Goal: Task Accomplishment & Management: Use online tool/utility

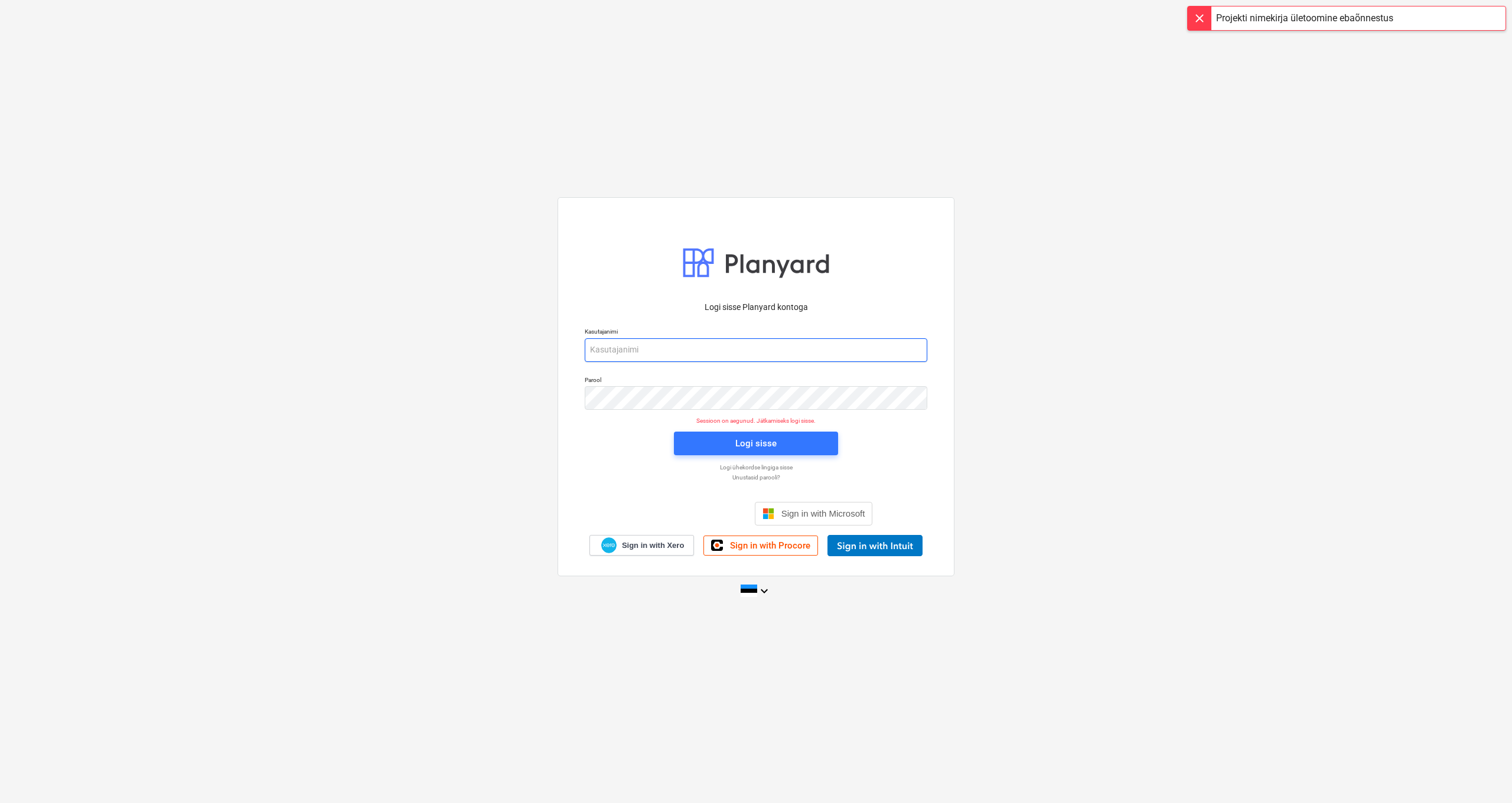
type input "[PERSON_NAME][EMAIL_ADDRESS][DOMAIN_NAME]"
click at [767, 441] on div "Logi sisse" at bounding box center [756, 444] width 41 height 16
click at [754, 451] on button "Logi sisse" at bounding box center [756, 443] width 164 height 23
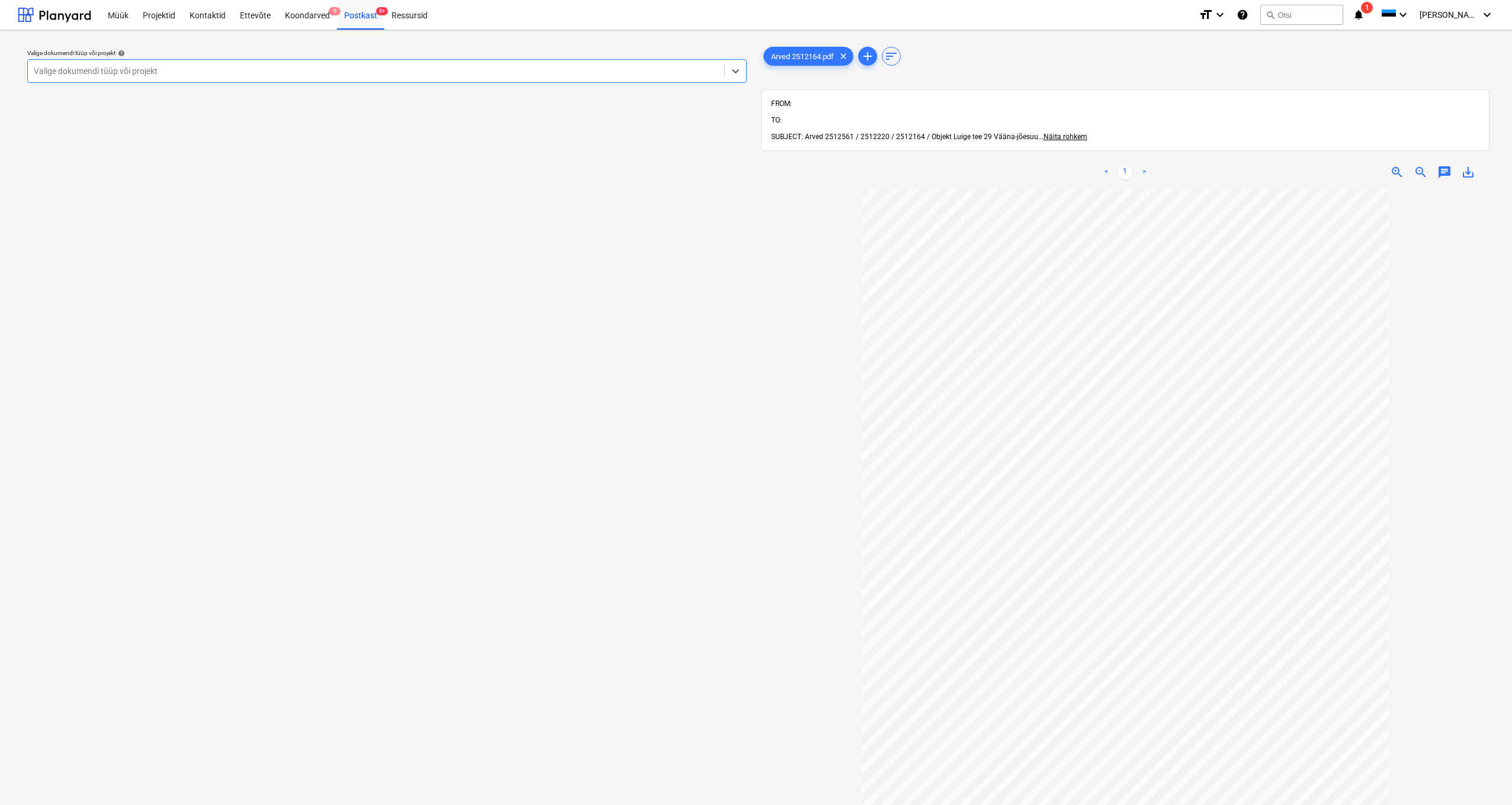
click at [203, 73] on div at bounding box center [376, 71] width 685 height 12
type input "luige"
click at [71, 804] on div "[STREET_ADDRESS]" at bounding box center [756, 820] width 1512 height 10
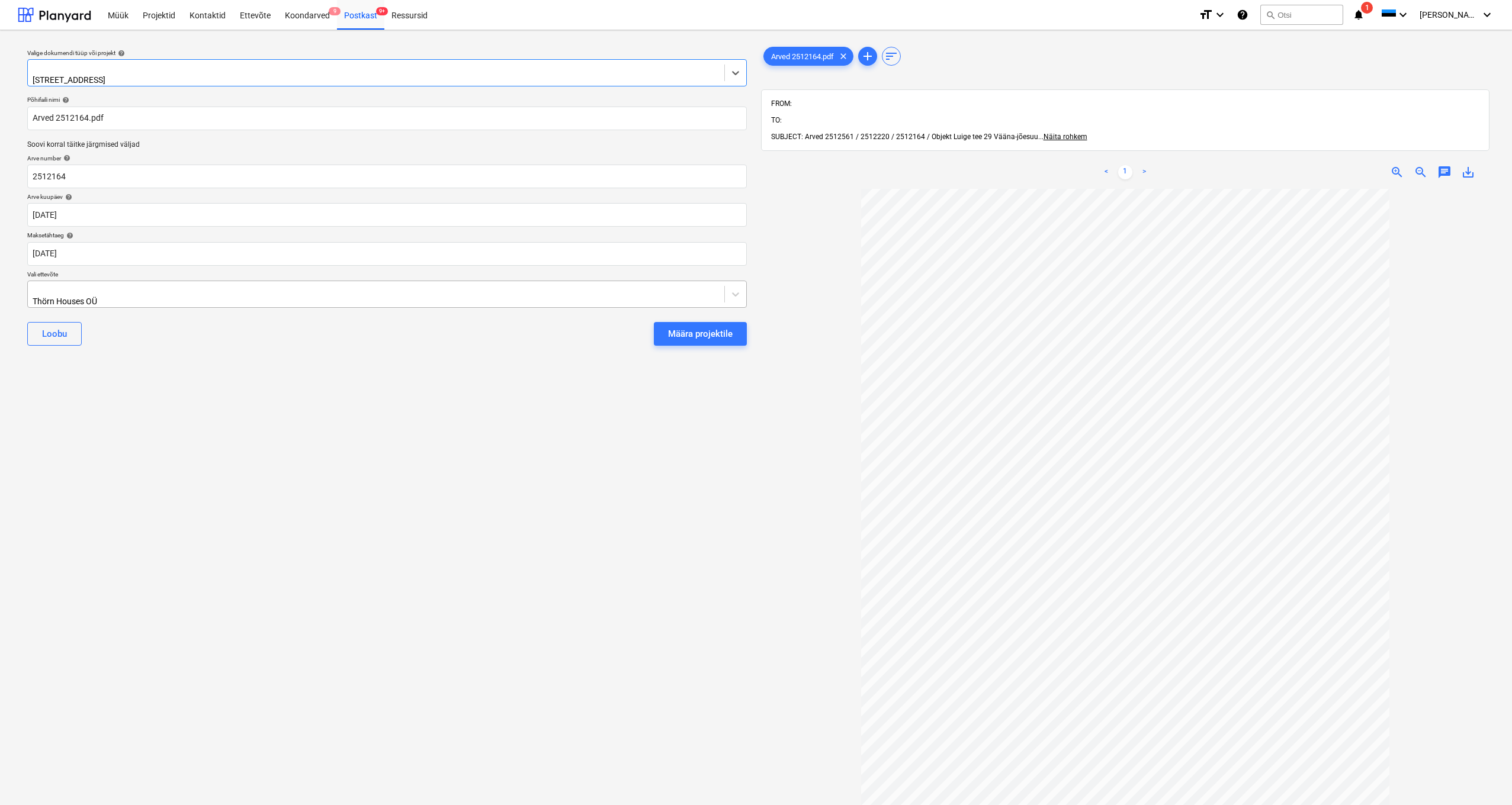
click at [32, 287] on div "Thörn Houses OÜ" at bounding box center [376, 293] width 697 height 26
type input "keil"
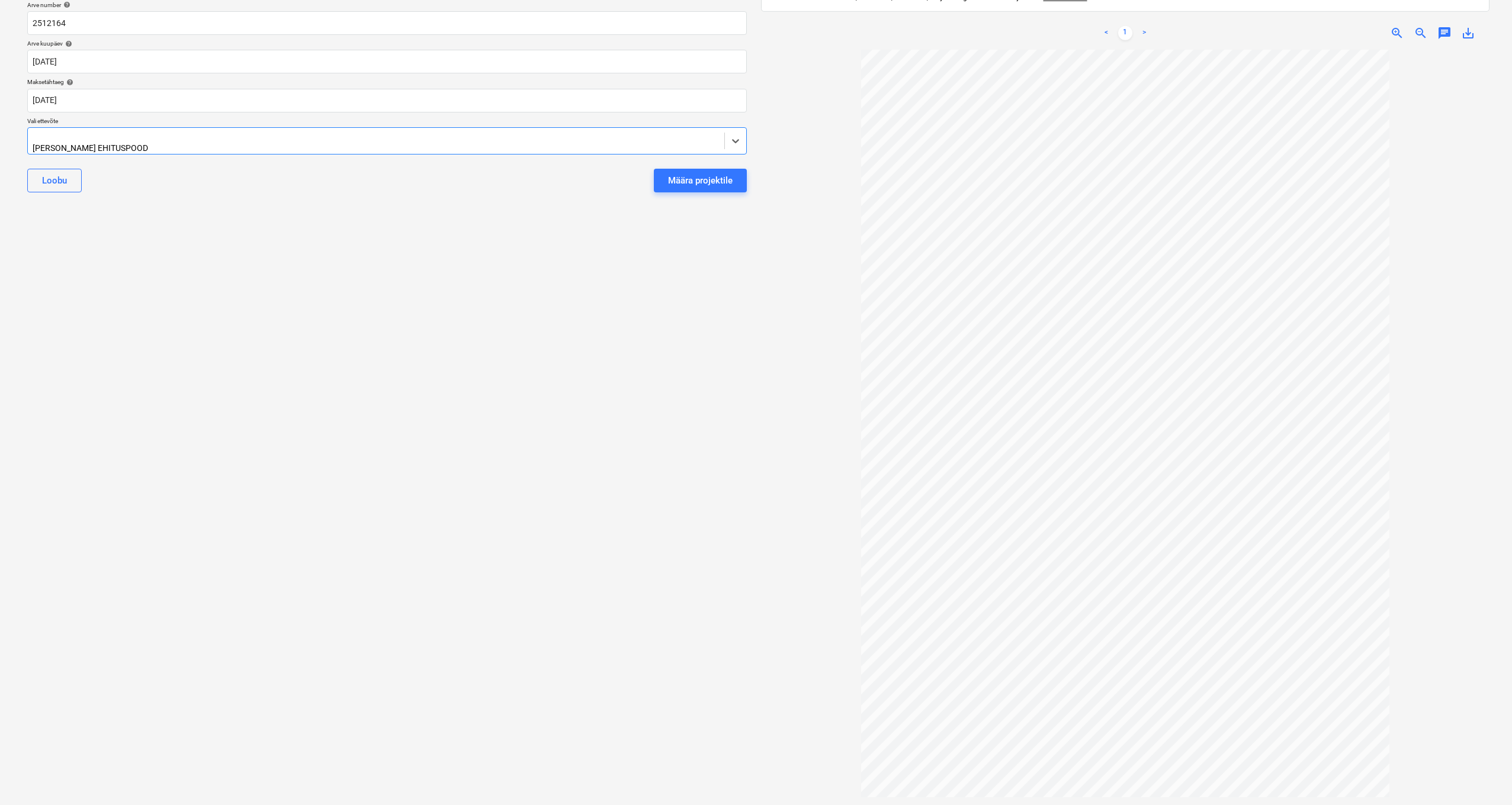
scroll to position [0, 0]
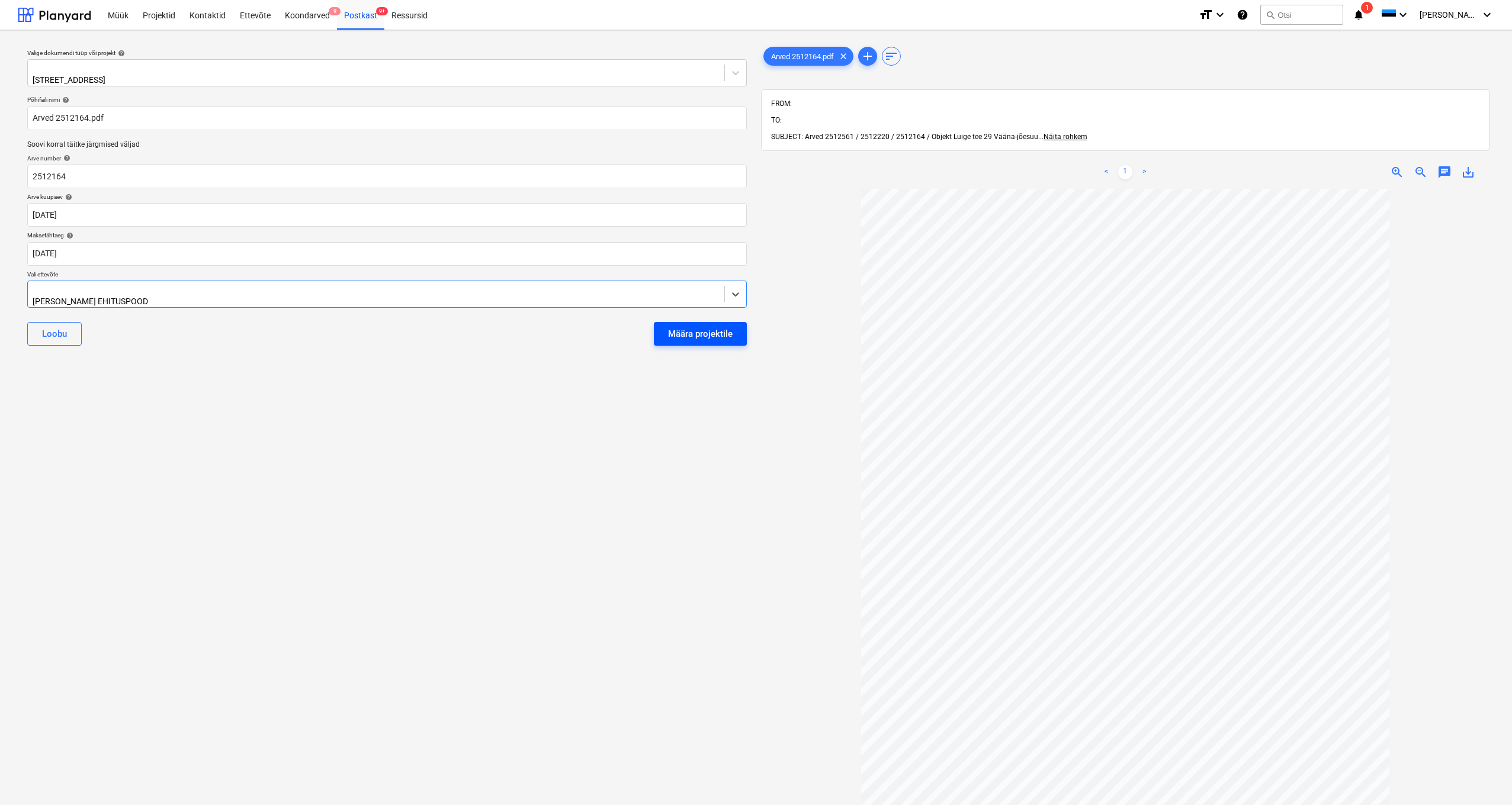
click at [711, 330] on div "Määra projektile" at bounding box center [701, 334] width 65 height 16
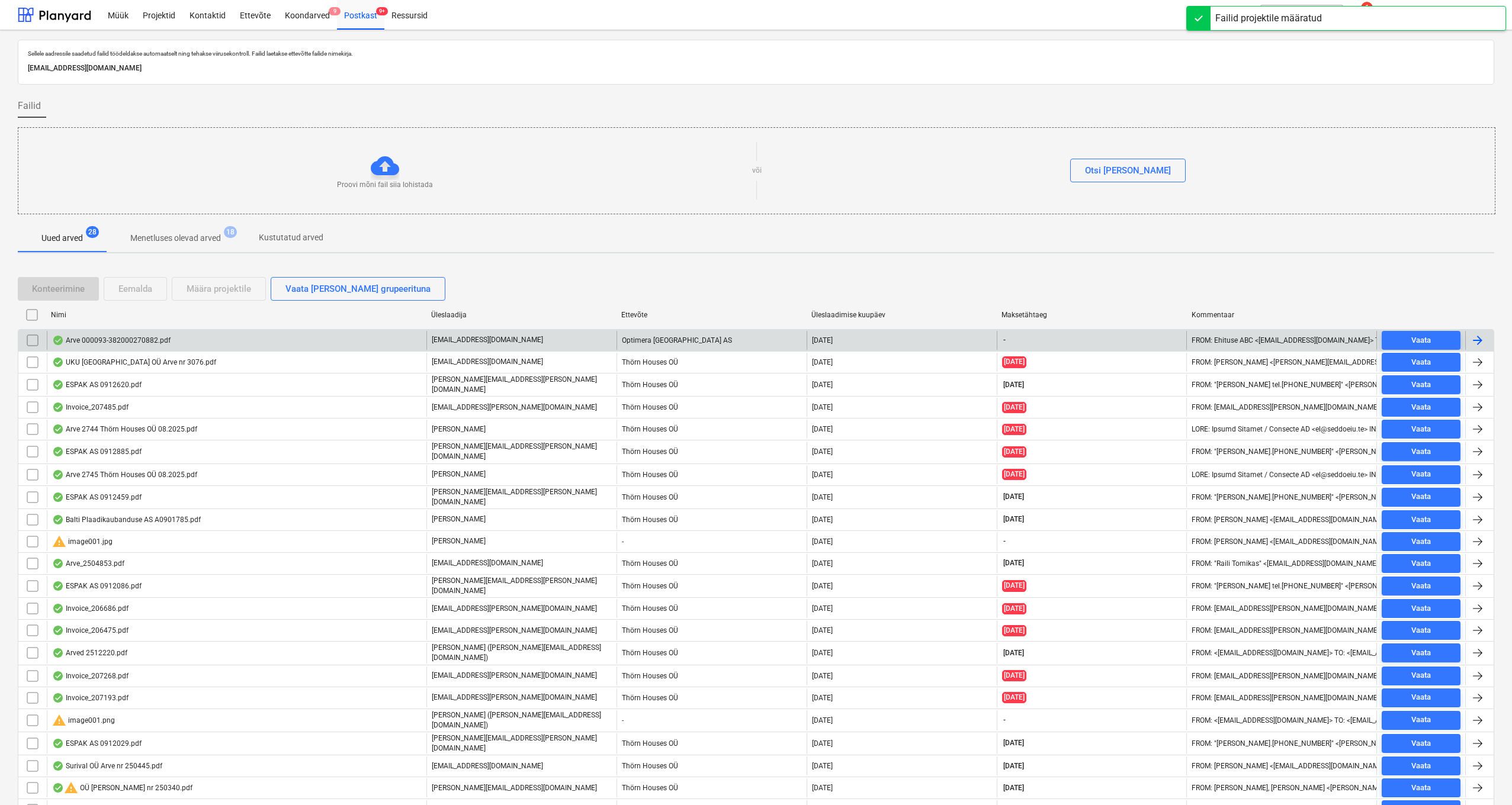
click at [117, 339] on div "Arve 000093-382000270882.pdf" at bounding box center [111, 340] width 118 height 10
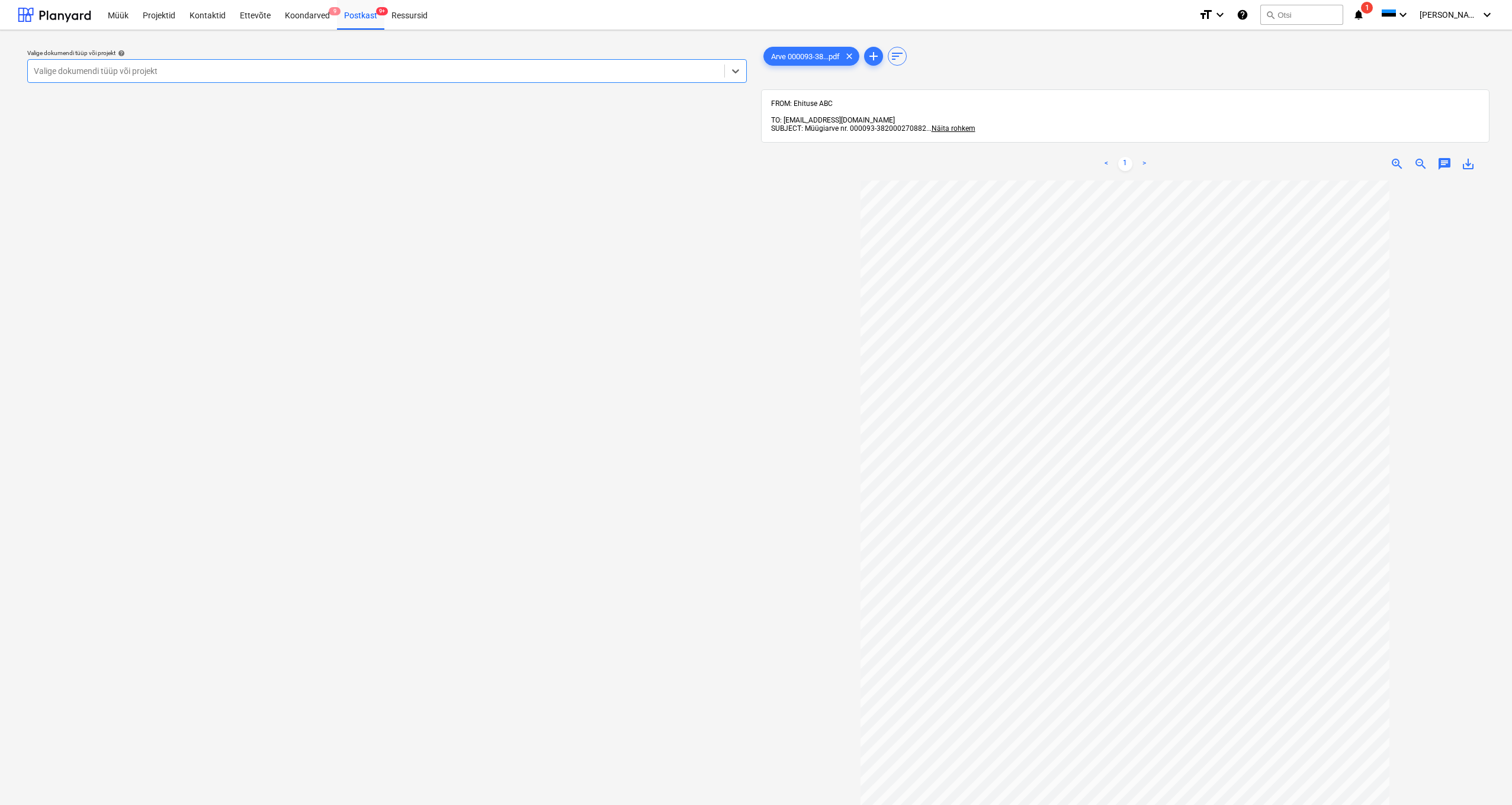
click at [201, 67] on div at bounding box center [376, 71] width 685 height 12
type input "kanarb"
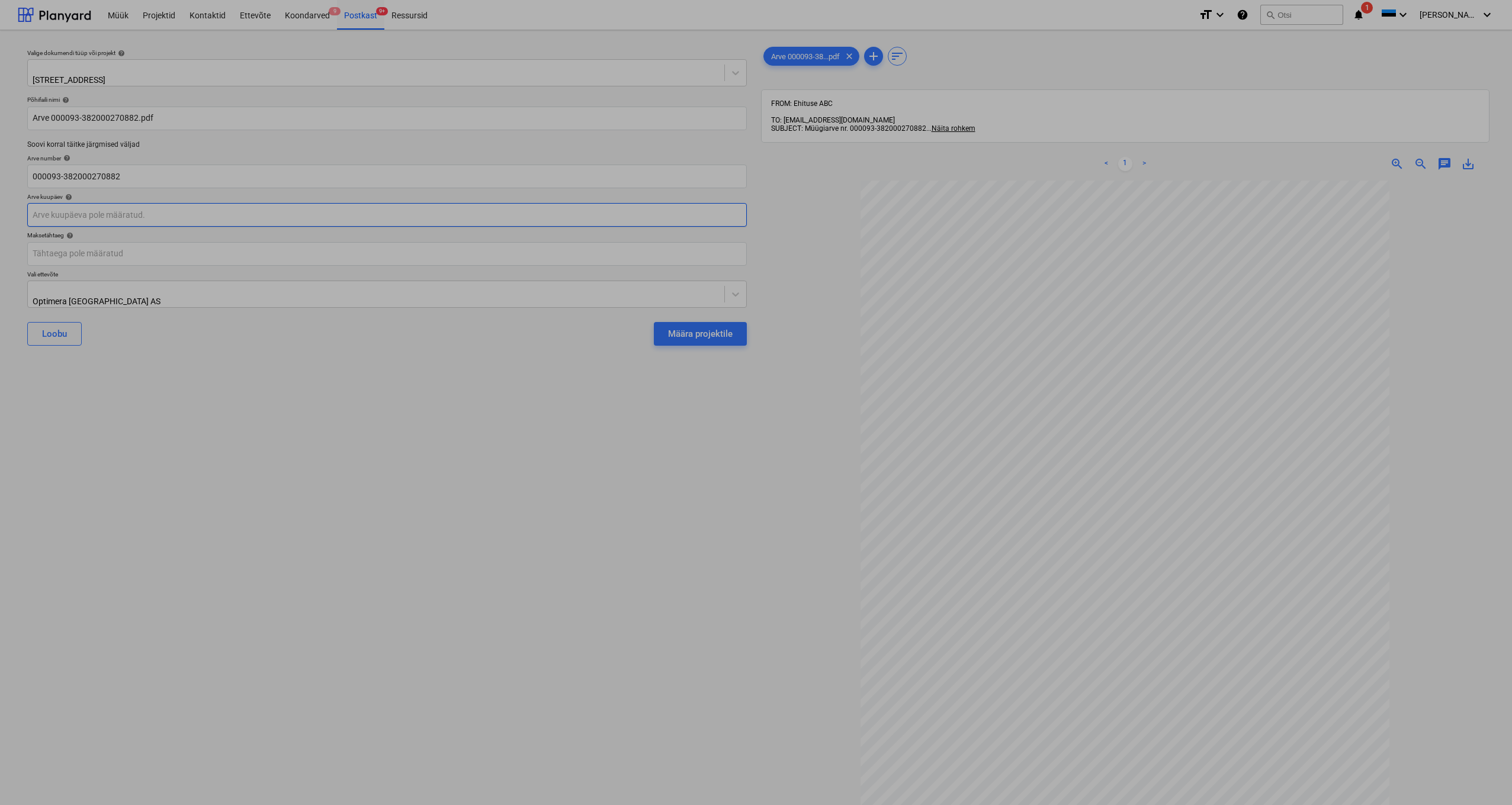
click at [46, 213] on body "Müük Projektid Kontaktid Ettevõte Koondarved 9 Postkast 9+ Ressursid format_siz…" at bounding box center [756, 402] width 1512 height 805
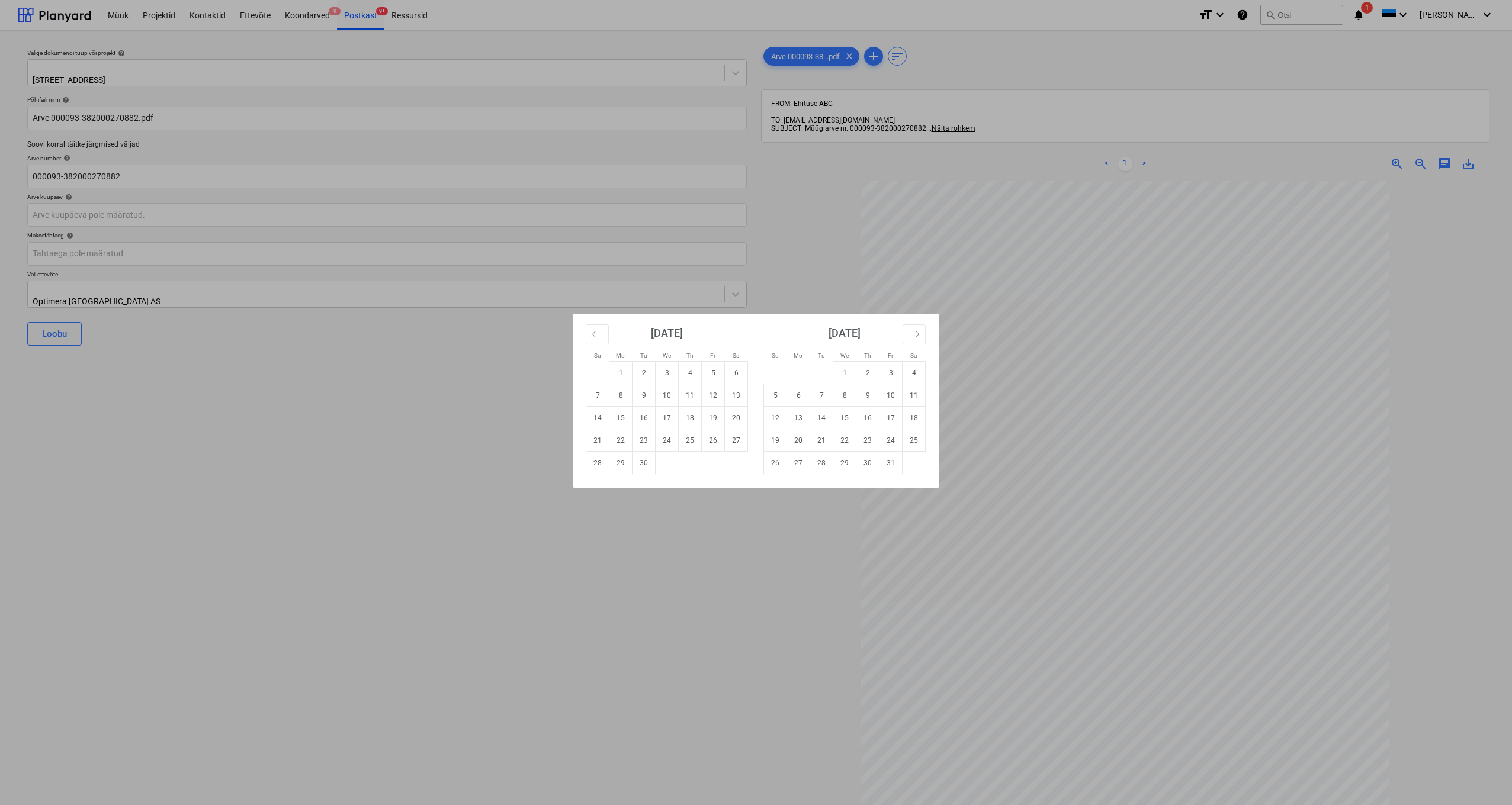
drag, startPoint x: 708, startPoint y: 417, endPoint x: 699, endPoint y: 410, distance: 11.4
click at [709, 417] on td "19" at bounding box center [713, 418] width 23 height 22
type input "19 Sep 2025"
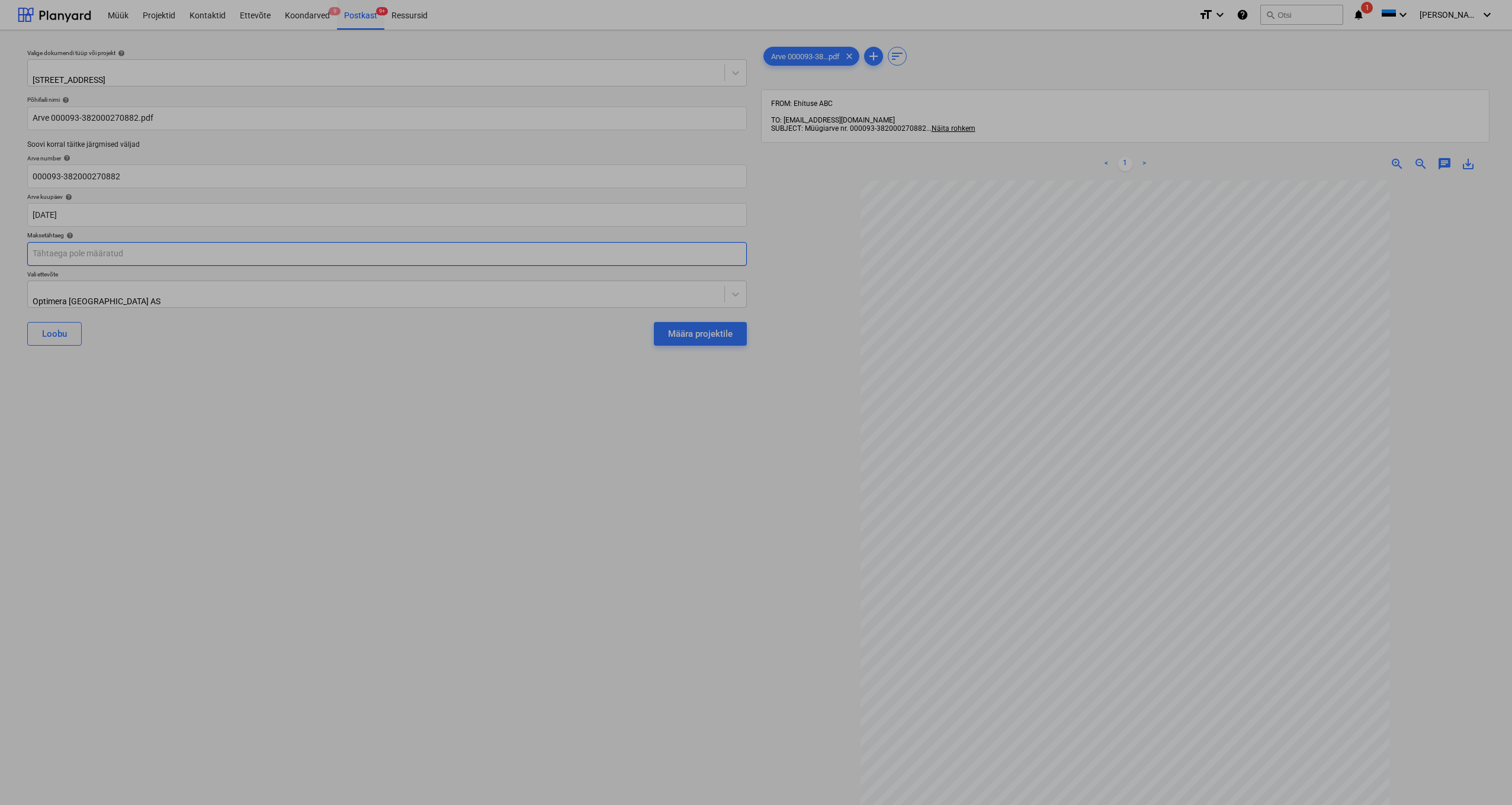
click at [49, 253] on body "Müük Projektid Kontaktid Ettevõte Koondarved 9 Postkast 9+ Ressursid format_siz…" at bounding box center [756, 402] width 1512 height 805
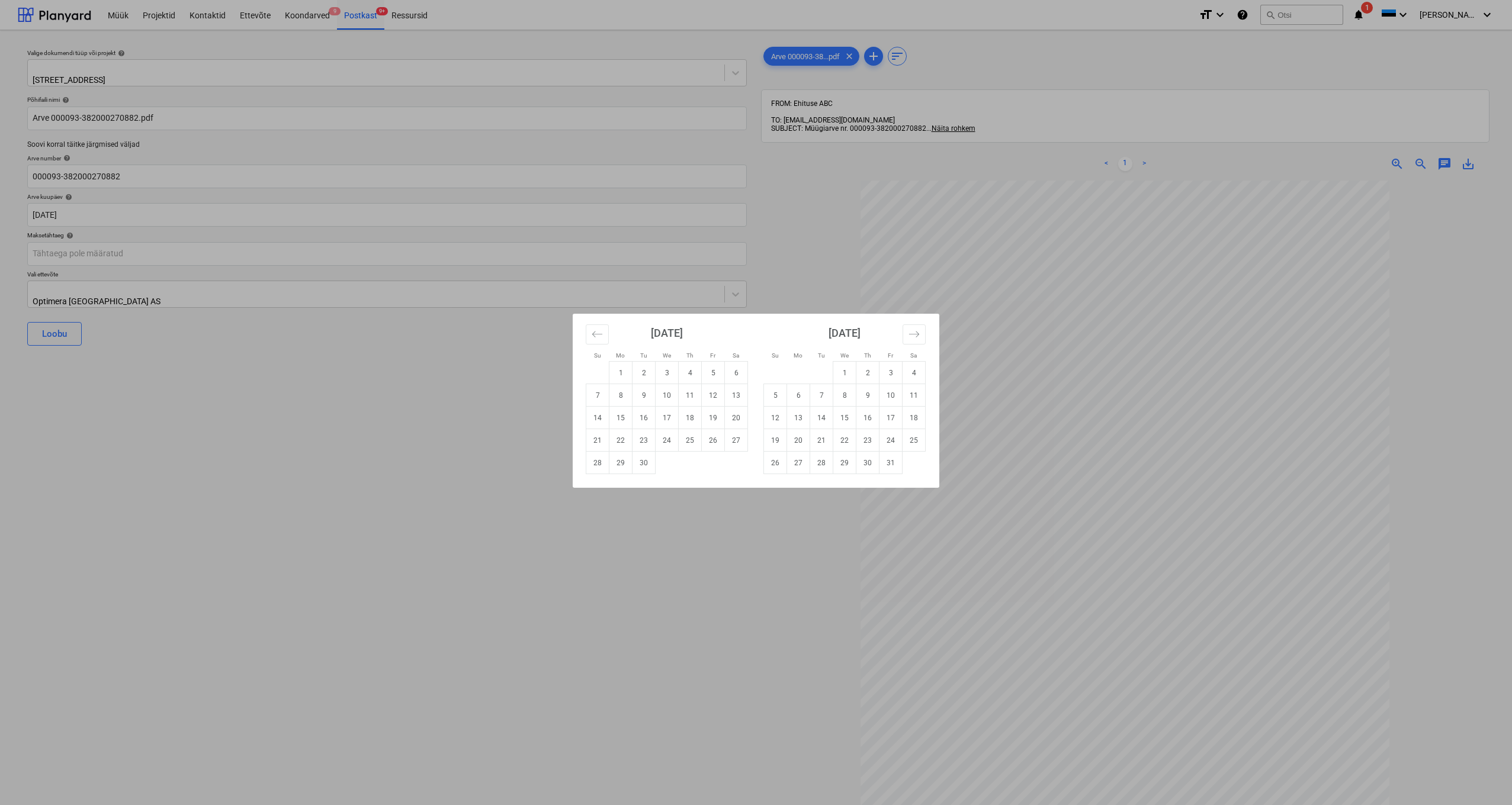
drag, startPoint x: 773, startPoint y: 440, endPoint x: 780, endPoint y: 438, distance: 7.3
click at [773, 440] on td "19" at bounding box center [776, 440] width 23 height 22
type input "19 Oct 2025"
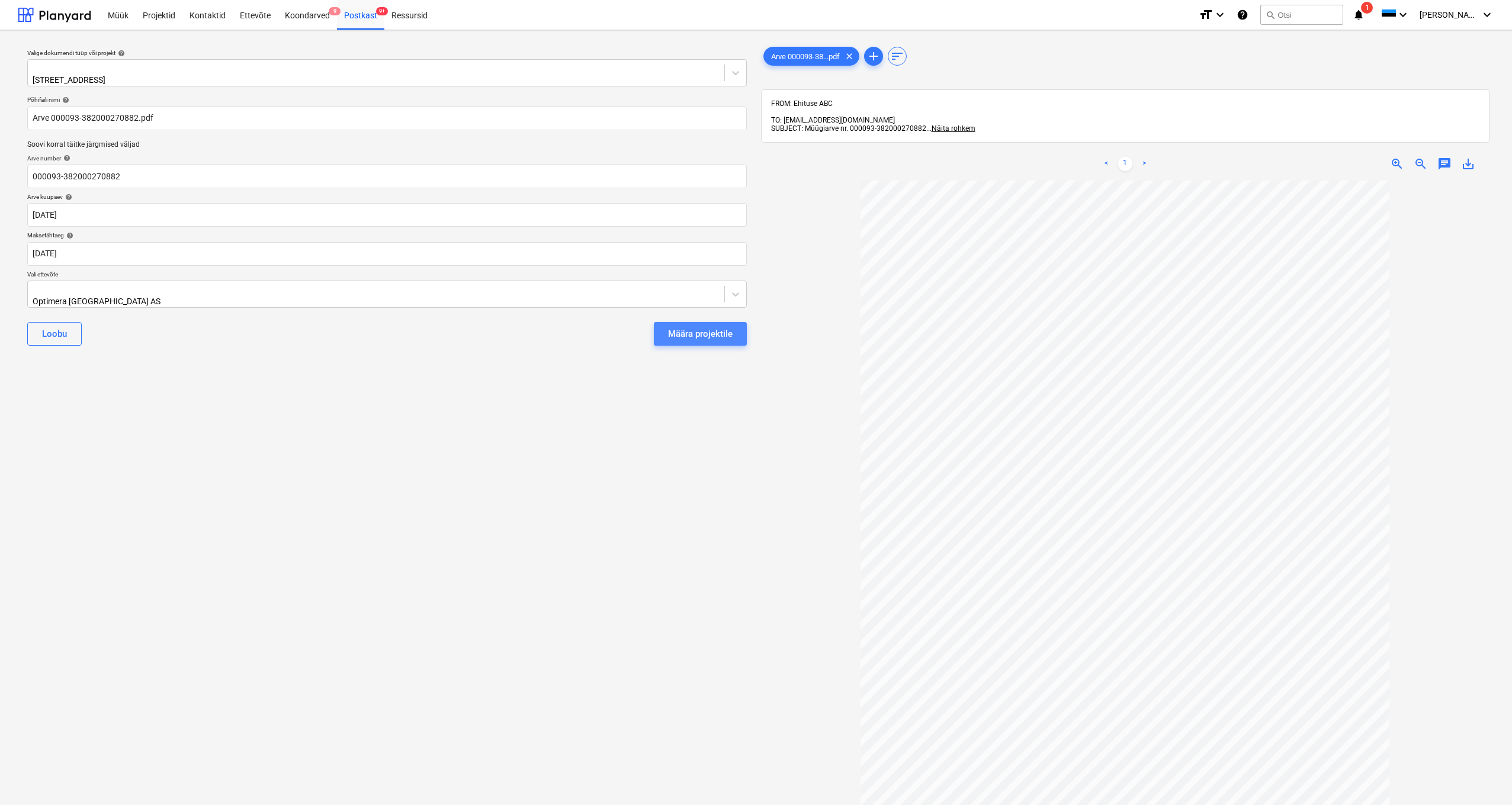
click at [691, 328] on div "Määra projektile" at bounding box center [701, 334] width 65 height 16
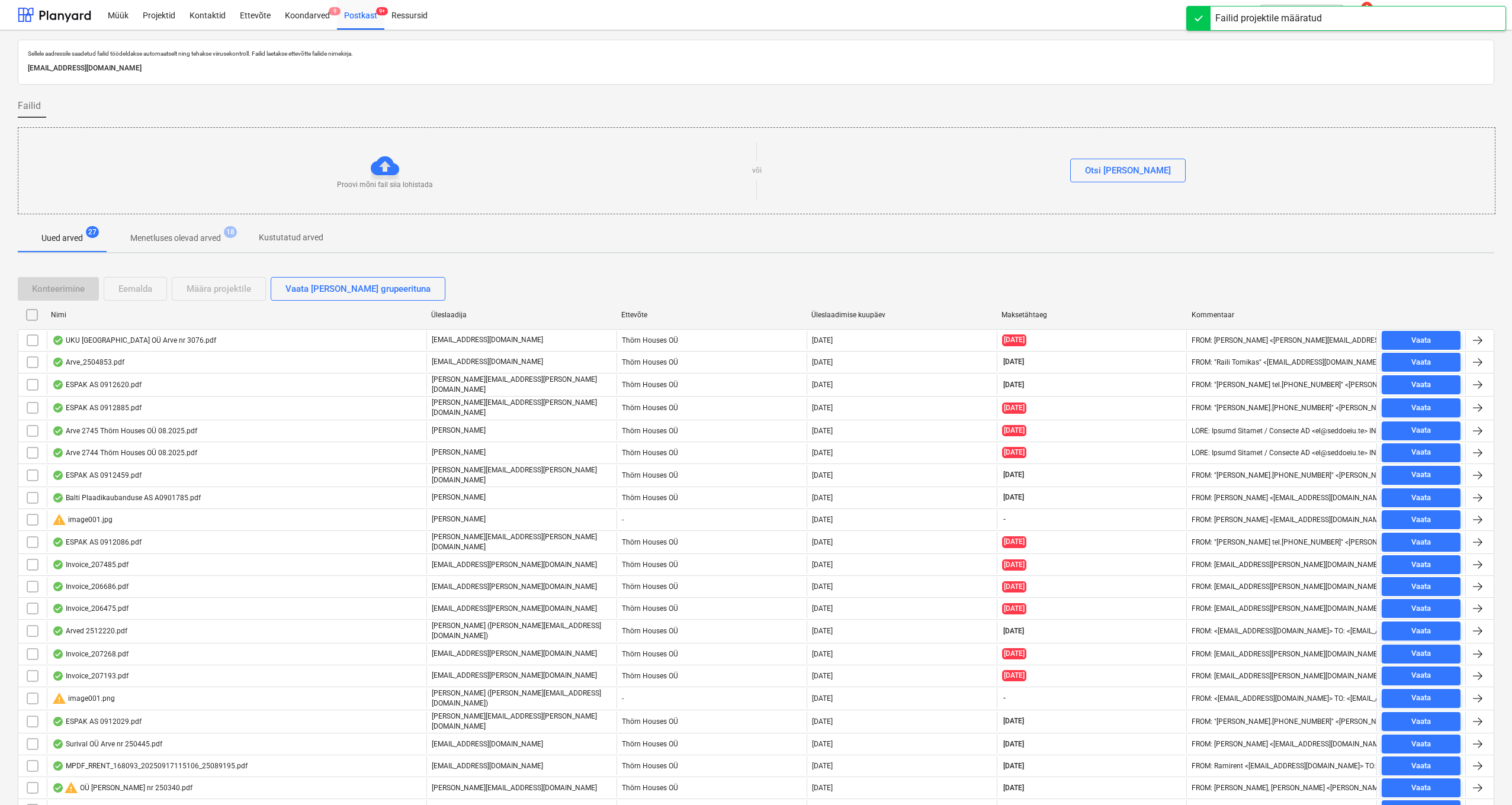
click at [133, 342] on div "UKU Tallinn OÜ Arve nr 3076.pdf" at bounding box center [134, 340] width 164 height 10
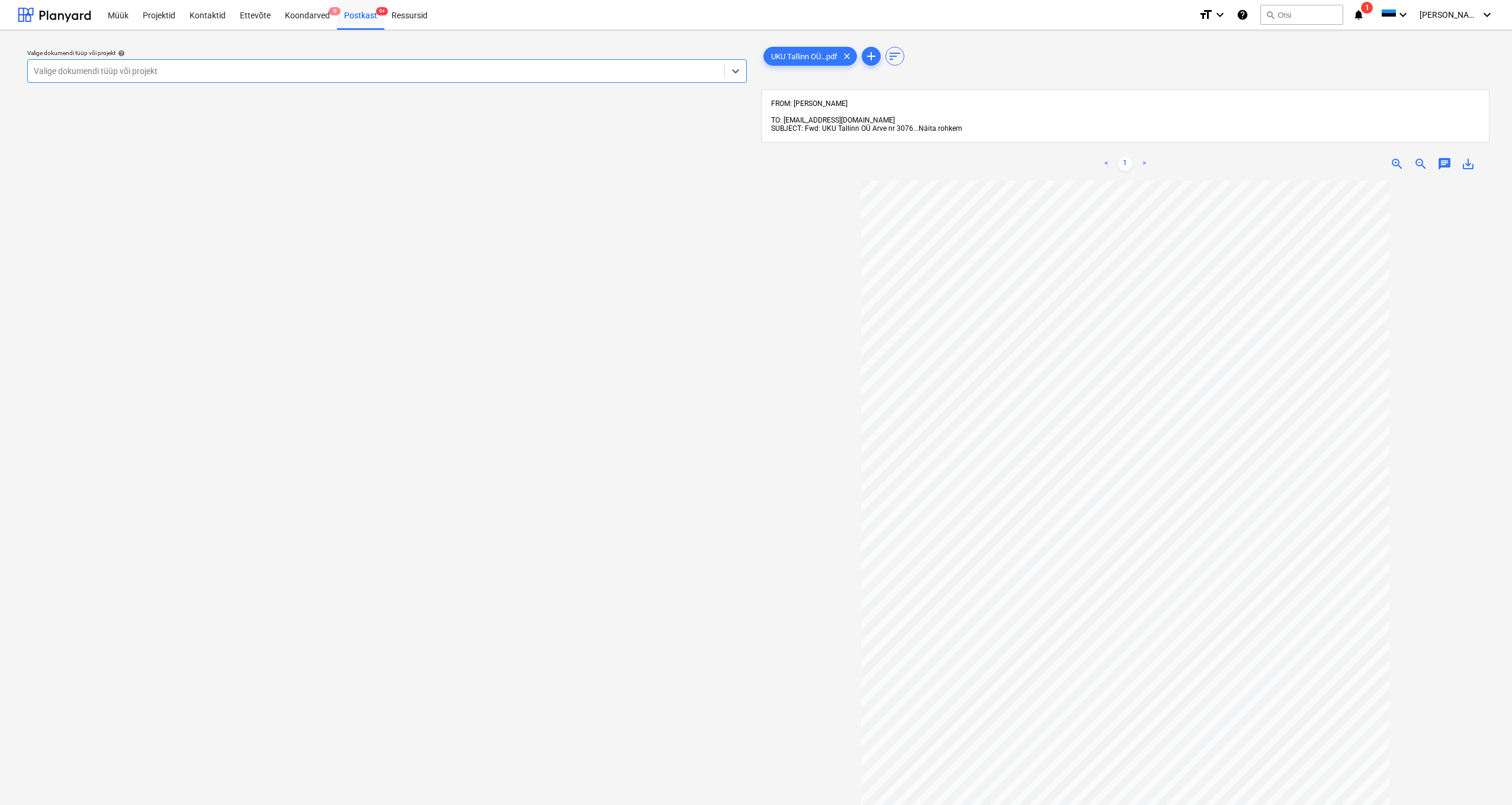
click at [936, 124] on span "Näita rohkem" at bounding box center [940, 128] width 44 height 8
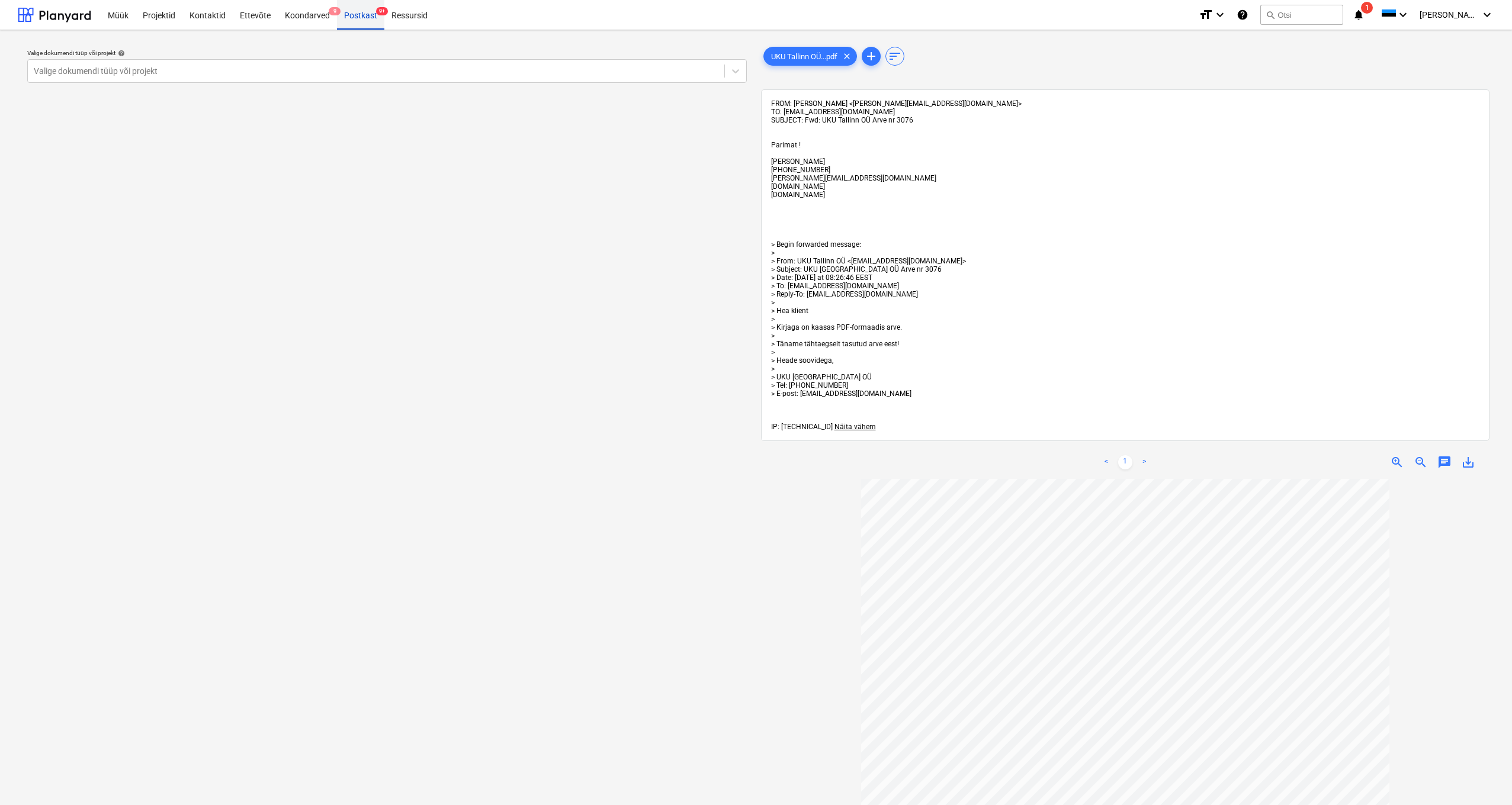
click at [359, 18] on div "Postkast 9+" at bounding box center [360, 14] width 47 height 30
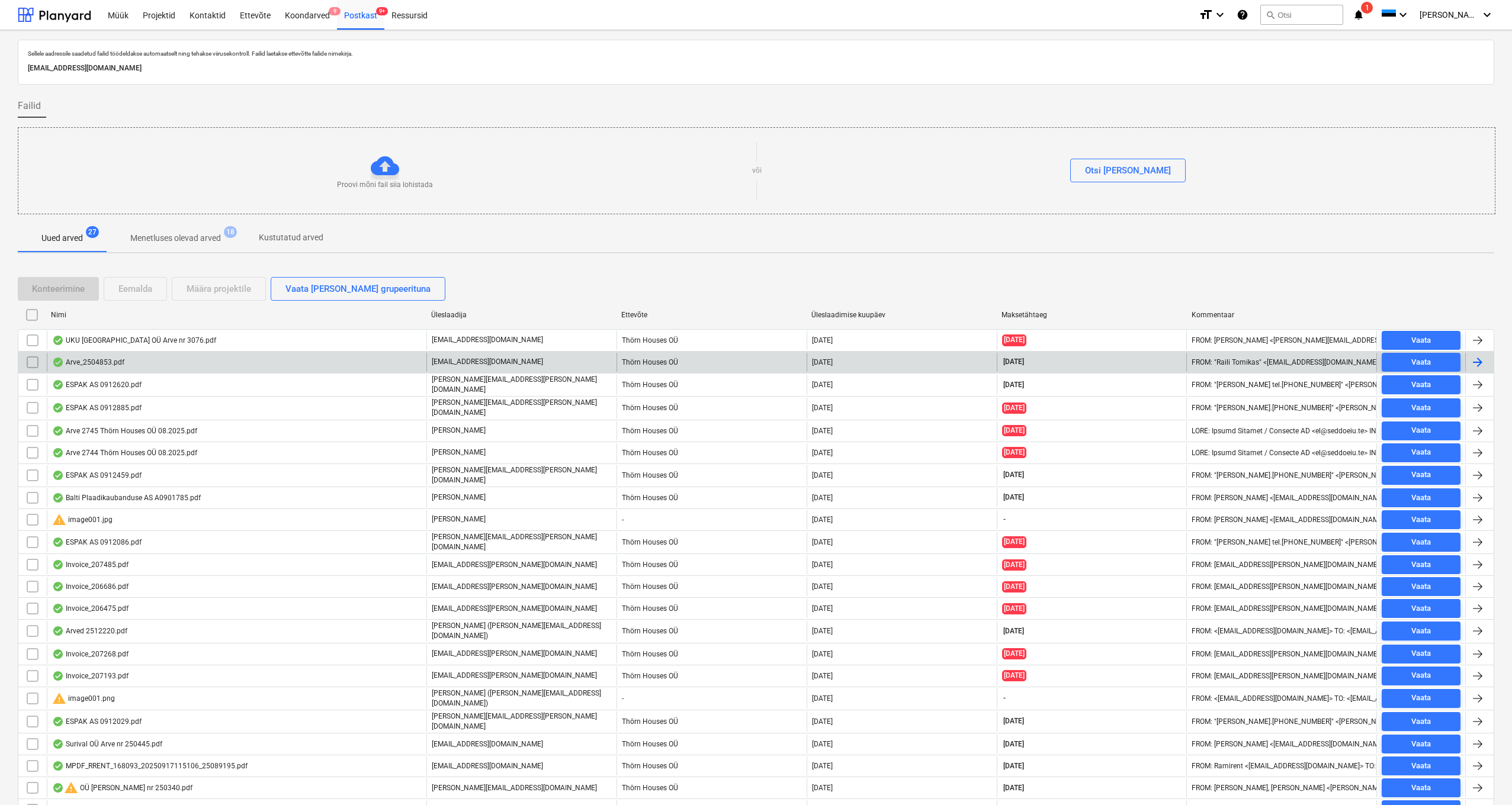
click at [106, 359] on div "Arve_2504853.pdf" at bounding box center [88, 363] width 72 height 10
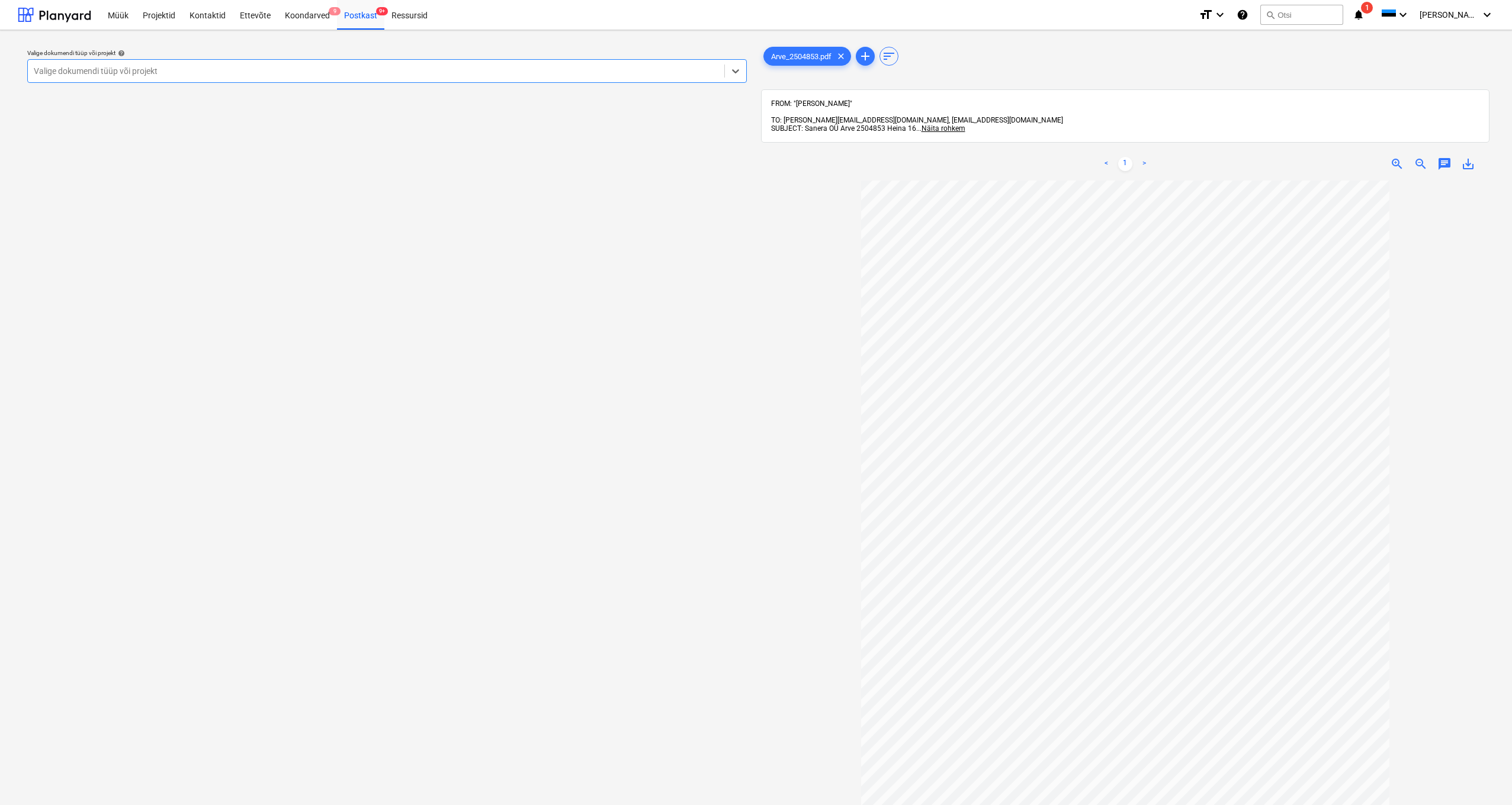
click at [64, 77] on div "Valige dokumendi tüüp või projekt" at bounding box center [376, 70] width 697 height 17
type input "heina"
click at [59, 804] on div "Heina 16" at bounding box center [756, 820] width 1512 height 10
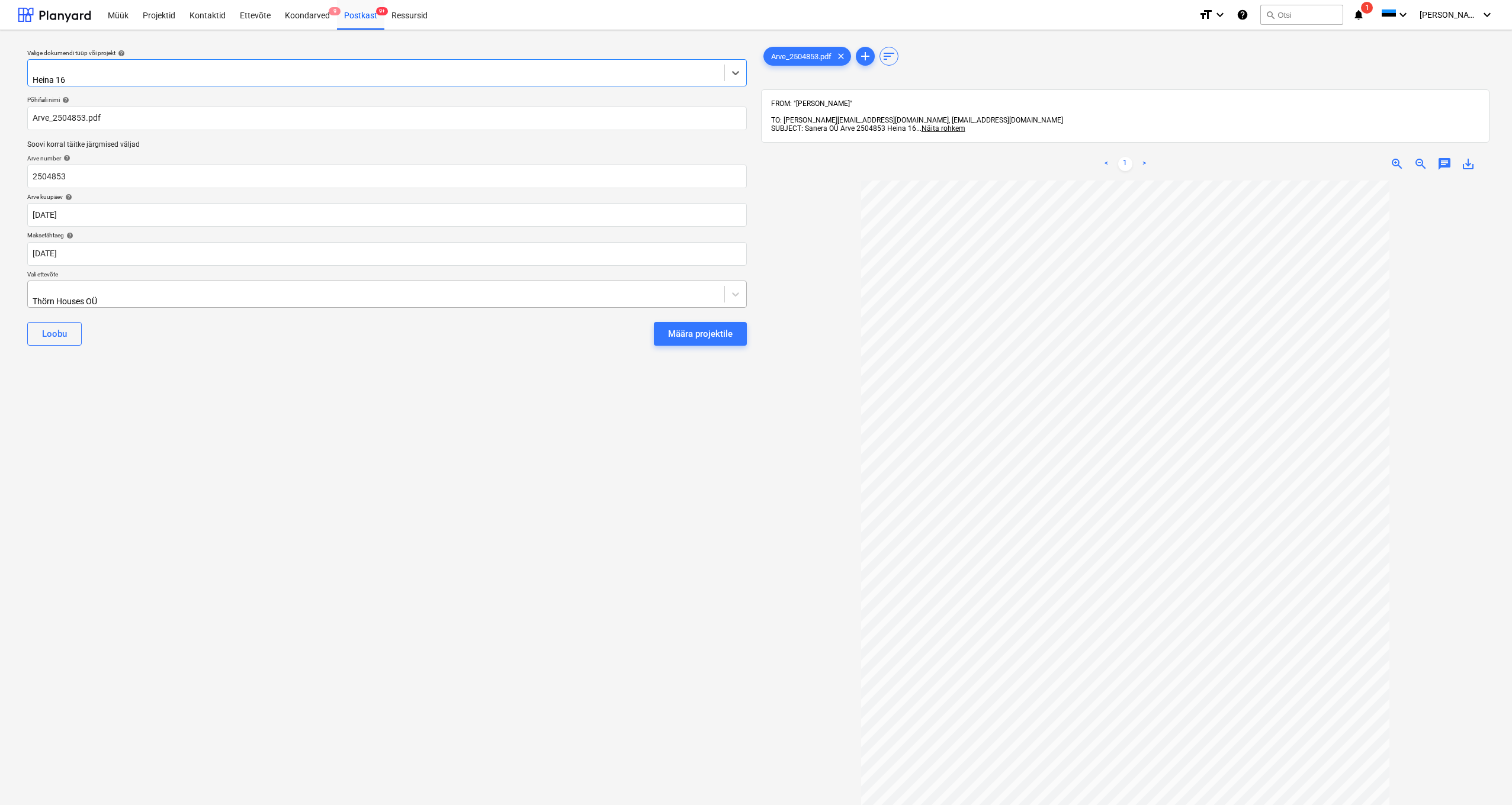
click at [32, 285] on div "Thörn Houses OÜ" at bounding box center [376, 293] width 697 height 26
type input "sanera"
click at [50, 804] on div "Sanera" at bounding box center [756, 810] width 1512 height 10
click at [674, 331] on div "Määra projektile" at bounding box center [701, 334] width 65 height 16
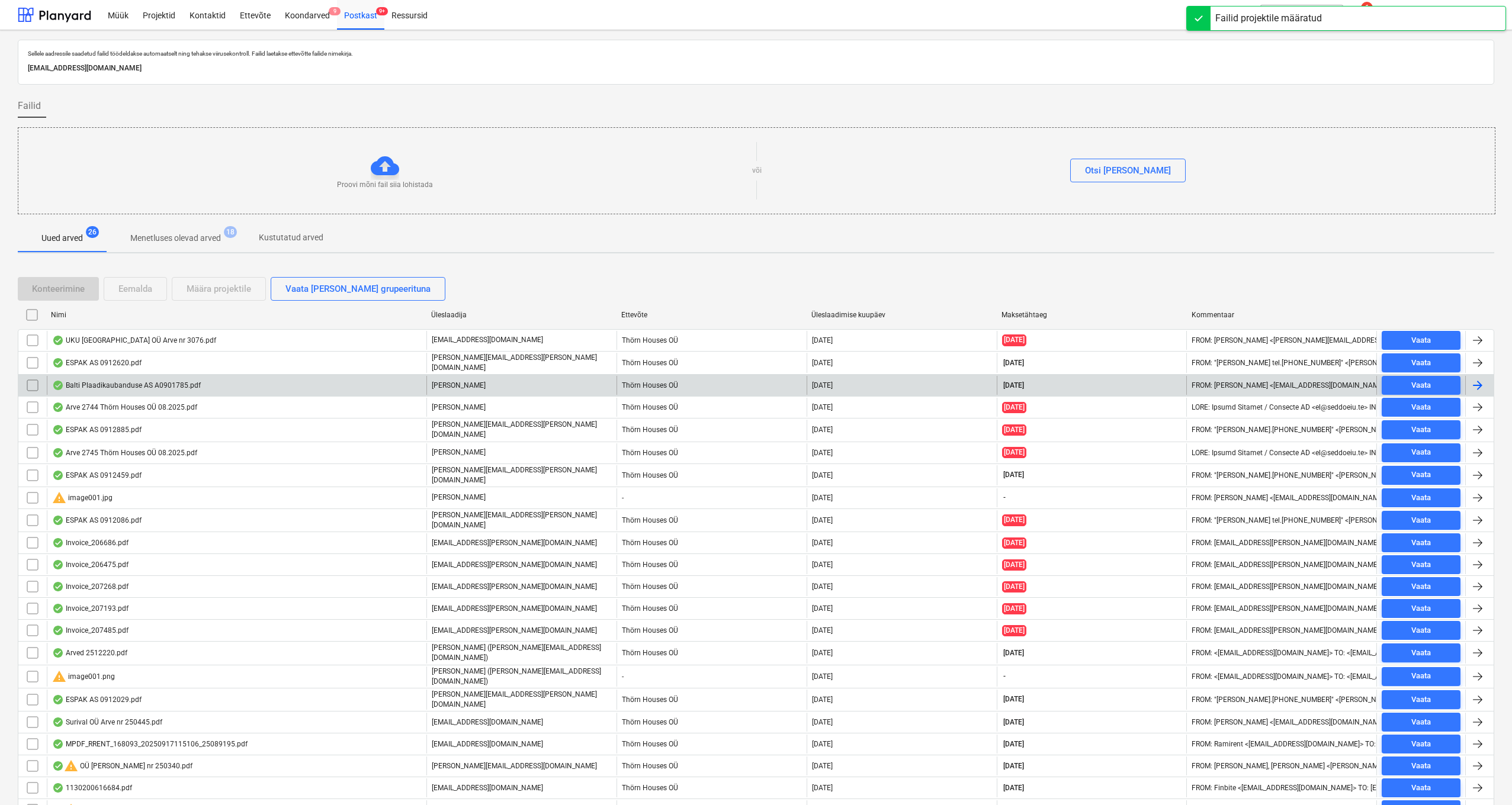
click at [143, 384] on div "Balti Plaadikaubanduse AS A0901785.pdf" at bounding box center [126, 385] width 149 height 10
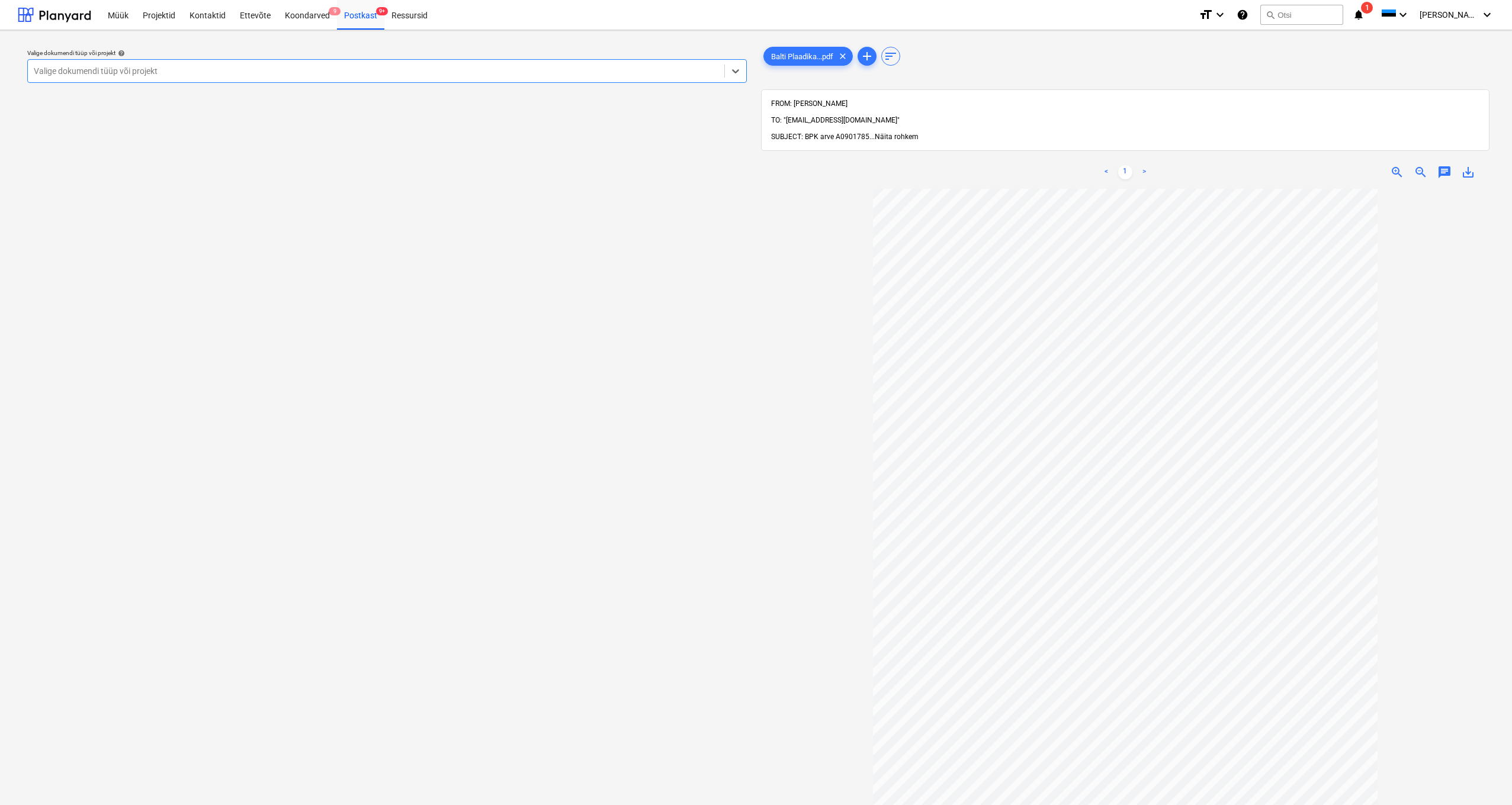
click at [892, 133] on span "Näita rohkem" at bounding box center [896, 137] width 44 height 8
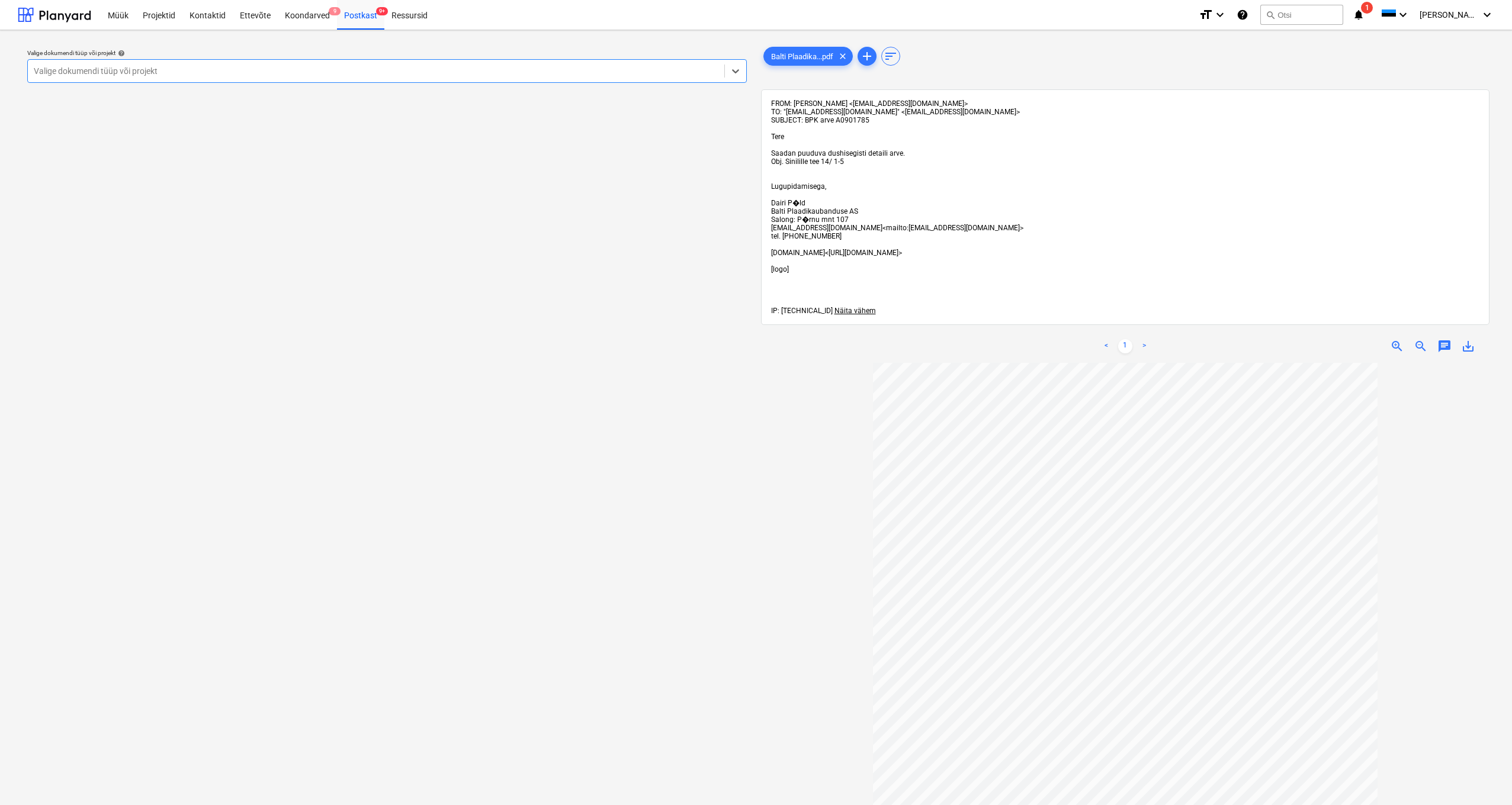
click at [103, 74] on div "Valige dokumendi tüüp või projekt" at bounding box center [376, 71] width 685 height 10
type input "sinilill"
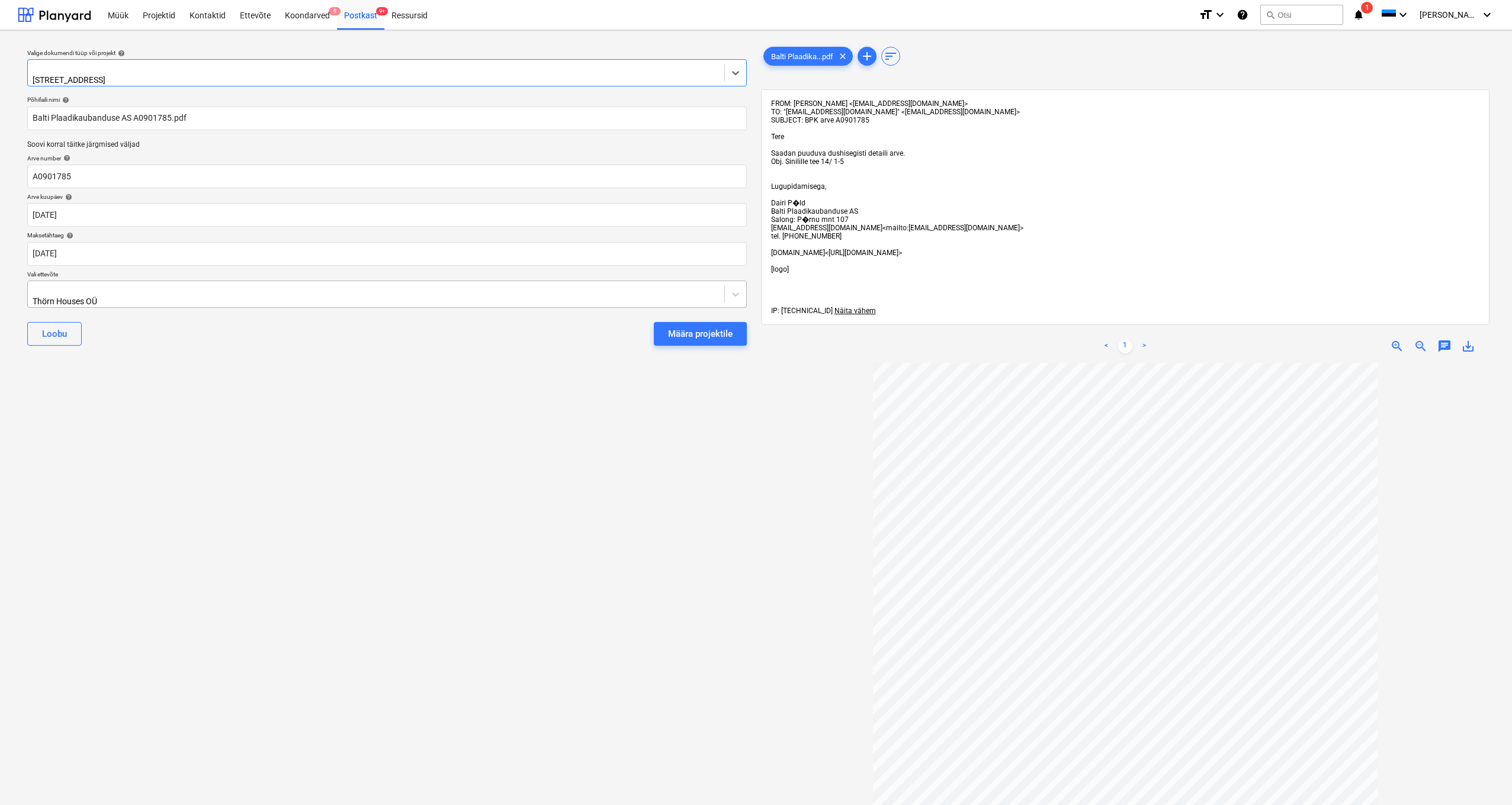
click at [28, 286] on div "Thörn Houses OÜ" at bounding box center [376, 293] width 697 height 26
type input "bpk"
click at [47, 804] on div "BPK OÜ" at bounding box center [756, 810] width 1512 height 10
click at [682, 326] on div "Määra projektile" at bounding box center [701, 334] width 65 height 16
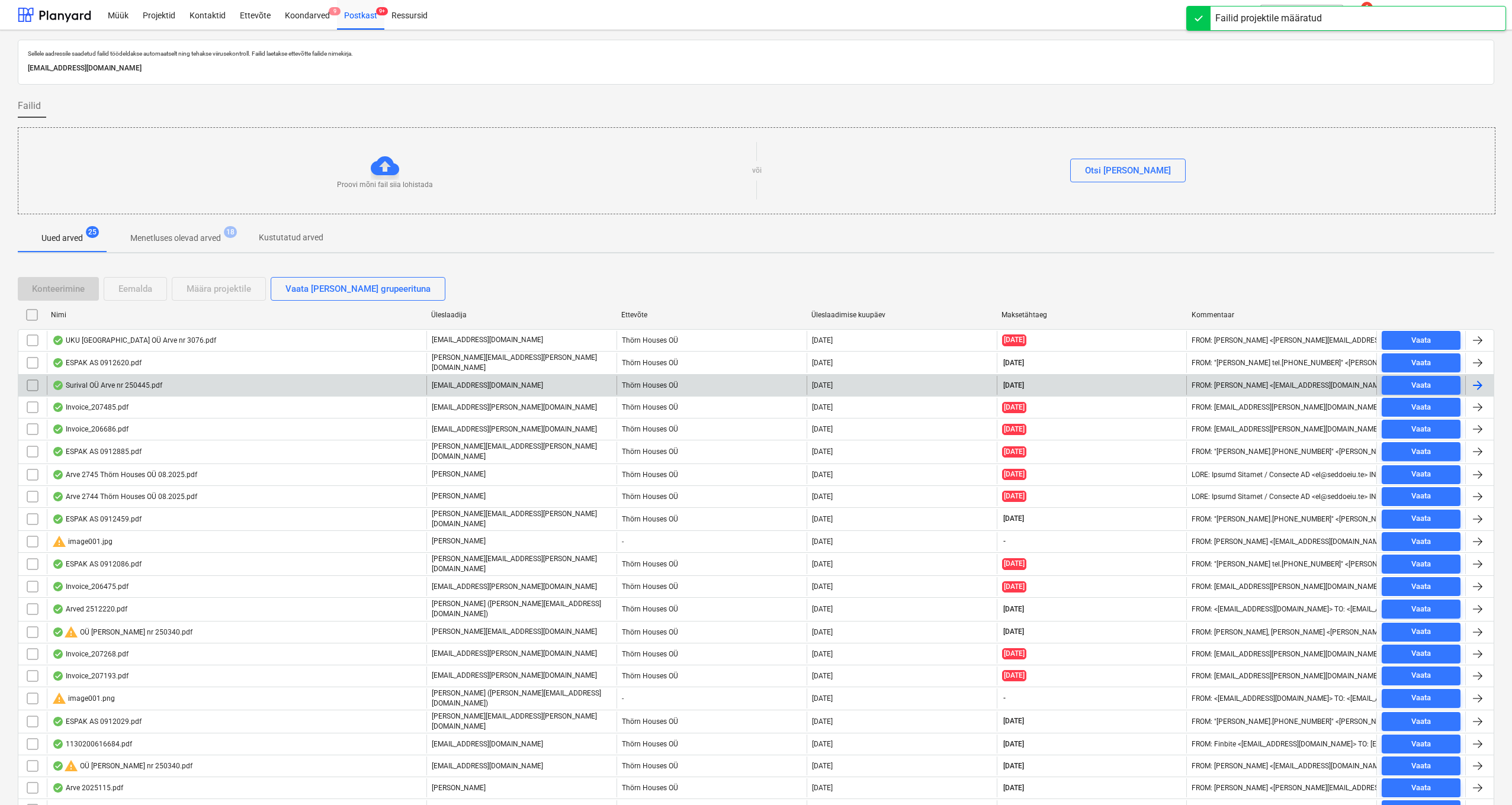
click at [125, 387] on div "Surival OÜ Arve nr 250445.pdf" at bounding box center [107, 385] width 111 height 10
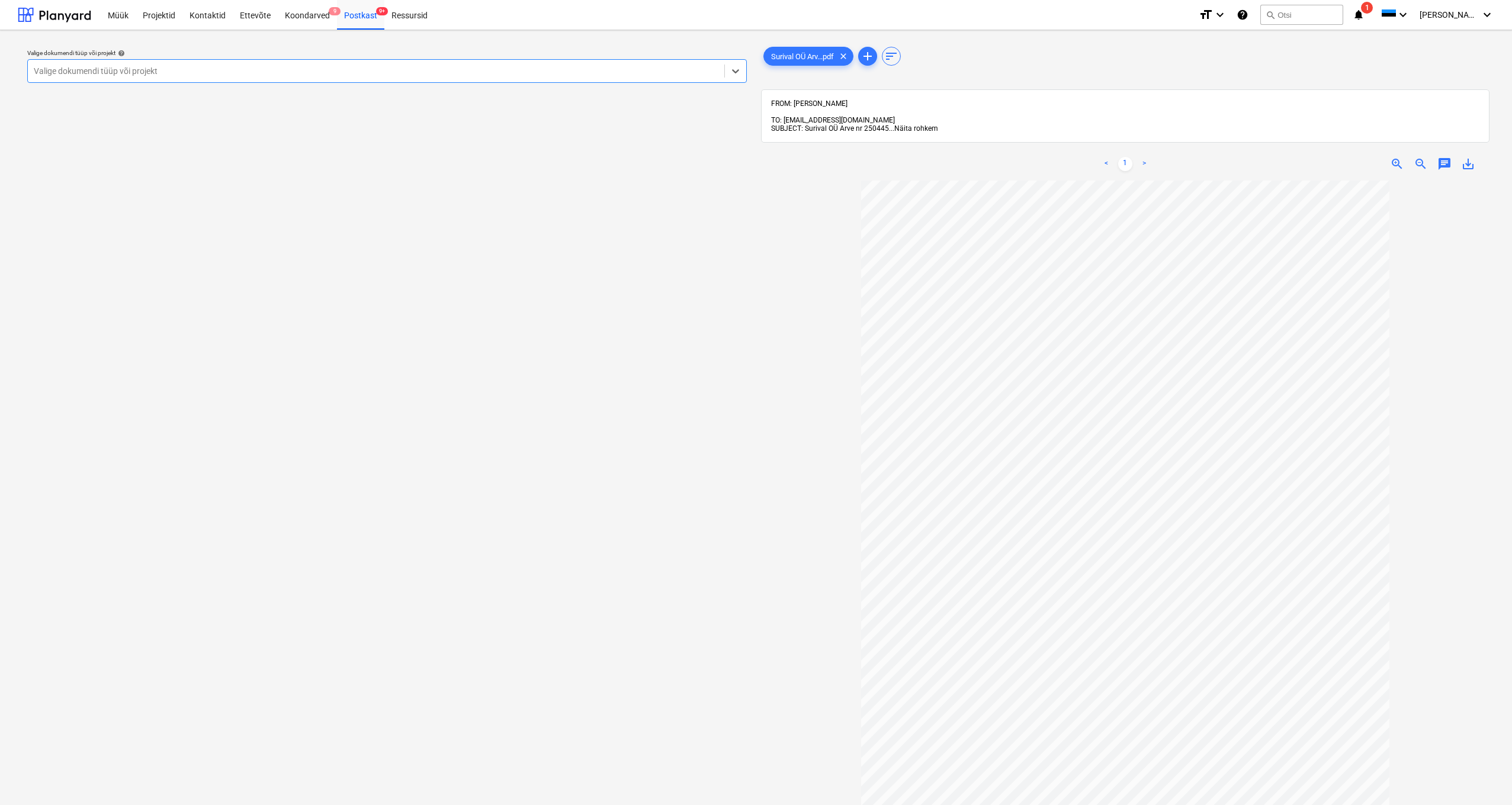
click at [917, 124] on span "Näita rohkem" at bounding box center [916, 128] width 44 height 8
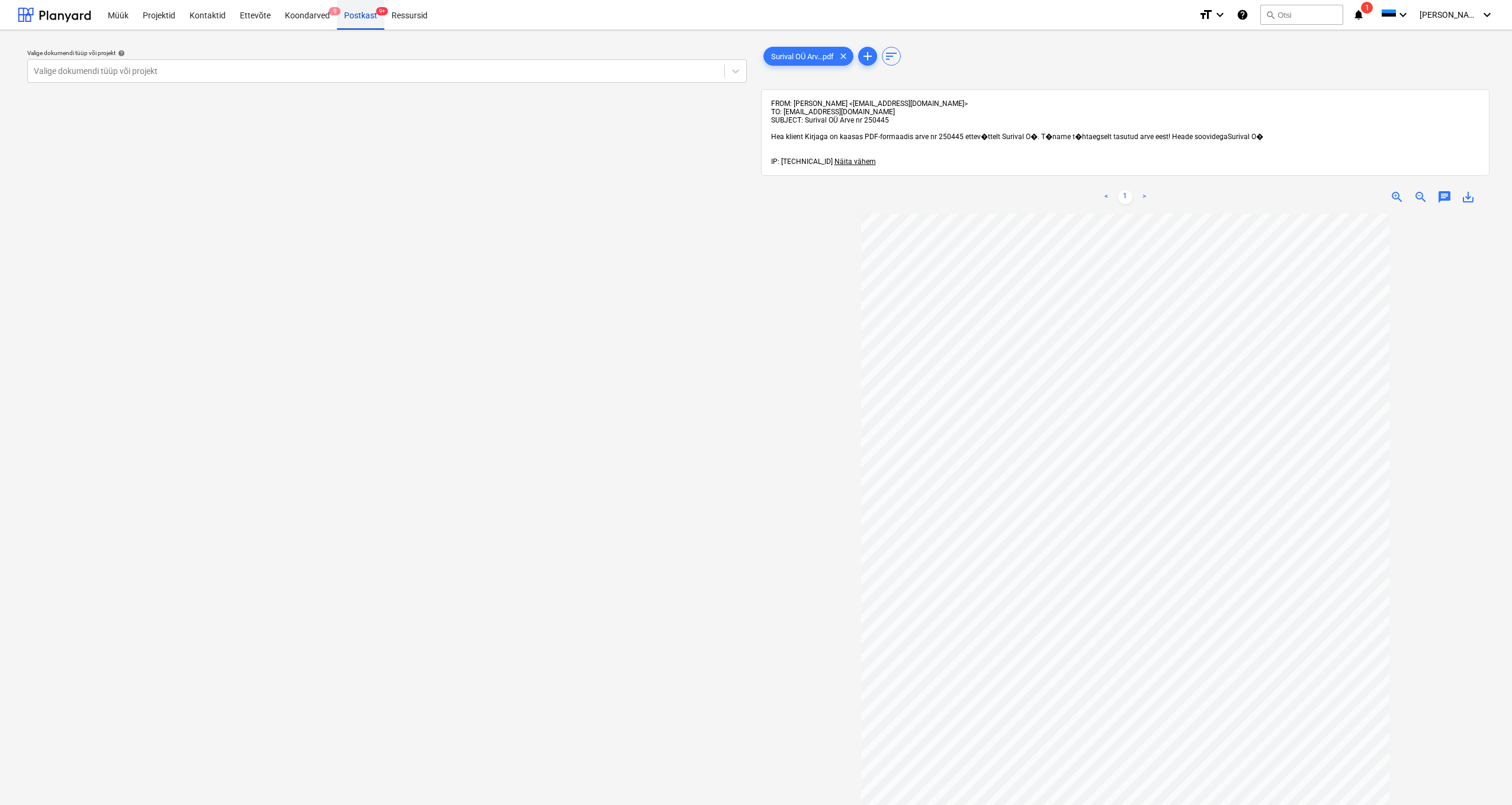
click at [348, 10] on div "Postkast 9+" at bounding box center [360, 14] width 47 height 30
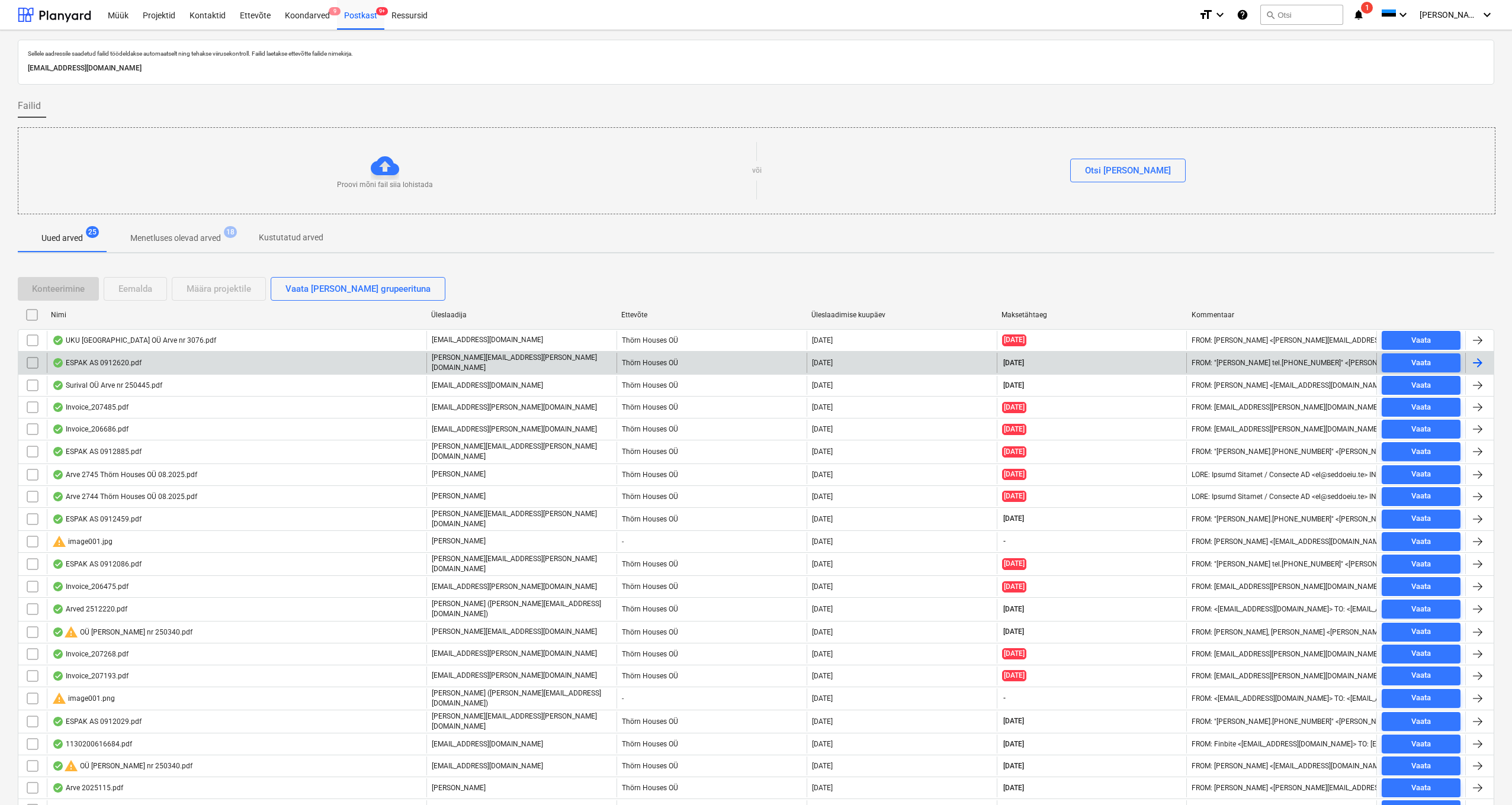
click at [111, 360] on div "ESPAK AS 0912620.pdf" at bounding box center [96, 363] width 89 height 10
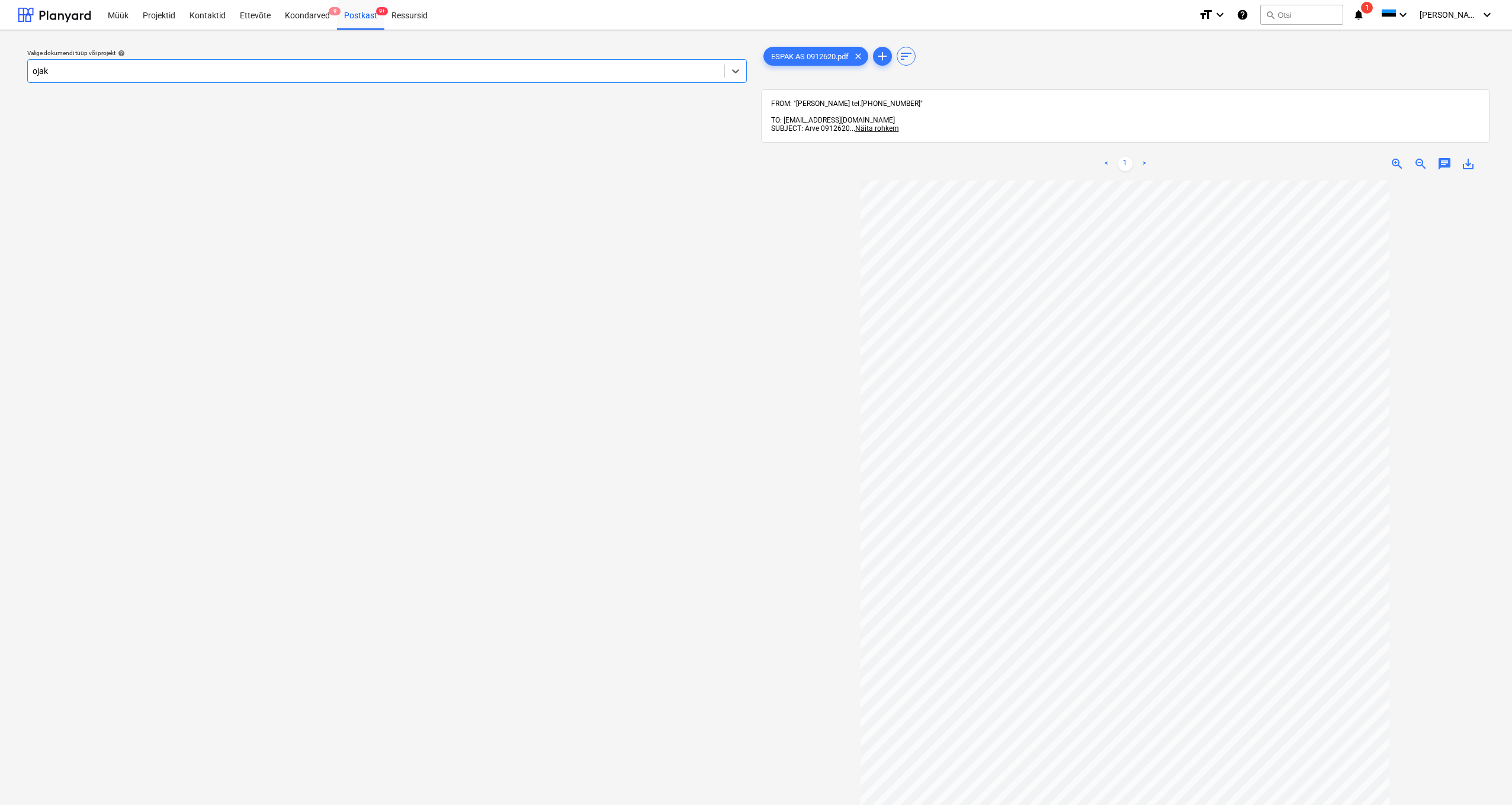
type input "ojaka"
click at [75, 804] on div "Ojakalda tee 9 A" at bounding box center [756, 820] width 1512 height 10
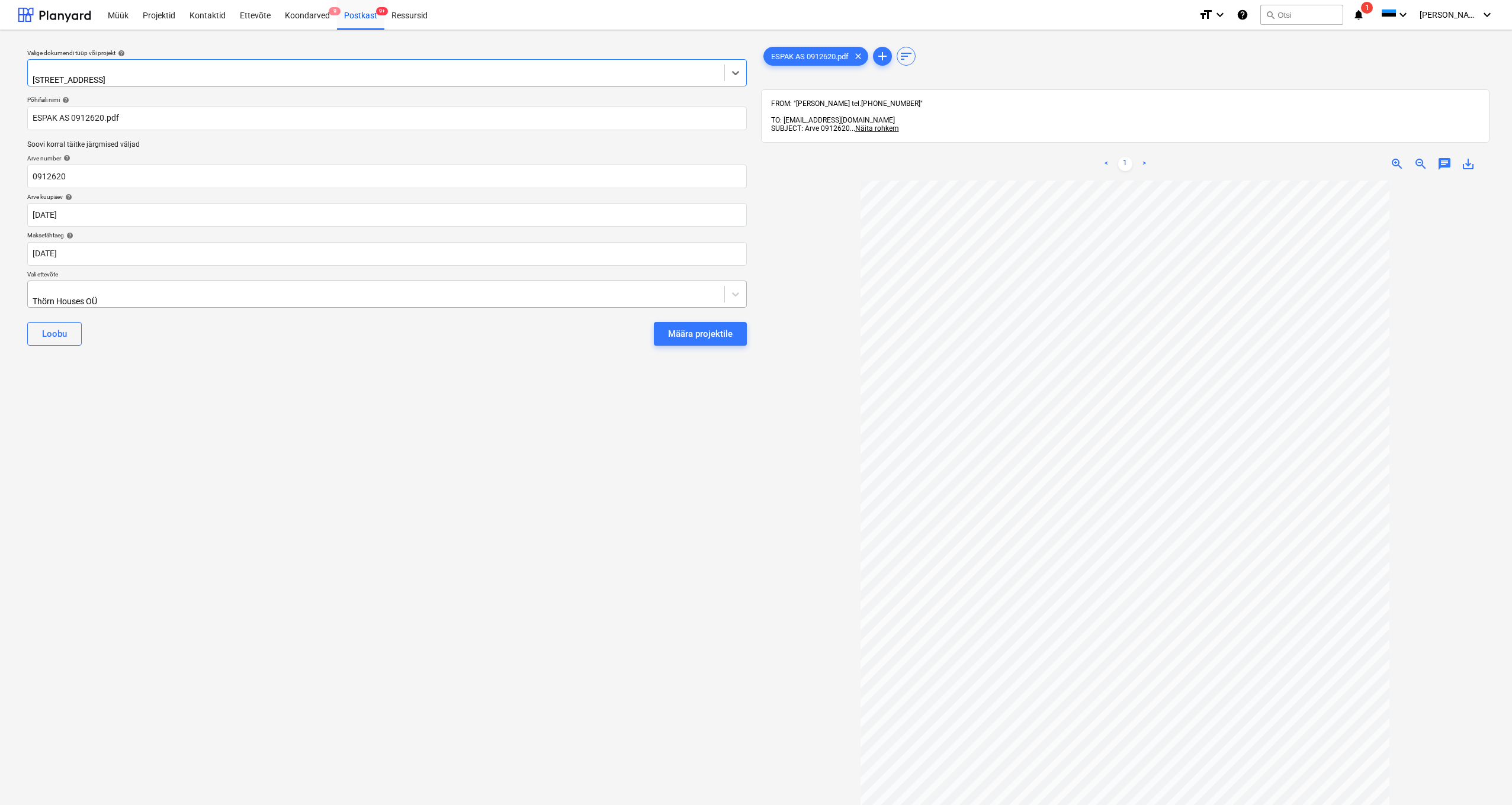
click at [33, 296] on div "Thörn Houses OÜ" at bounding box center [220, 301] width 376 height 10
type input "esp"
click at [44, 804] on div "espak" at bounding box center [756, 810] width 1512 height 10
click at [677, 326] on div "Määra projektile" at bounding box center [701, 334] width 65 height 16
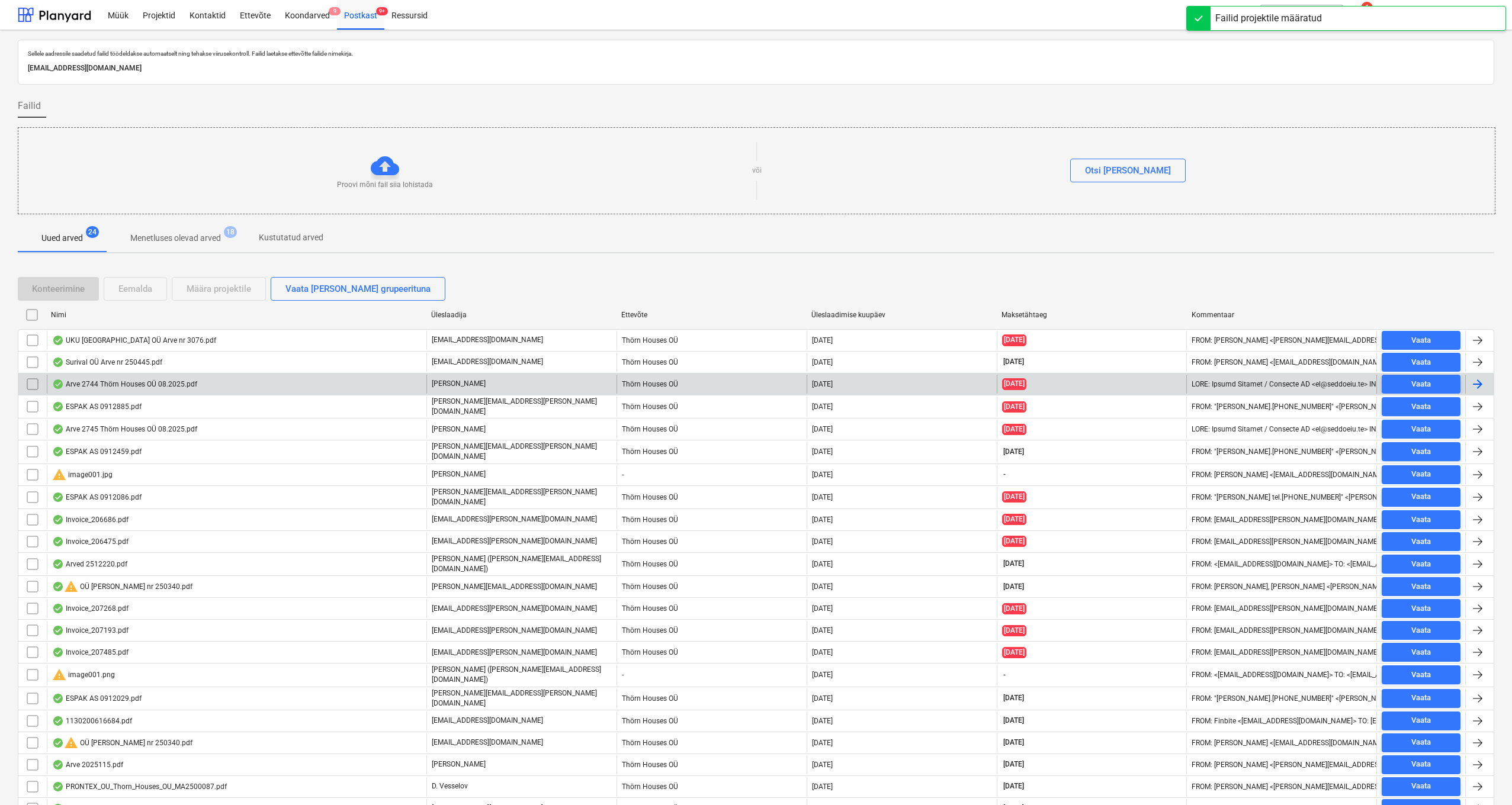
click at [111, 386] on div "Arve 2744 Thörn Houses OÜ 08.2025.pdf" at bounding box center [124, 384] width 145 height 10
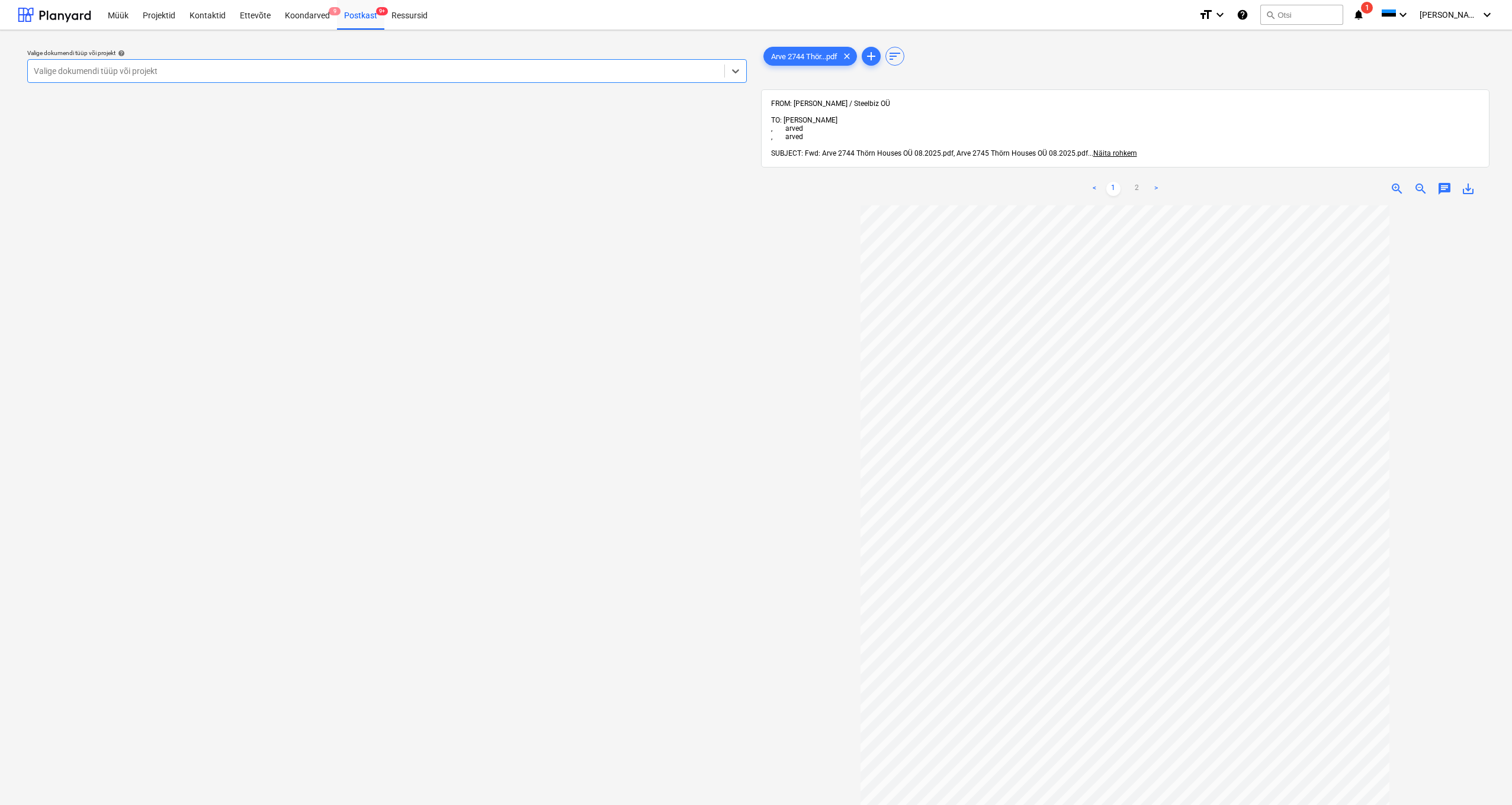
click at [50, 70] on div "Valige dokumendi tüüp või projekt" at bounding box center [376, 71] width 685 height 10
type input "lui"
click at [47, 804] on div "Luige tee 29" at bounding box center [756, 820] width 1512 height 10
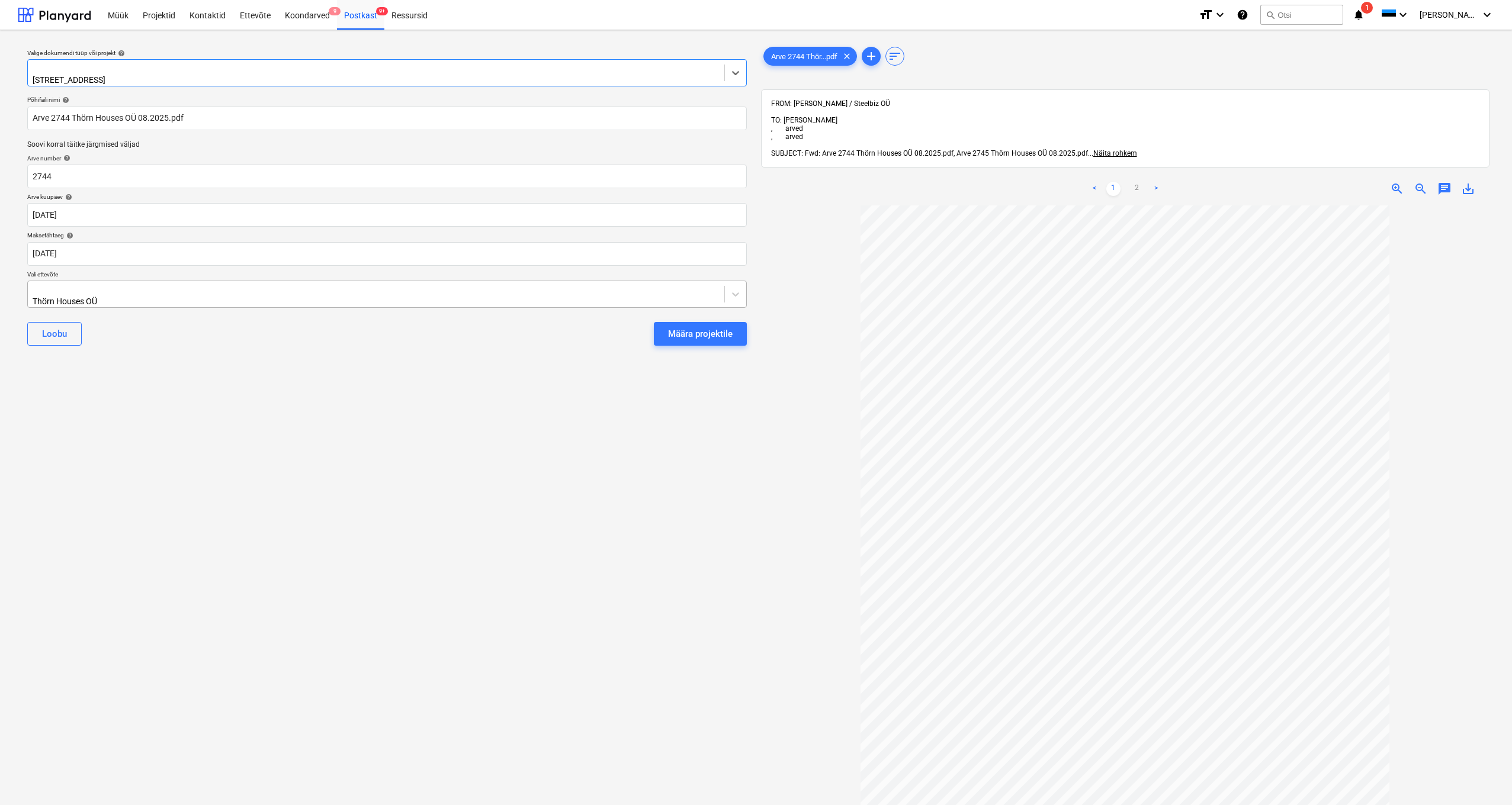
click at [33, 287] on div "Thörn Houses OÜ" at bounding box center [376, 293] width 697 height 26
type input "stee"
click at [716, 330] on div "Määra projektile" at bounding box center [701, 334] width 65 height 16
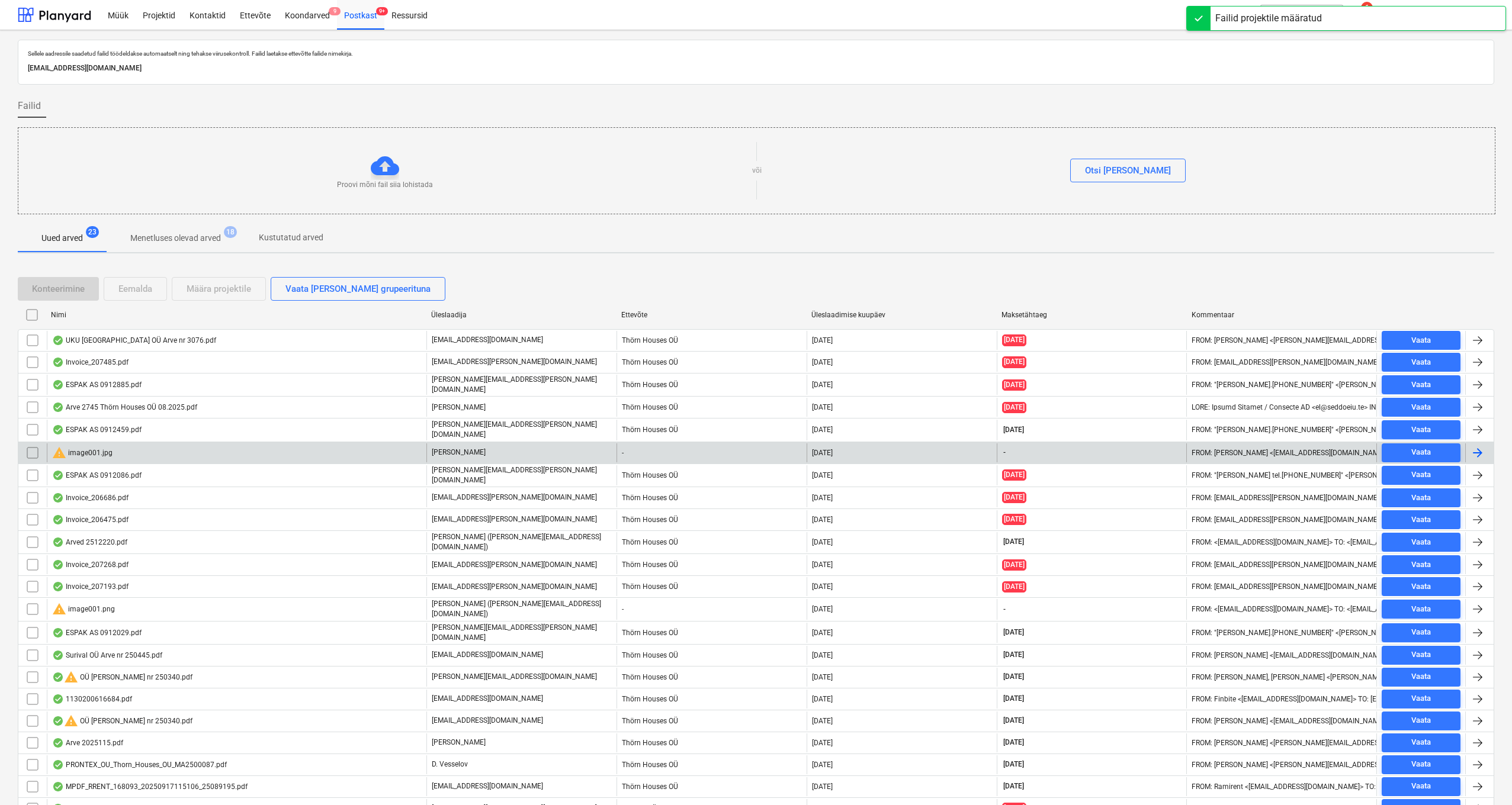
click at [85, 450] on div "warning image001.jpg" at bounding box center [82, 453] width 61 height 15
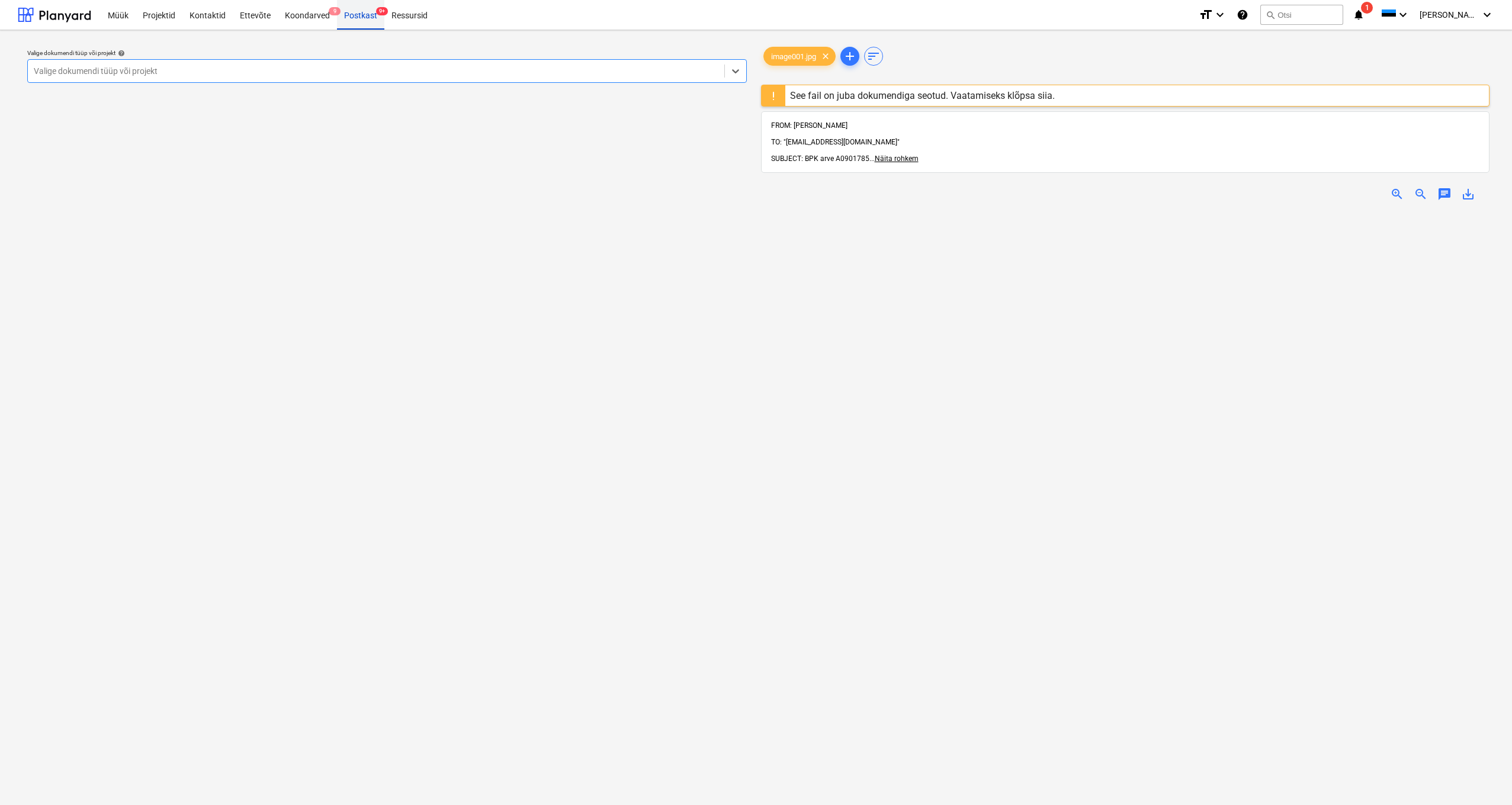
click at [360, 16] on div "Postkast 9+" at bounding box center [360, 14] width 47 height 30
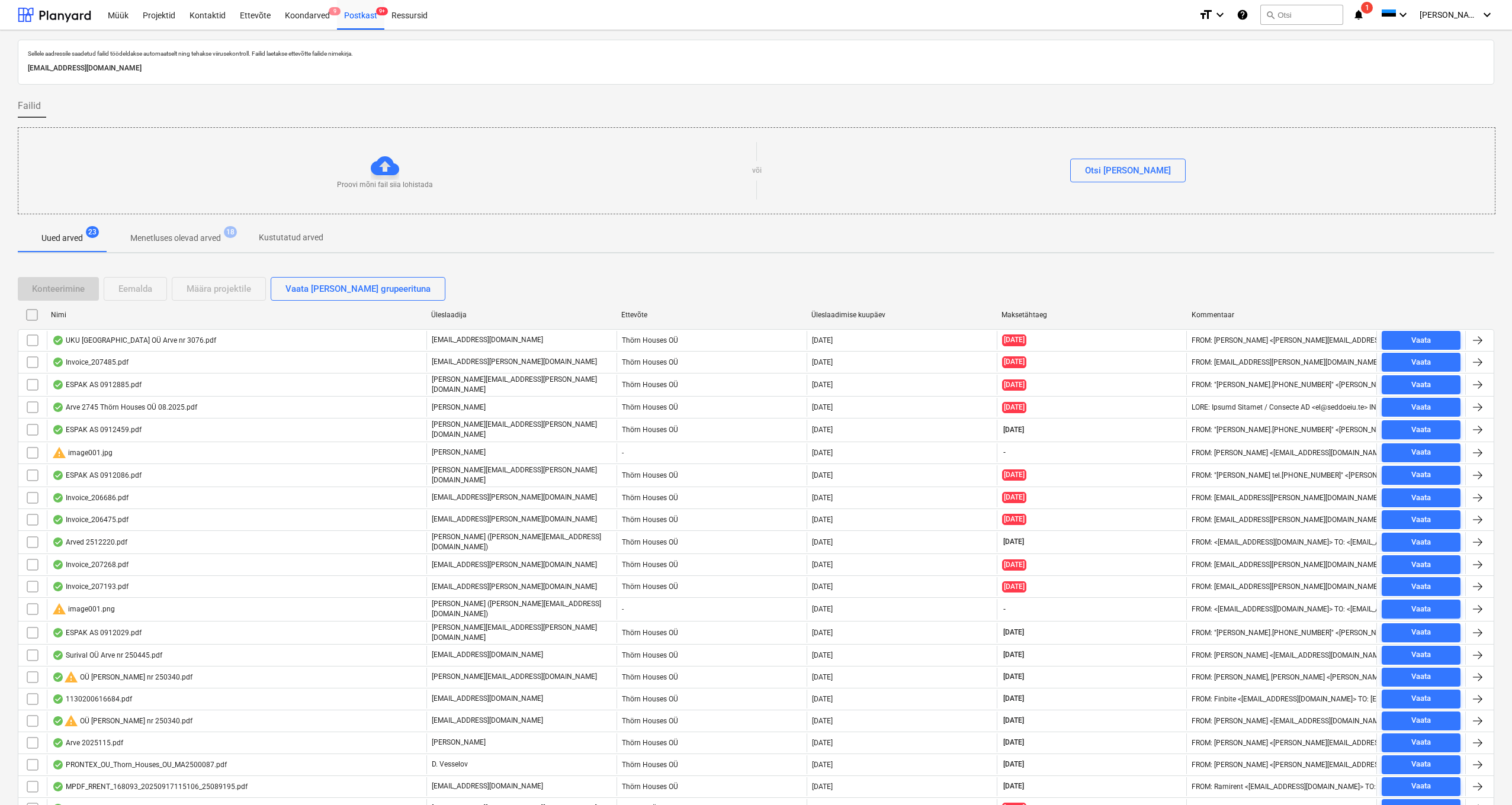
click at [136, 289] on div "Konteerimine Eemalda Määra projektile Vaata faile grupeerituna" at bounding box center [234, 289] width 433 height 23
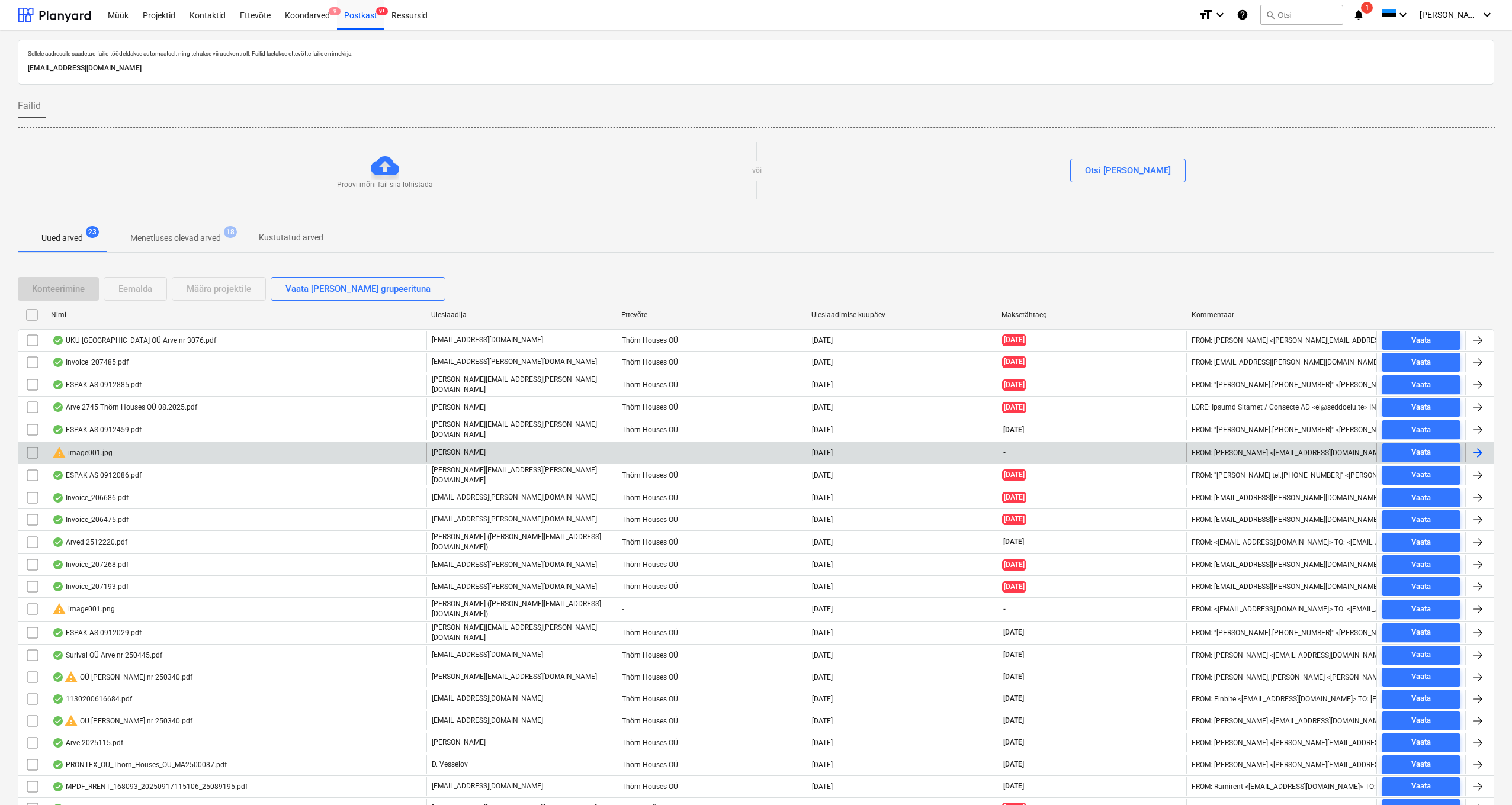
click at [30, 451] on input "checkbox" at bounding box center [32, 452] width 19 height 19
click at [139, 290] on div "Eemalda" at bounding box center [135, 289] width 33 height 16
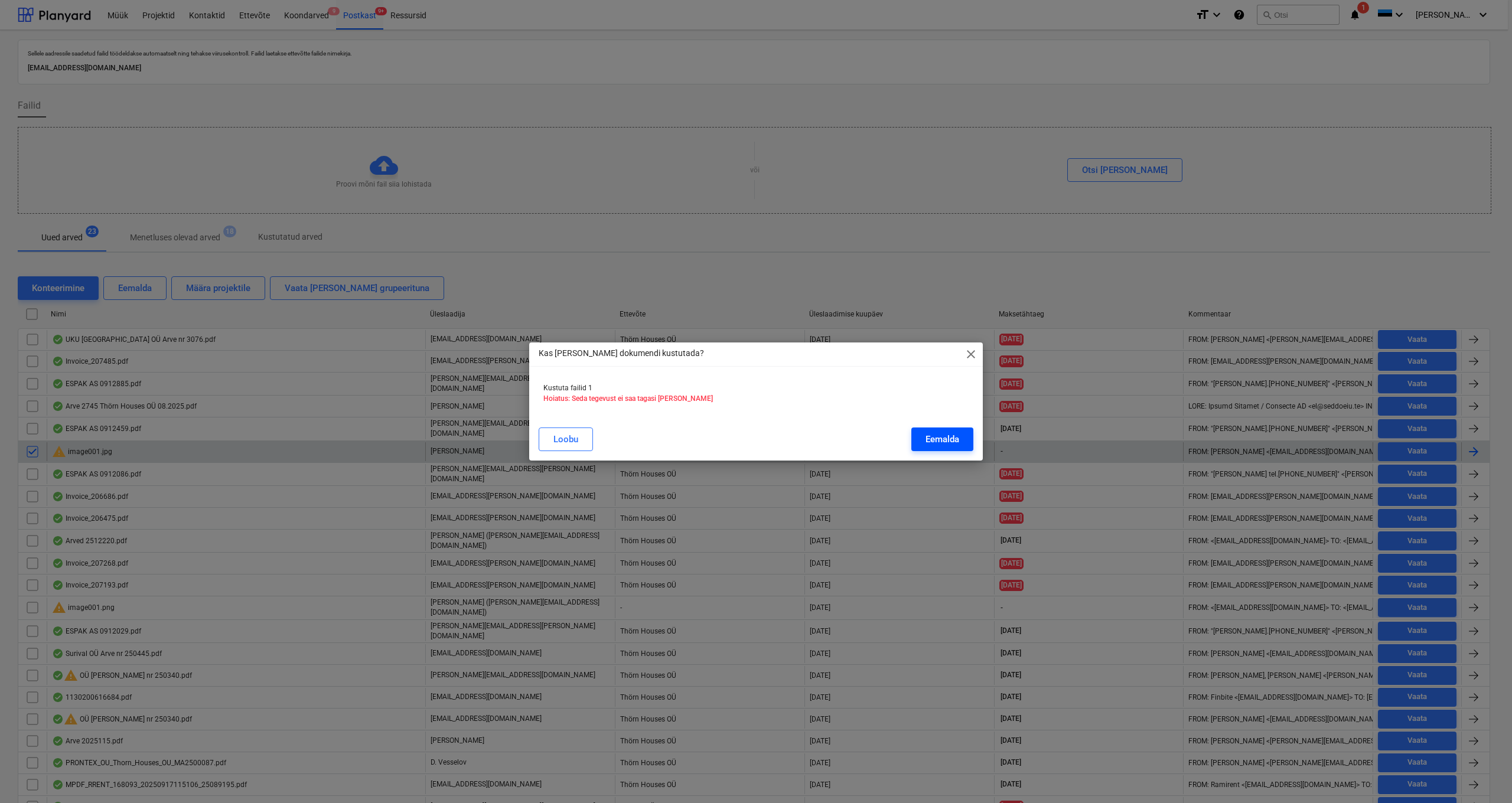
click at [932, 447] on div "Eemalda" at bounding box center [942, 439] width 33 height 16
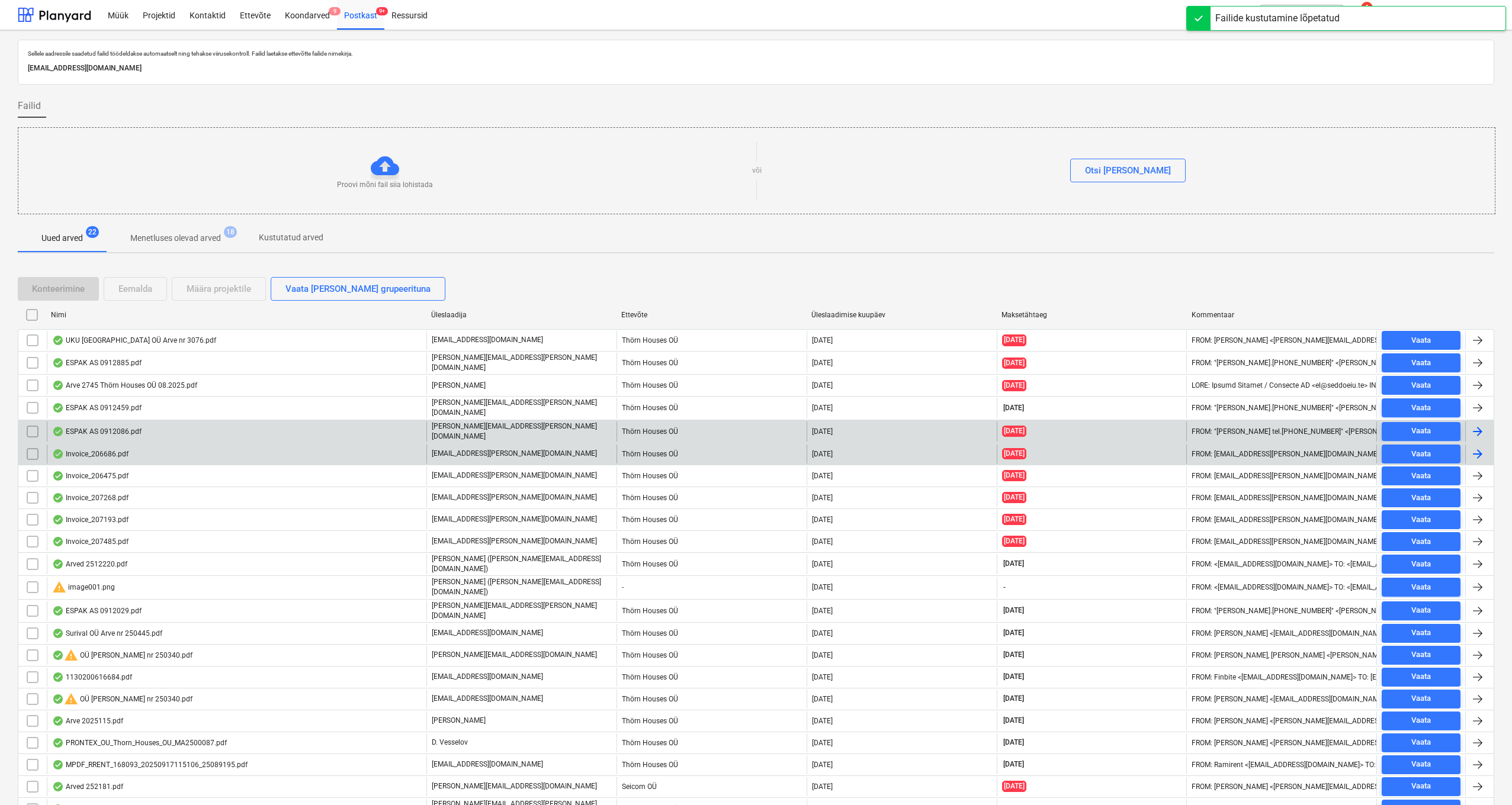
click at [97, 426] on div "ESPAK AS 0912086.pdf" at bounding box center [96, 431] width 89 height 10
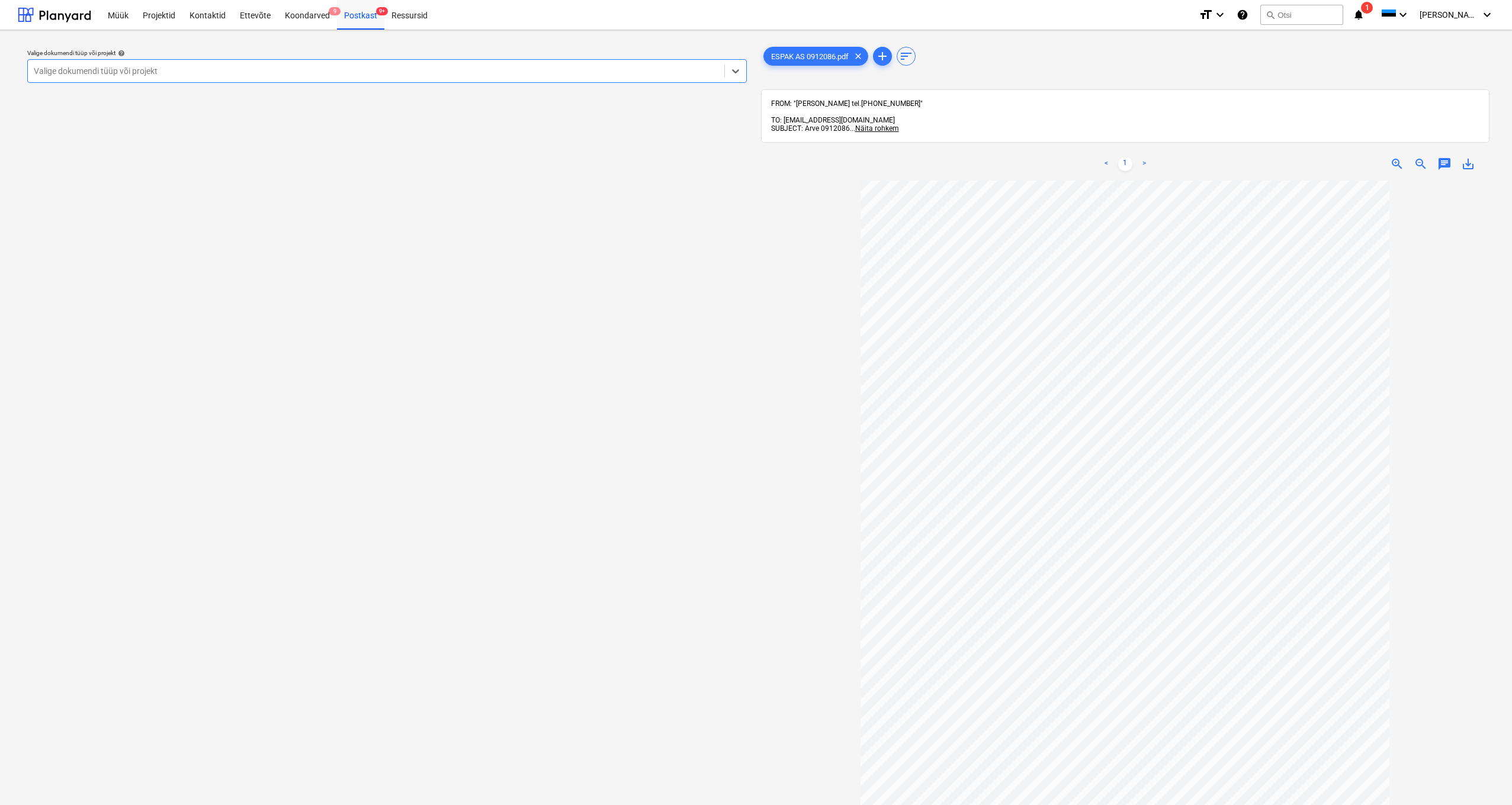
click at [82, 72] on div "Valige dokumendi tüüp või projekt" at bounding box center [376, 71] width 685 height 10
type input "luige"
click at [94, 804] on div "Luige tee 29" at bounding box center [756, 820] width 1512 height 10
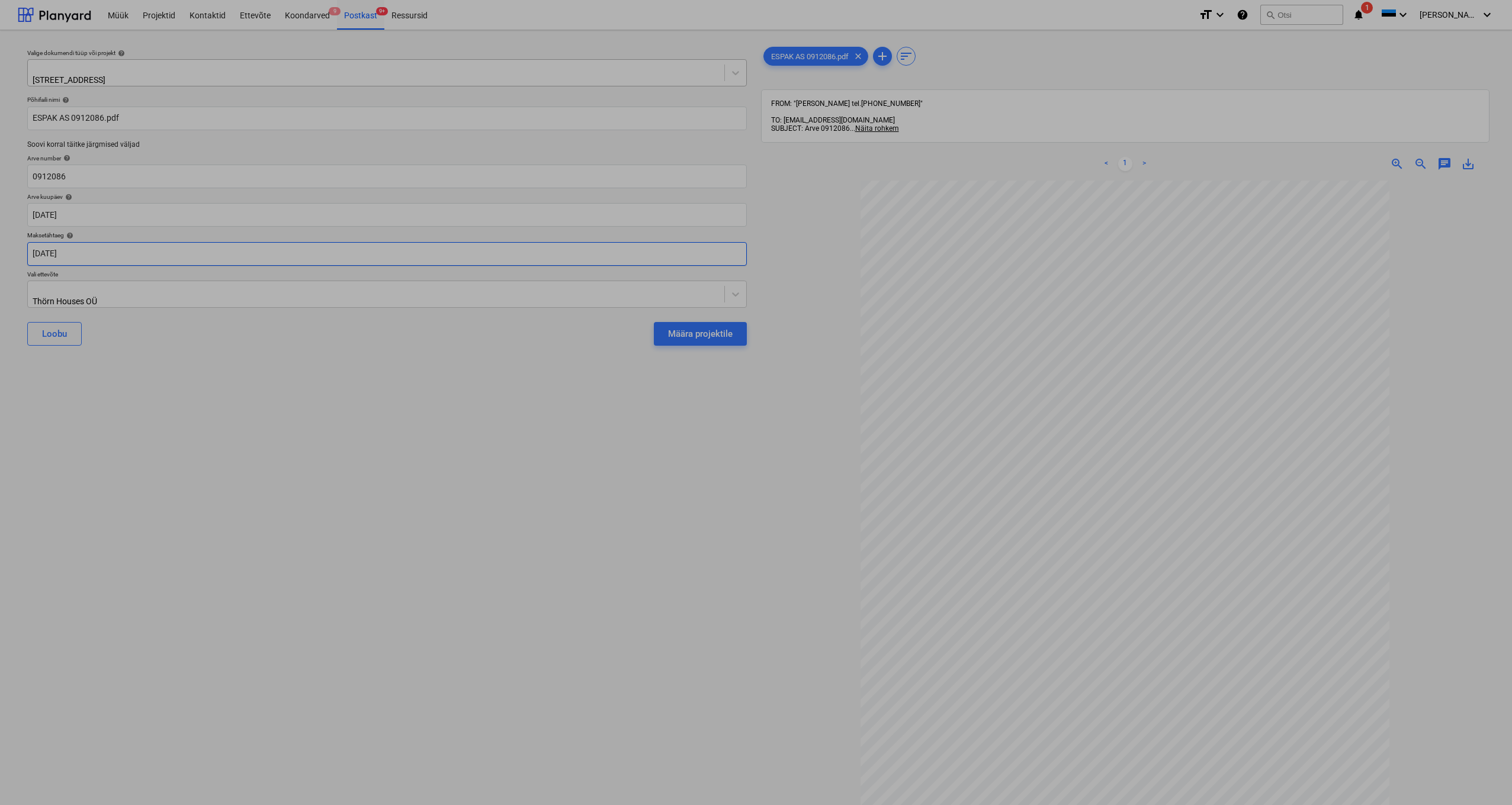
click at [37, 246] on body "Müük Projektid Kontaktid Ettevõte Koondarved 9 Postkast 9+ Ressursid format_siz…" at bounding box center [756, 402] width 1512 height 805
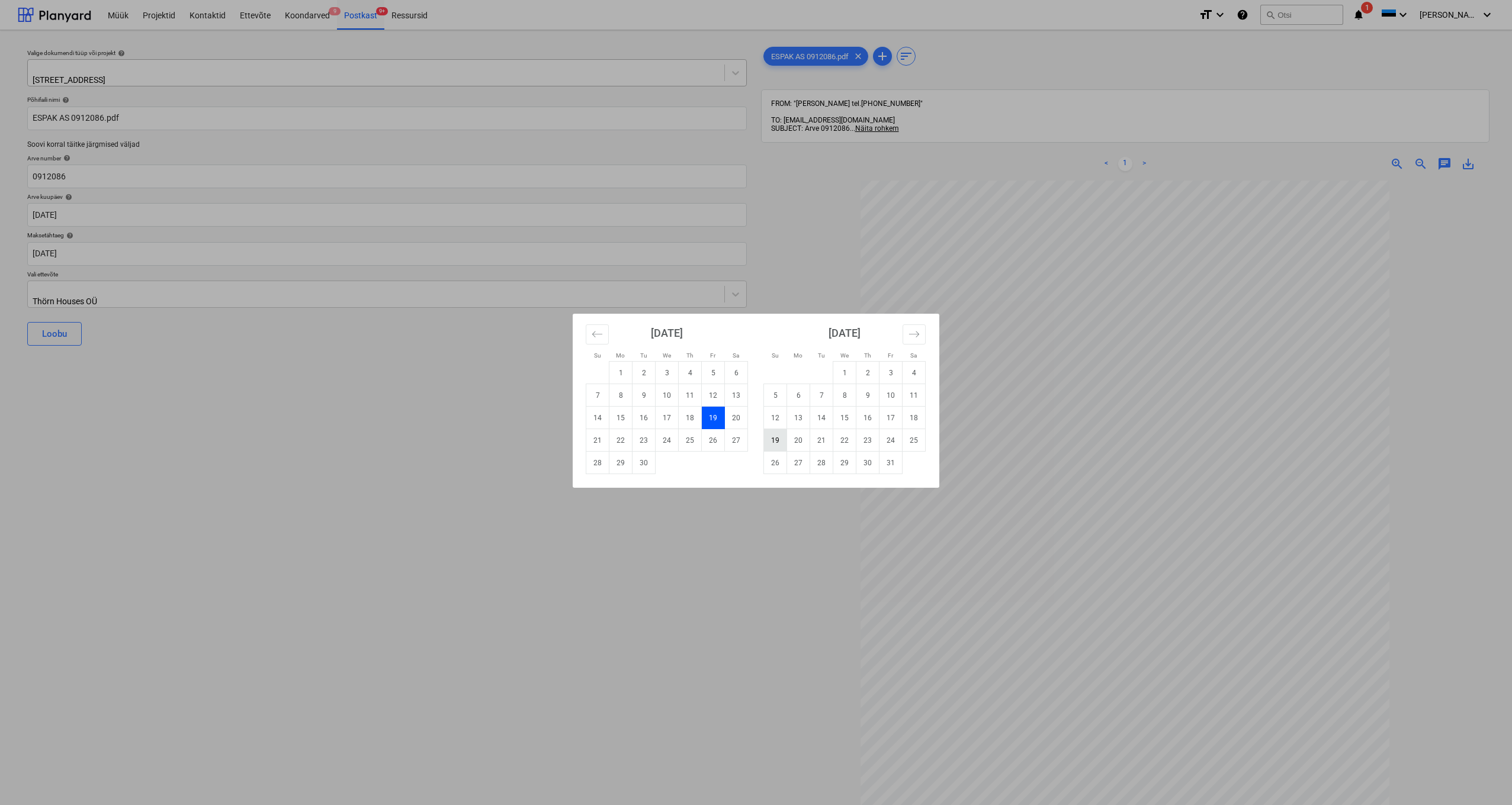
click at [776, 441] on td "19" at bounding box center [776, 440] width 23 height 22
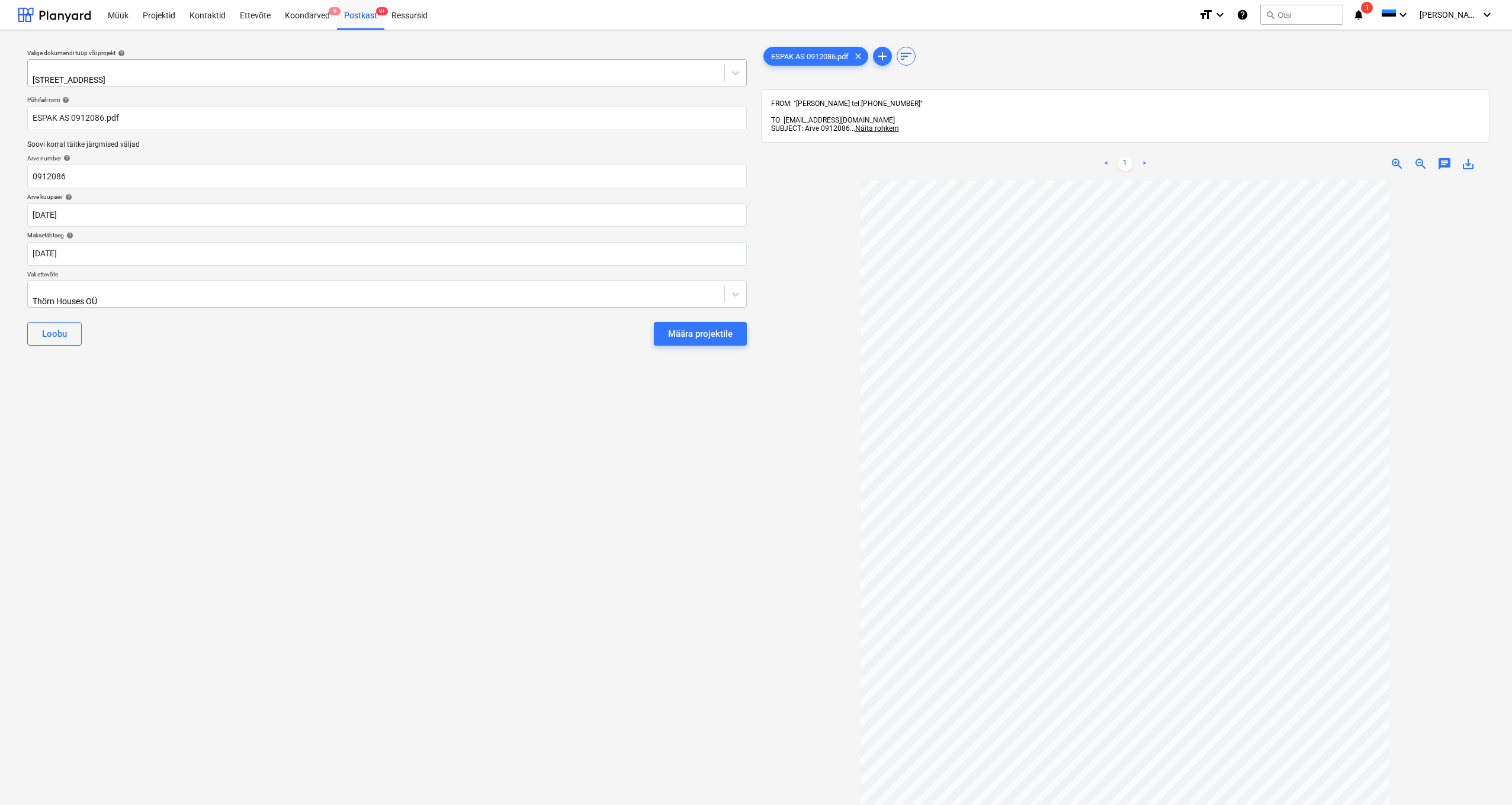
type input "19 Oct 2025"
click at [34, 296] on div "Thörn Houses OÜ" at bounding box center [220, 301] width 376 height 10
type input "espak"
click at [62, 804] on div "espak" at bounding box center [756, 810] width 1512 height 10
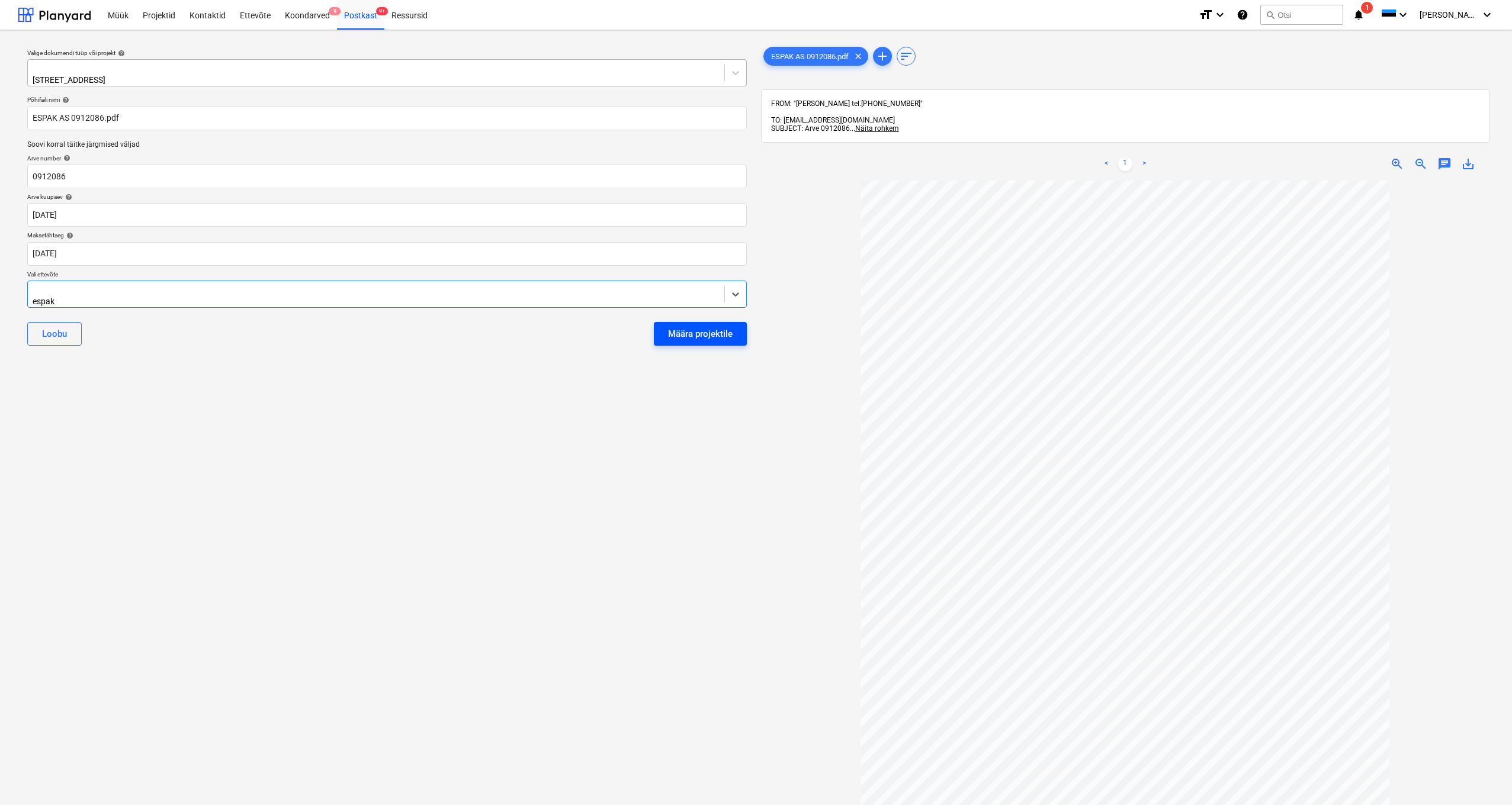
click at [719, 328] on div "Määra projektile" at bounding box center [701, 334] width 65 height 16
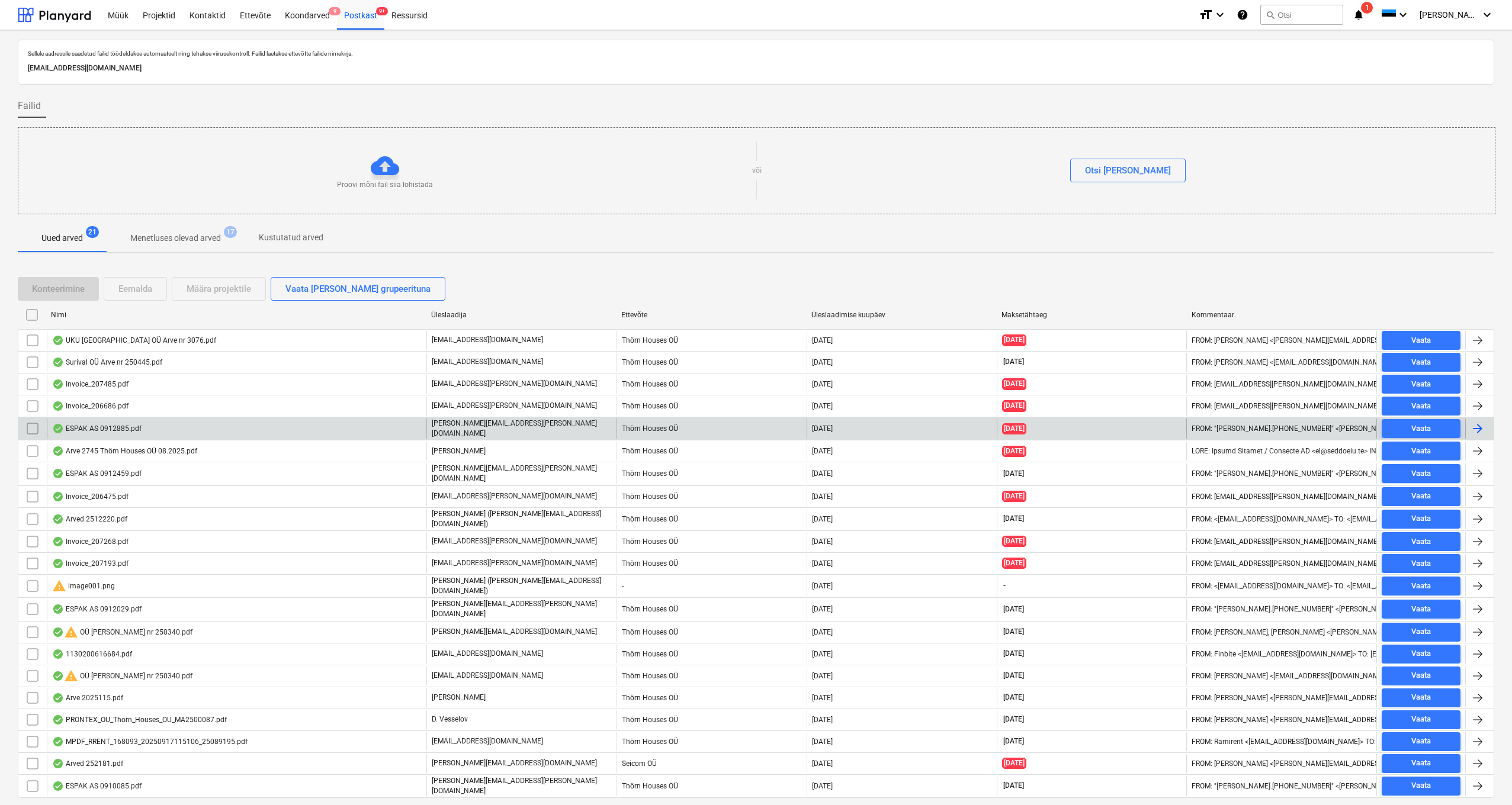
click at [84, 429] on div "ESPAK AS 0912885.pdf" at bounding box center [96, 428] width 89 height 10
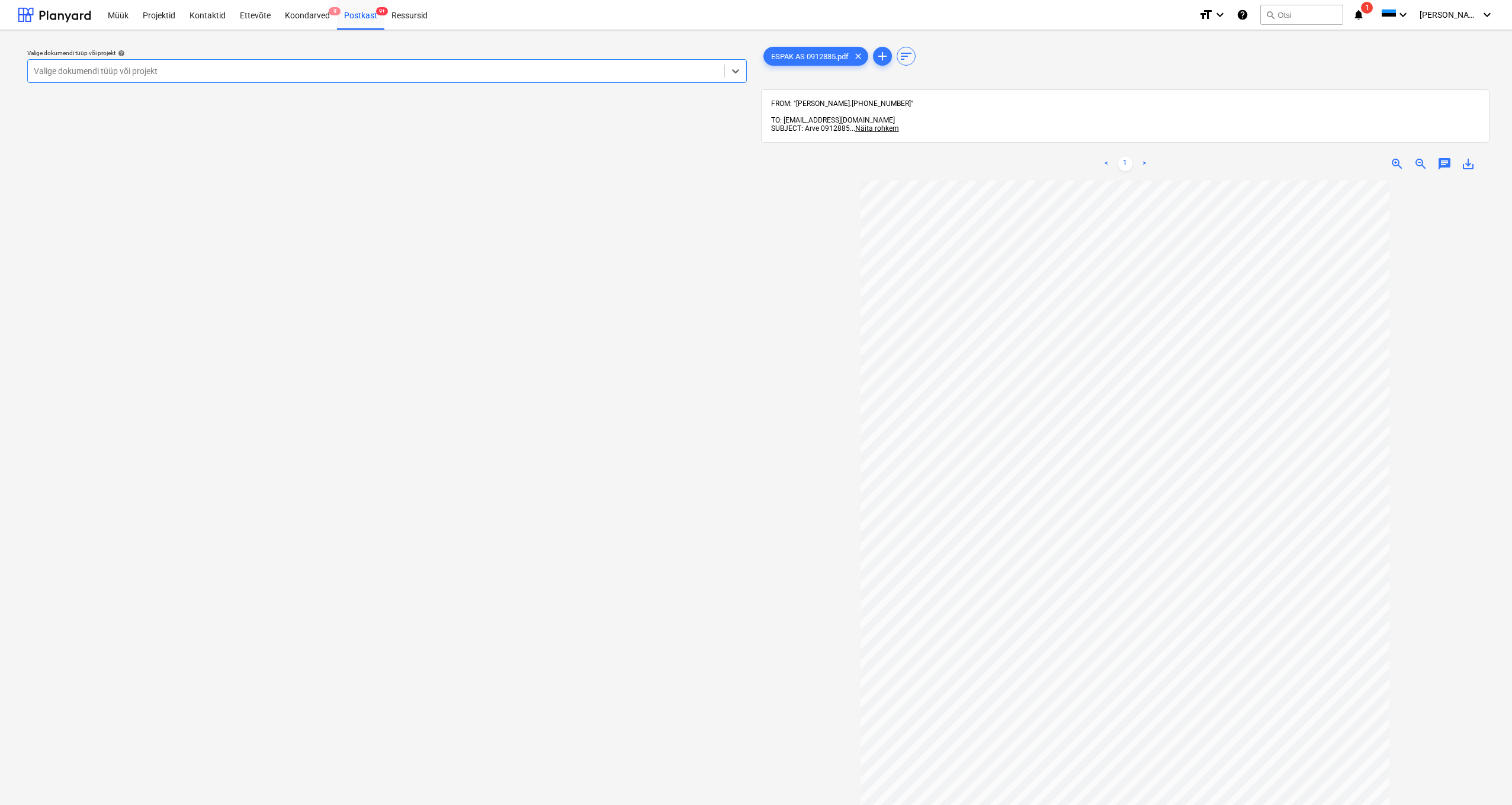
click at [52, 74] on div "Valige dokumendi tüüp või projekt" at bounding box center [376, 71] width 685 height 10
type input "kanarbi"
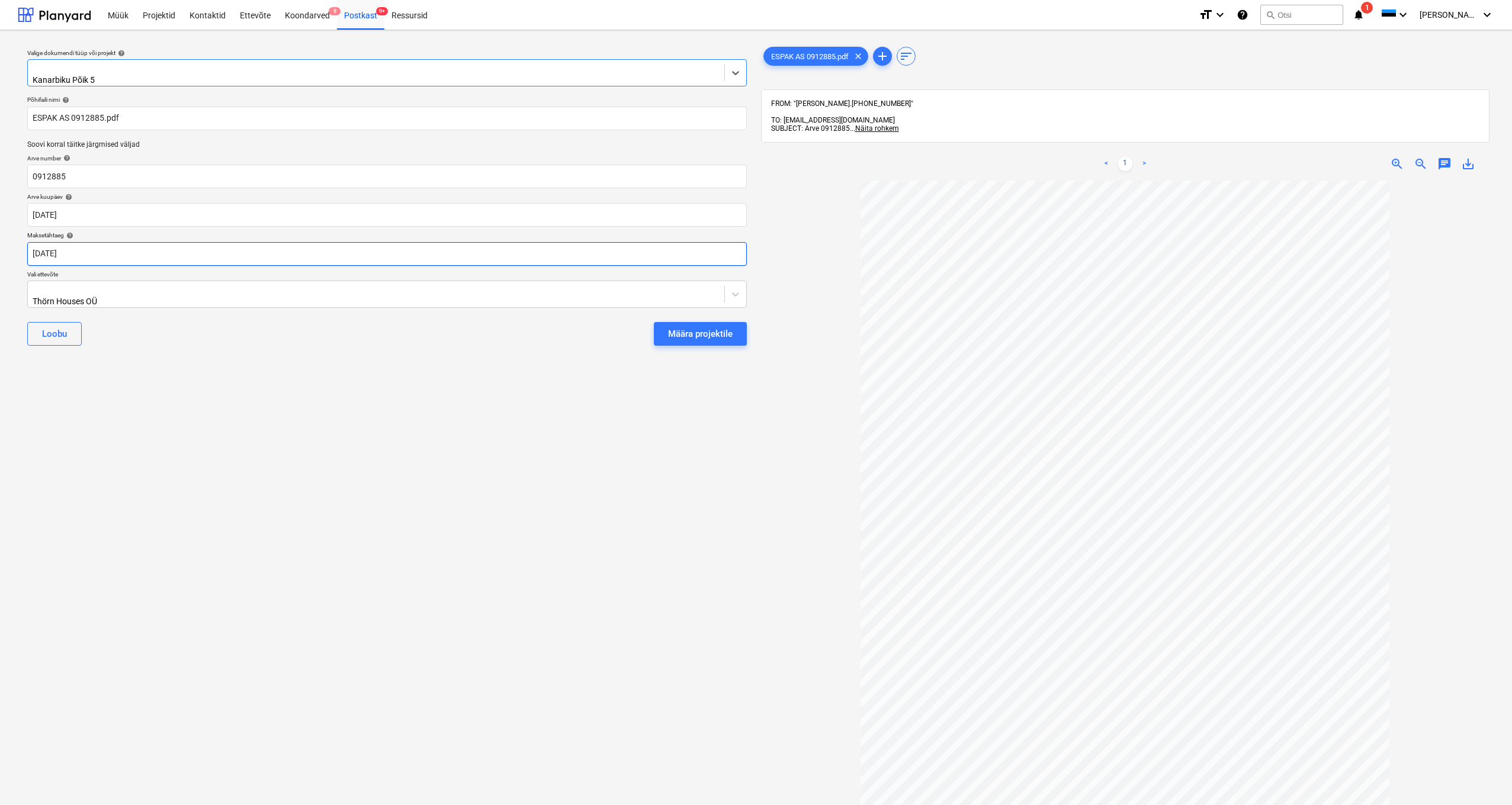
click at [43, 249] on body "Müük Projektid Kontaktid Ettevõte Koondarved 9 Postkast 9+ Ressursid format_siz…" at bounding box center [756, 402] width 1512 height 805
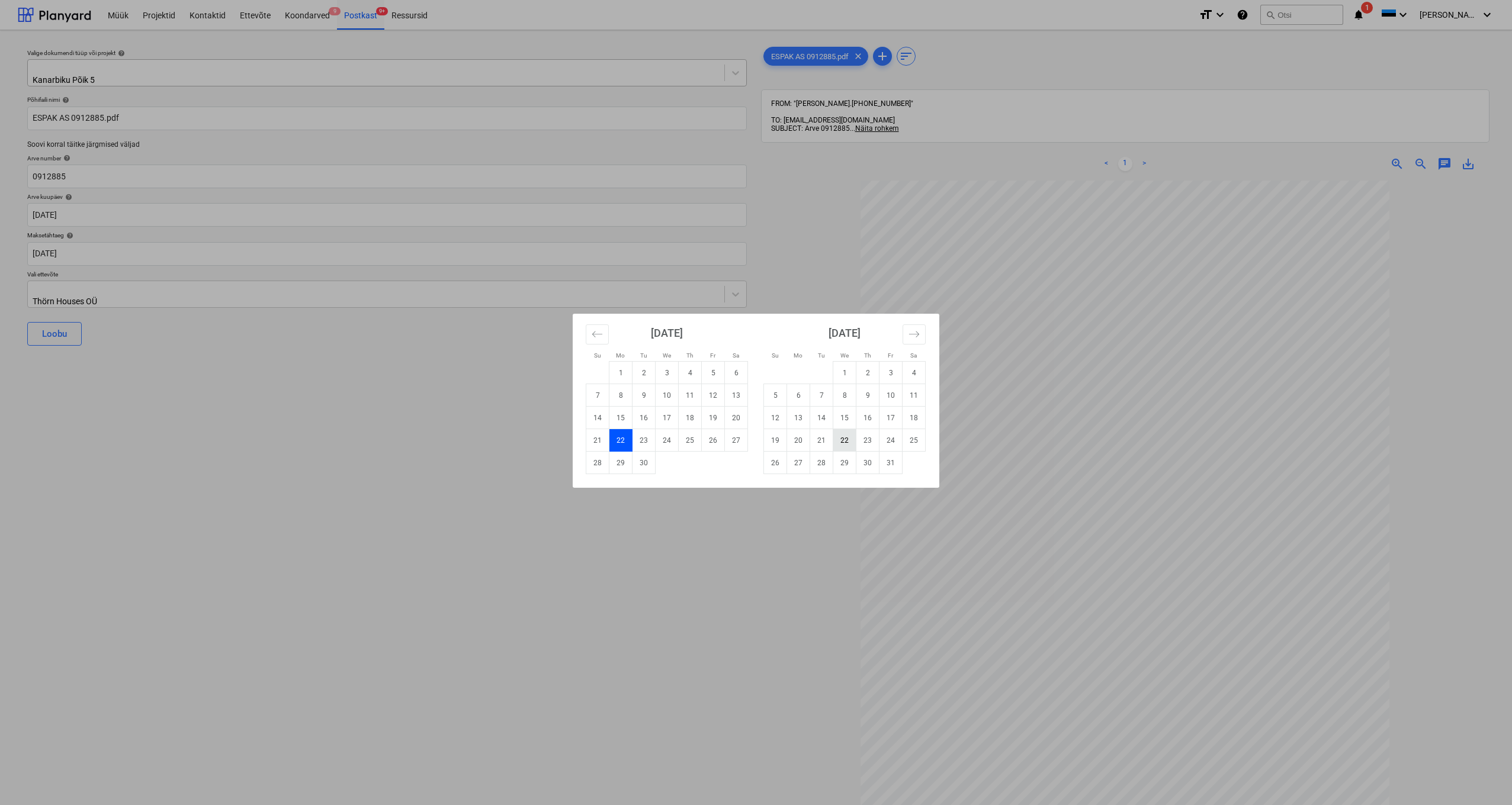
click at [843, 440] on td "22" at bounding box center [846, 440] width 23 height 22
type input "22 Oct 2025"
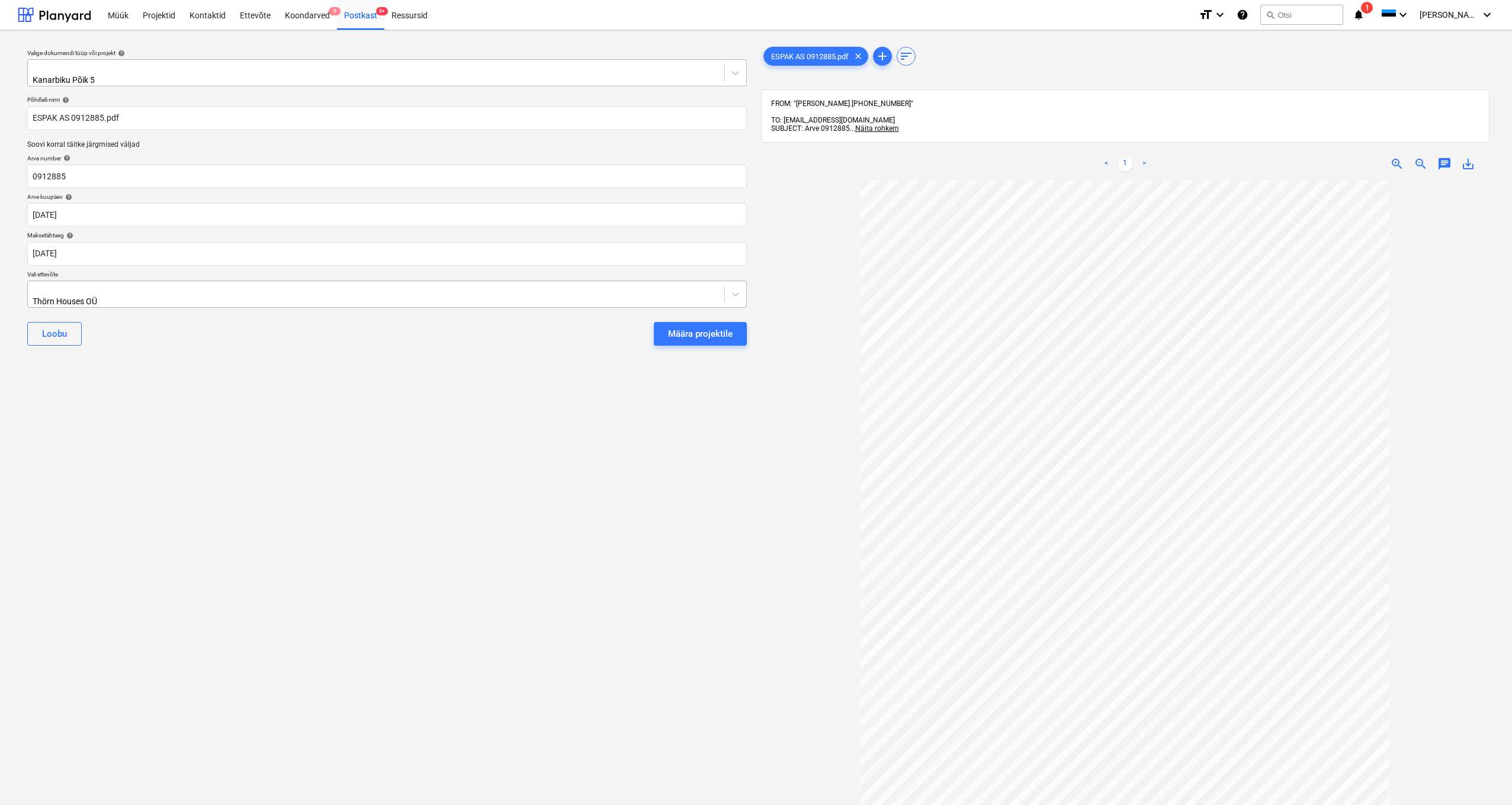
click at [32, 287] on div "Thörn Houses OÜ" at bounding box center [376, 293] width 697 height 26
type input "espa"
click at [34, 804] on div "espak" at bounding box center [756, 810] width 1512 height 10
click at [718, 333] on div "Määra projektile" at bounding box center [701, 334] width 65 height 16
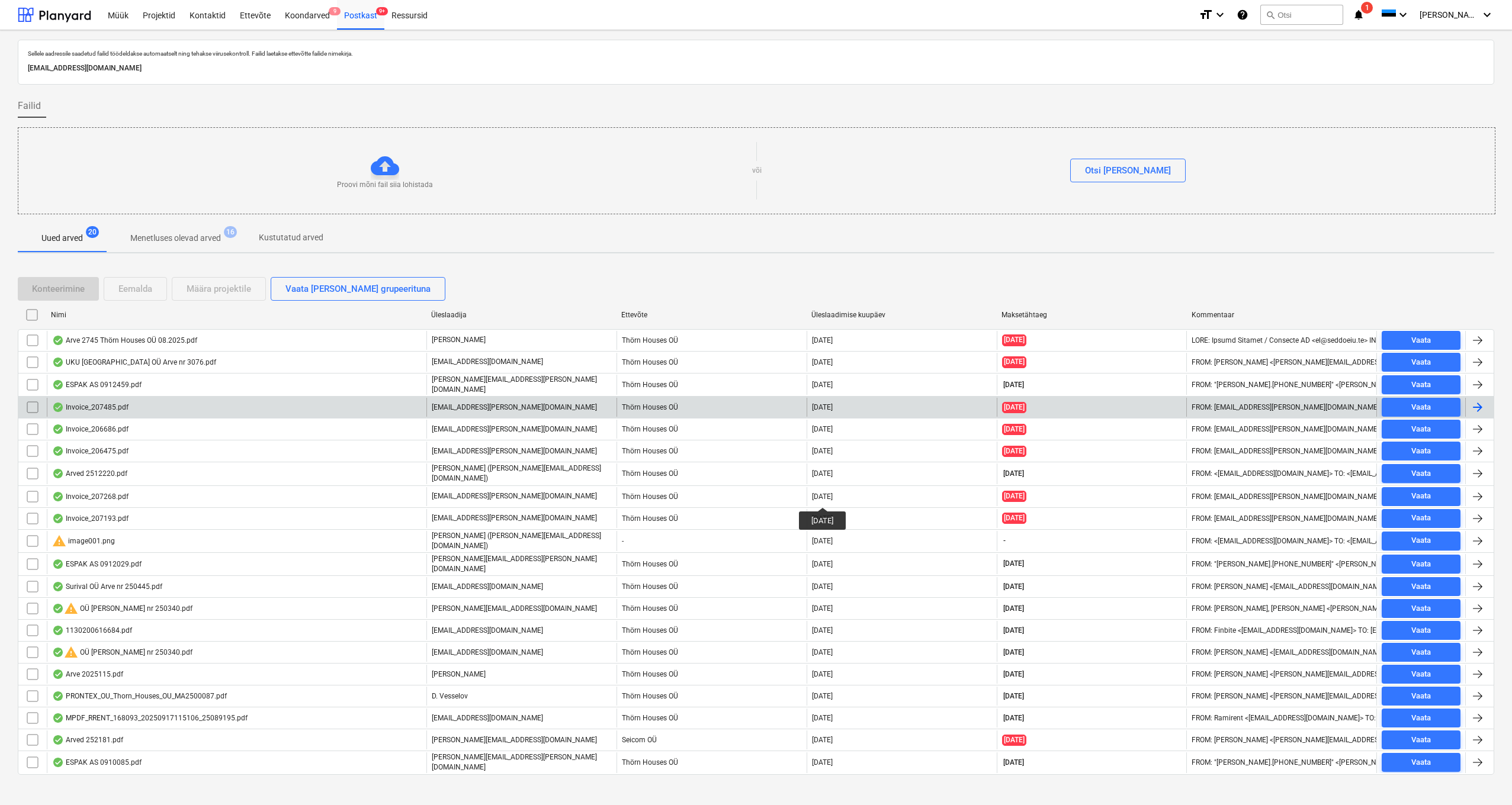
click at [134, 402] on div "Invoice_207485.pdf" at bounding box center [237, 407] width 380 height 19
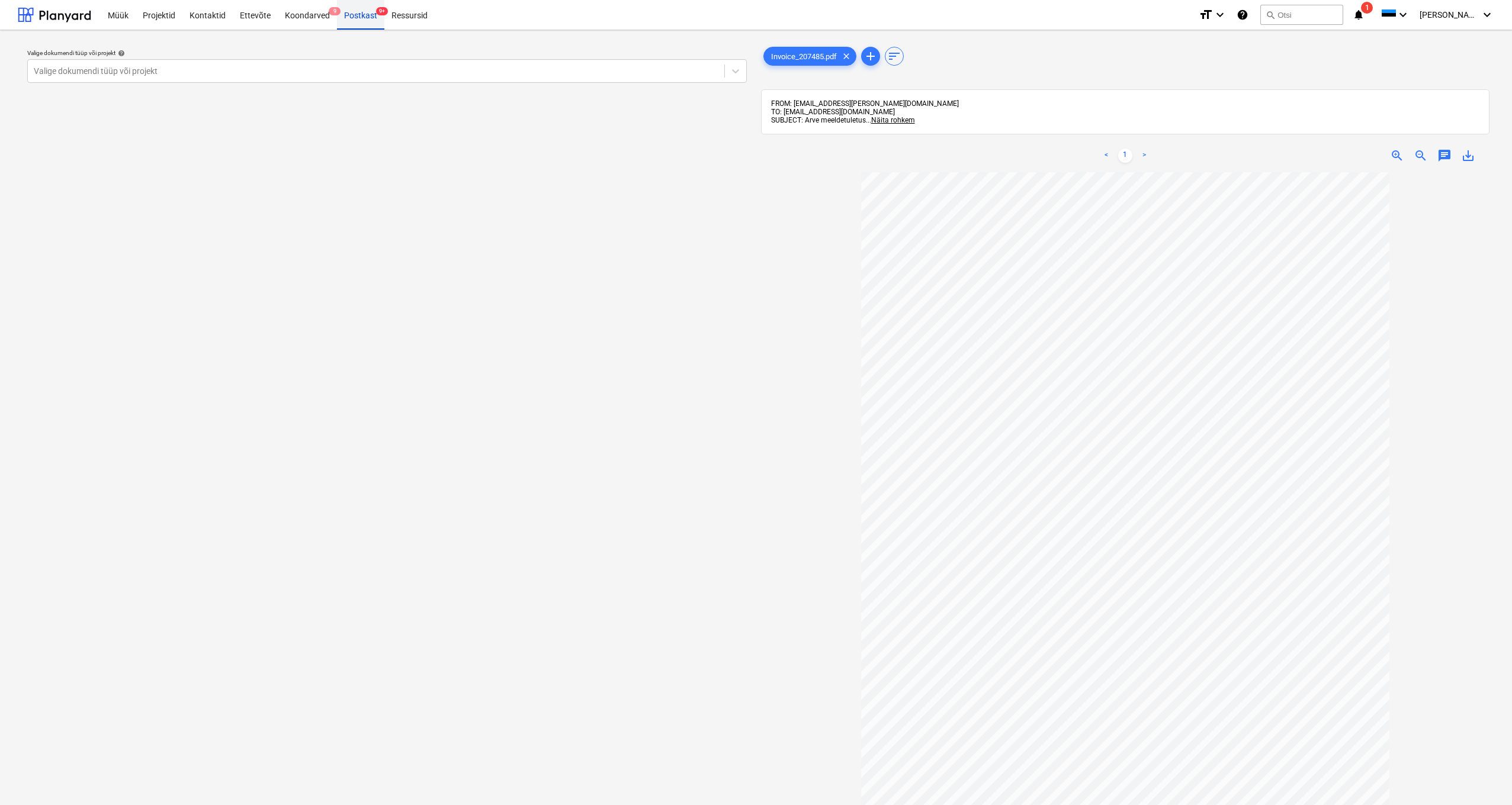
click at [350, 16] on div "Postkast 9+" at bounding box center [360, 14] width 47 height 30
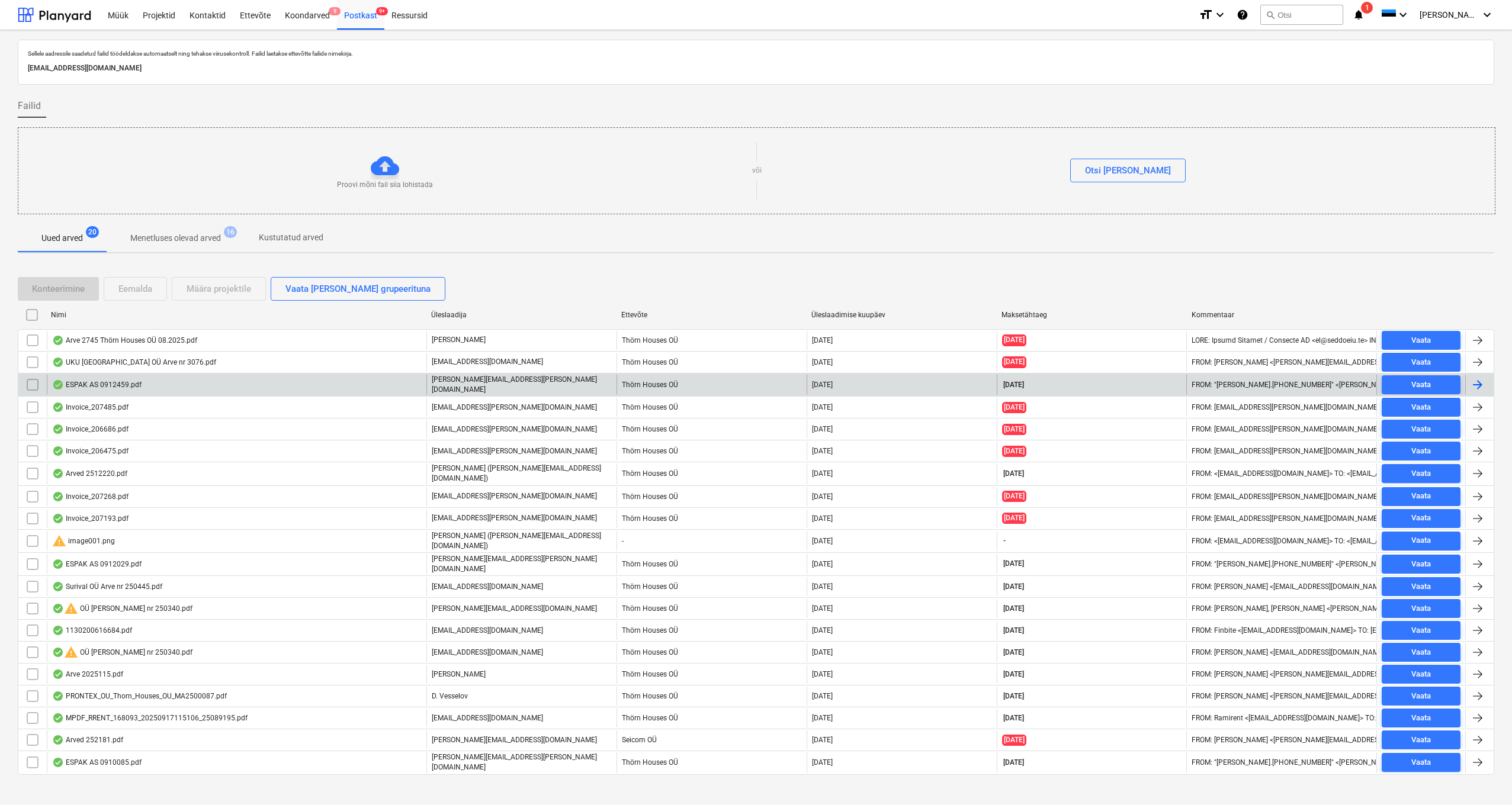
click at [99, 384] on div "ESPAK AS 0912459.pdf" at bounding box center [96, 385] width 89 height 10
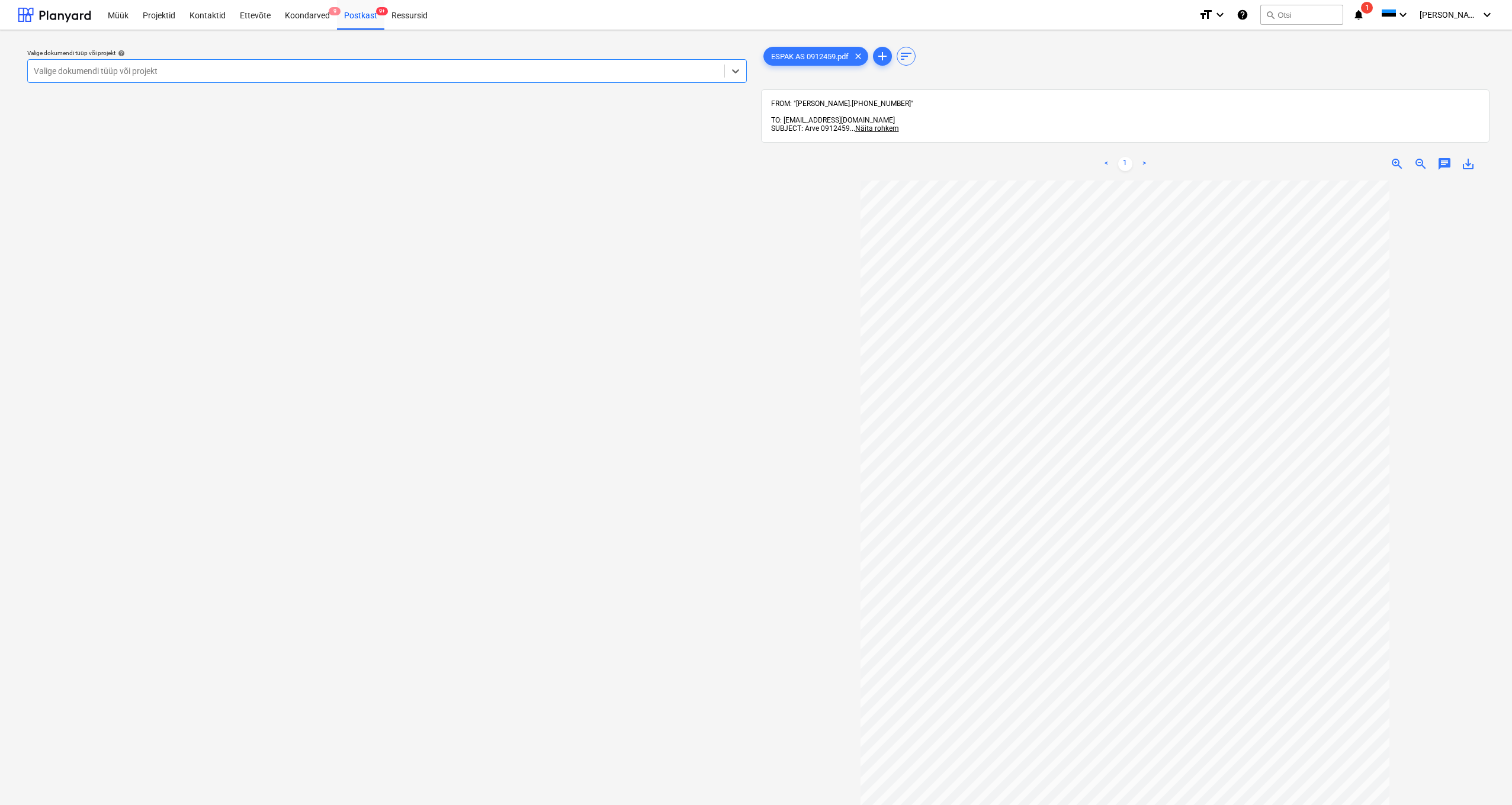
click at [105, 66] on div at bounding box center [376, 71] width 685 height 12
type input "kanarbiku"
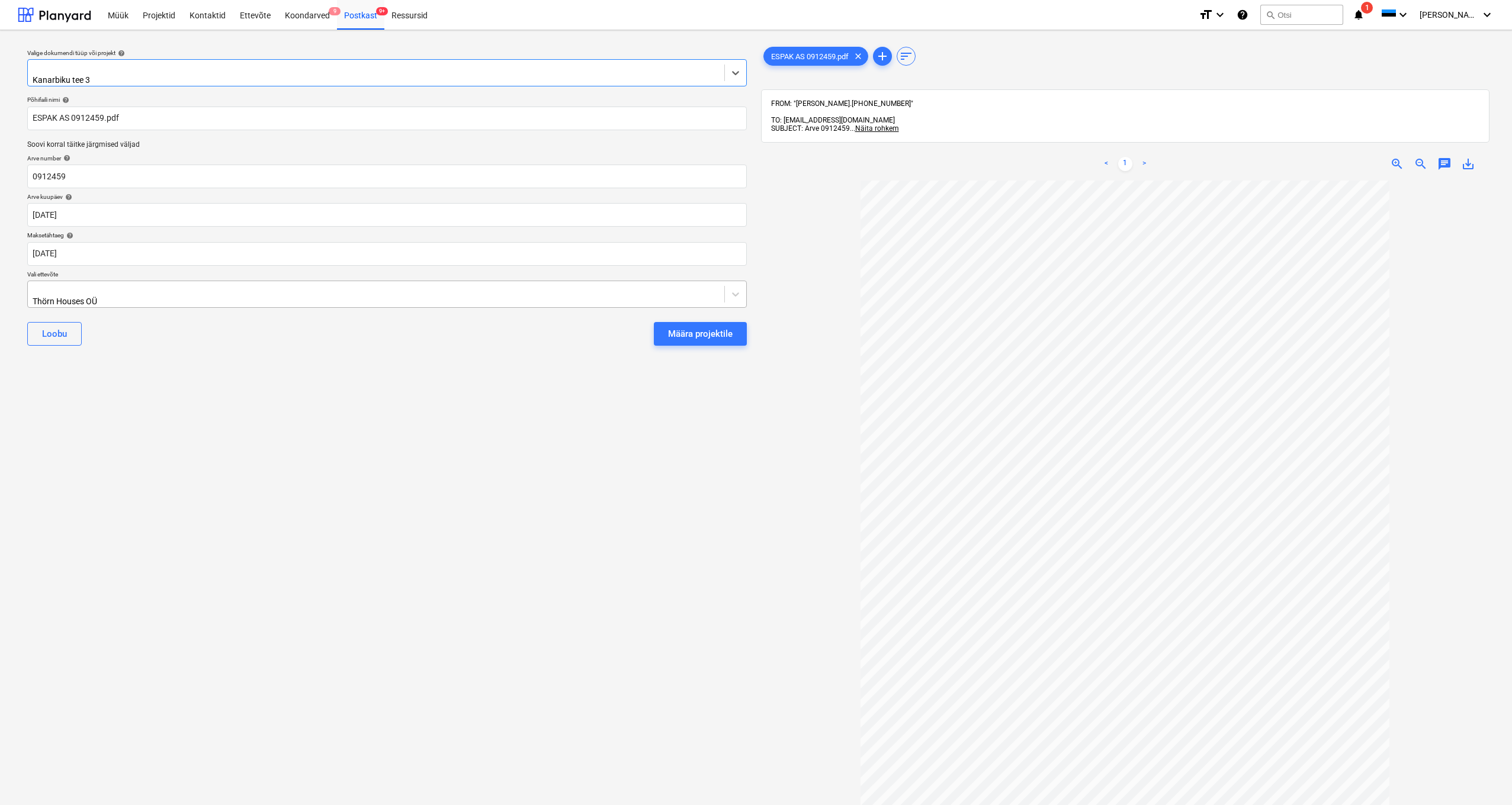
click at [32, 288] on div "Thörn Houses OÜ" at bounding box center [376, 293] width 697 height 26
type input "espak"
click at [40, 804] on div "espak" at bounding box center [756, 810] width 1512 height 10
click at [691, 329] on div "Määra projektile" at bounding box center [701, 334] width 65 height 16
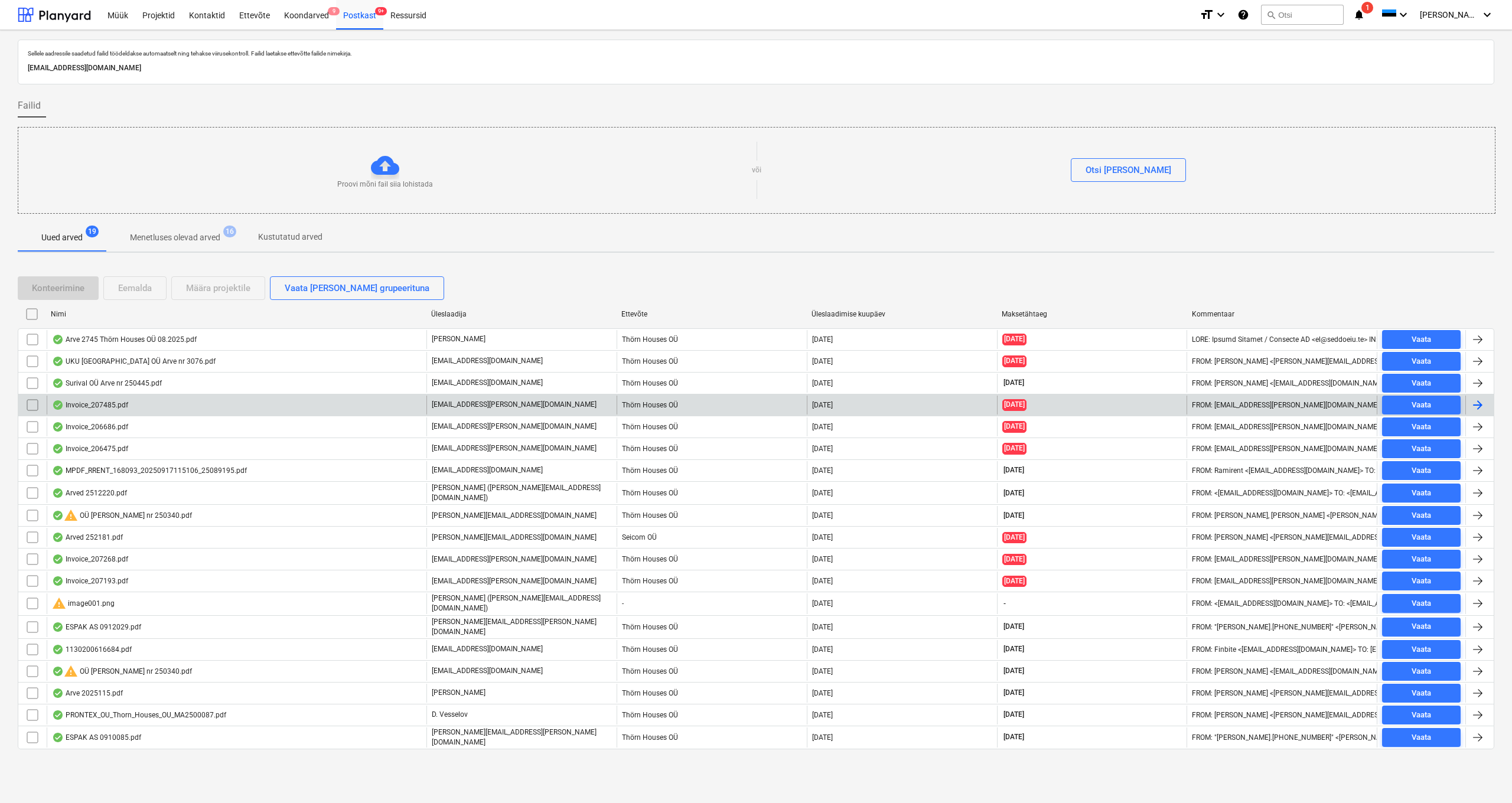
click at [89, 404] on div "Invoice_207485.pdf" at bounding box center [90, 405] width 76 height 10
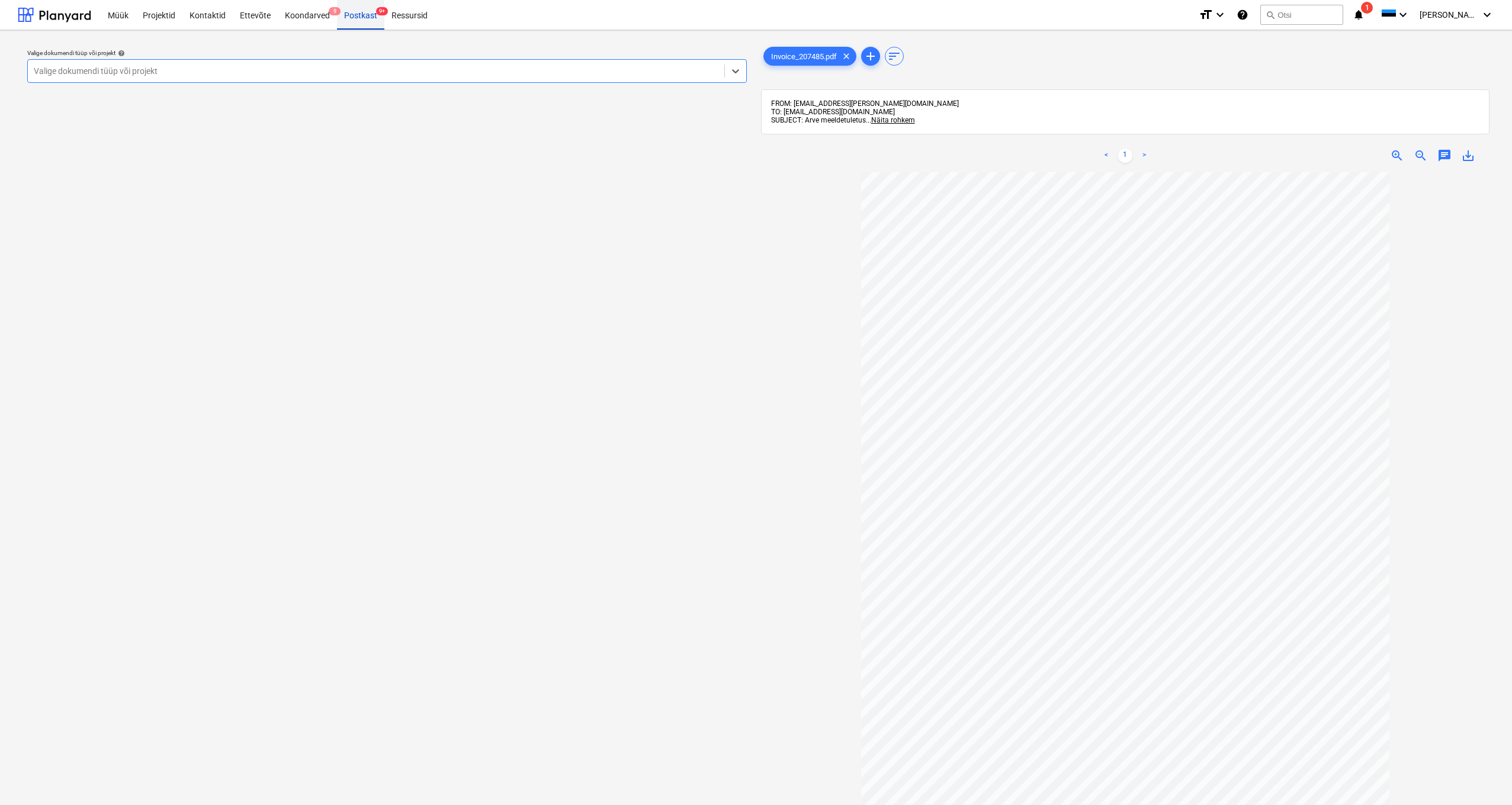
click at [370, 14] on div "Postkast 9+" at bounding box center [360, 14] width 47 height 30
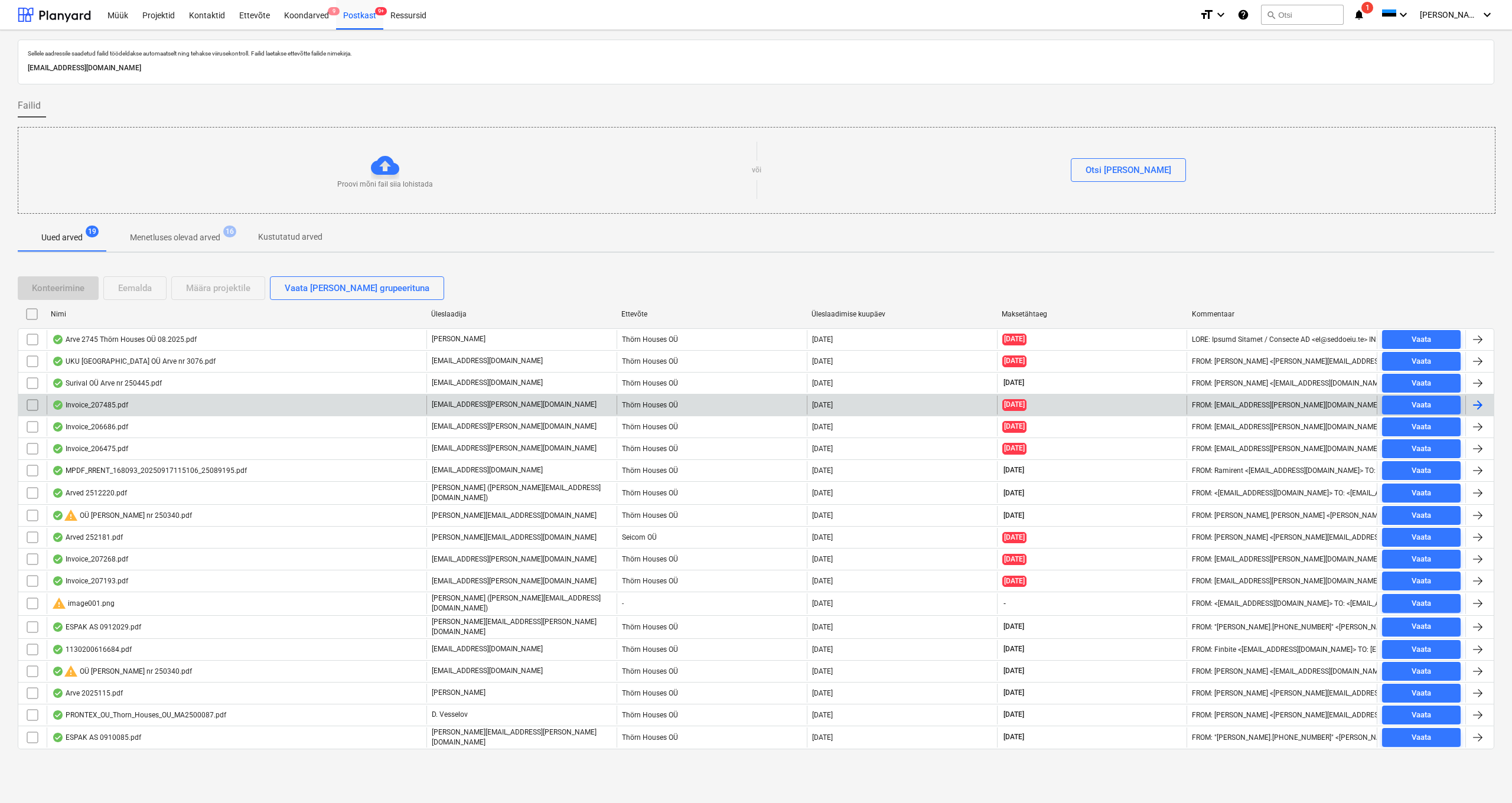
click at [32, 403] on input "checkbox" at bounding box center [32, 404] width 19 height 19
click at [139, 291] on div "Eemalda" at bounding box center [135, 288] width 33 height 16
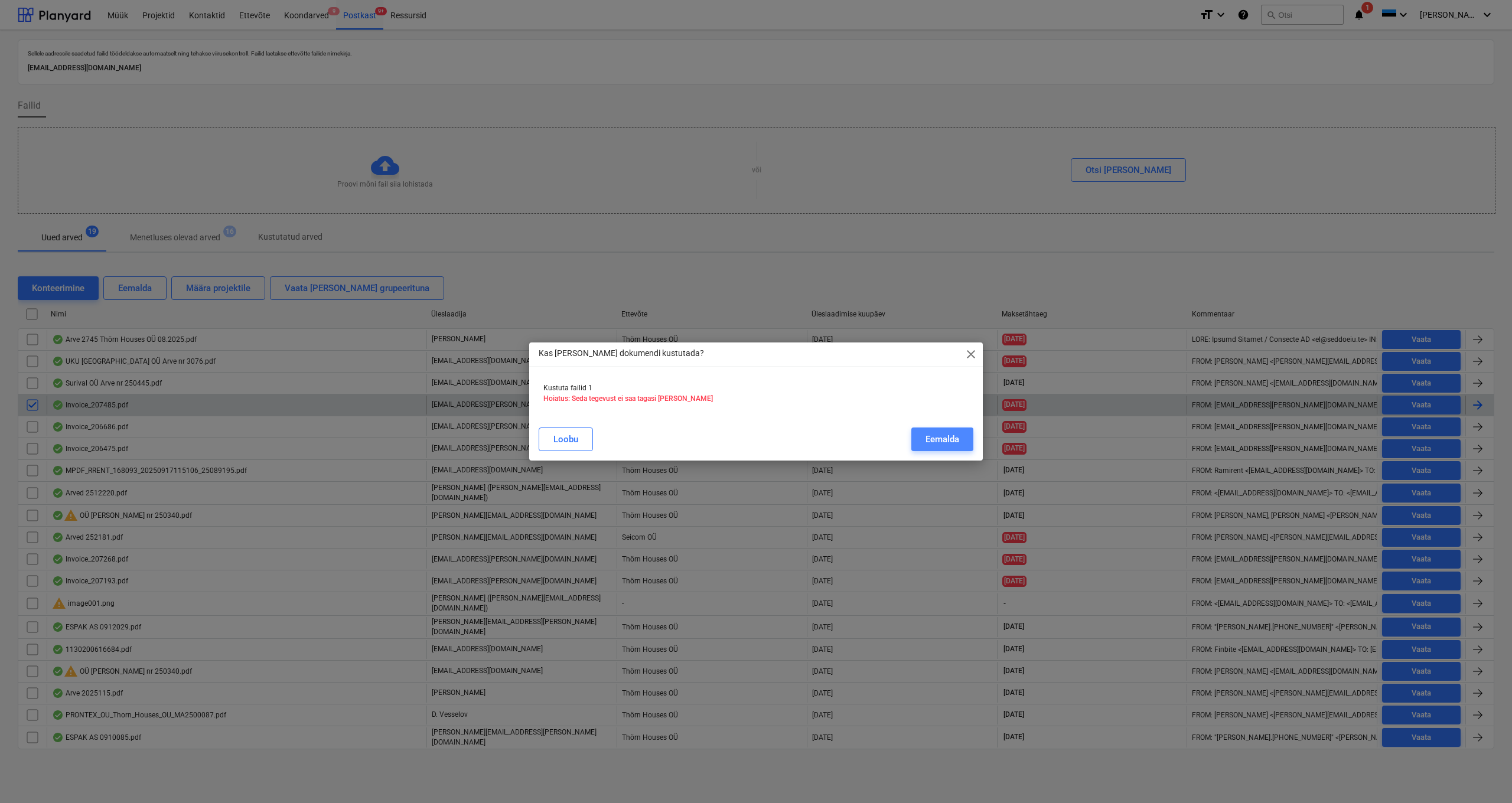
click at [925, 437] on div "Eemalda" at bounding box center [942, 439] width 33 height 16
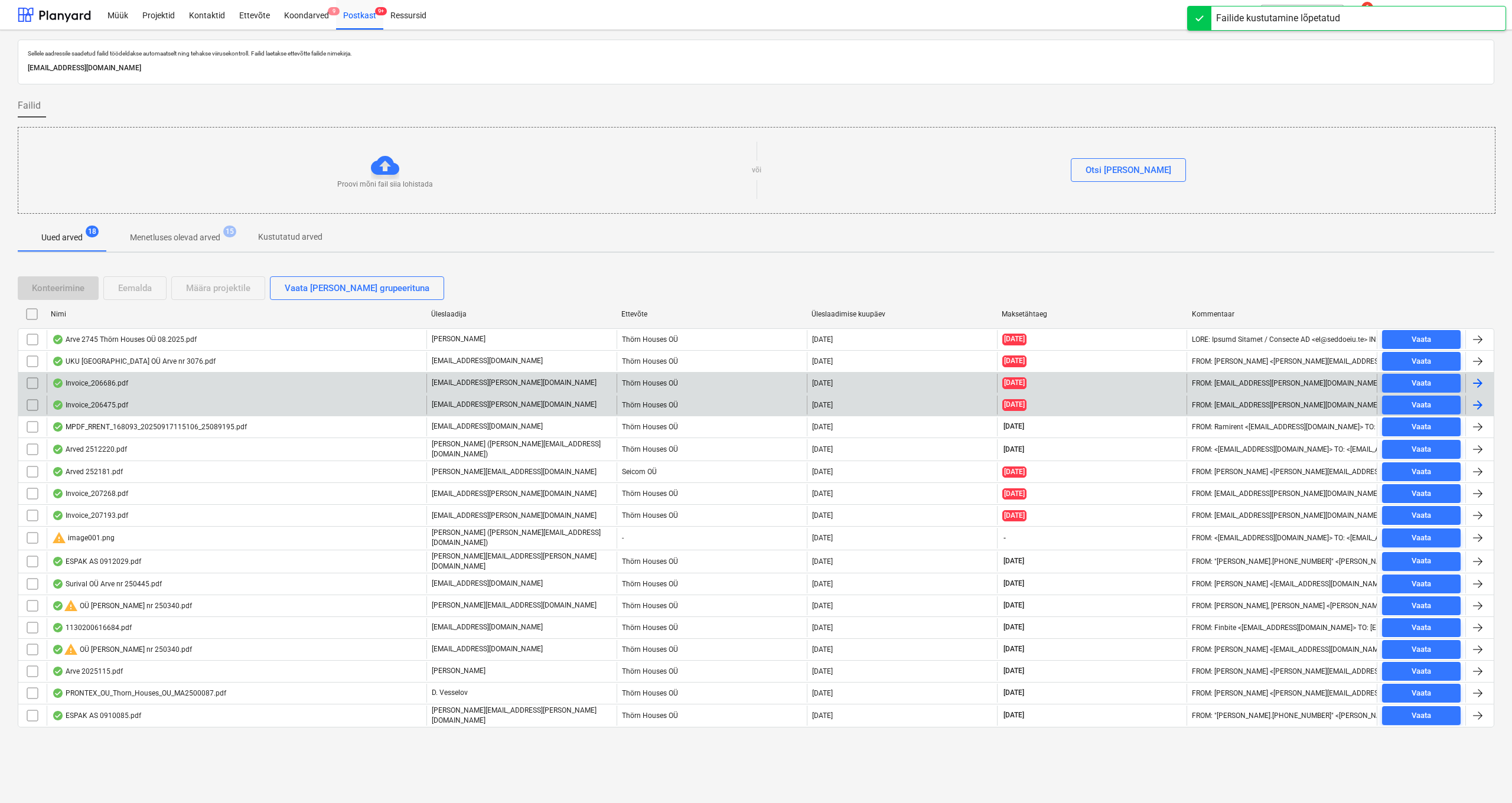
click at [100, 381] on div "Invoice_206686.pdf" at bounding box center [90, 383] width 76 height 10
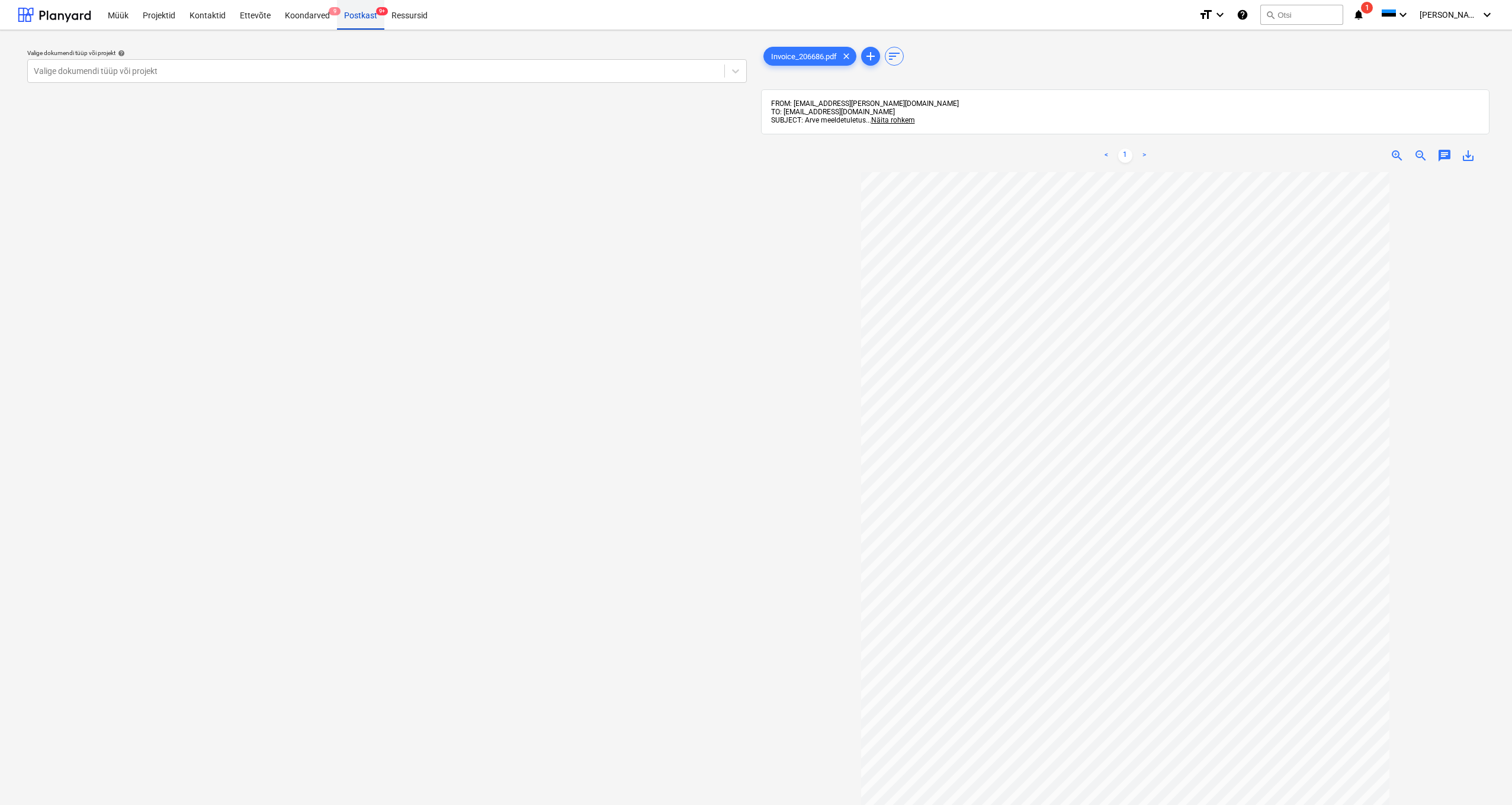
click at [358, 19] on div "Postkast 9+" at bounding box center [360, 14] width 47 height 30
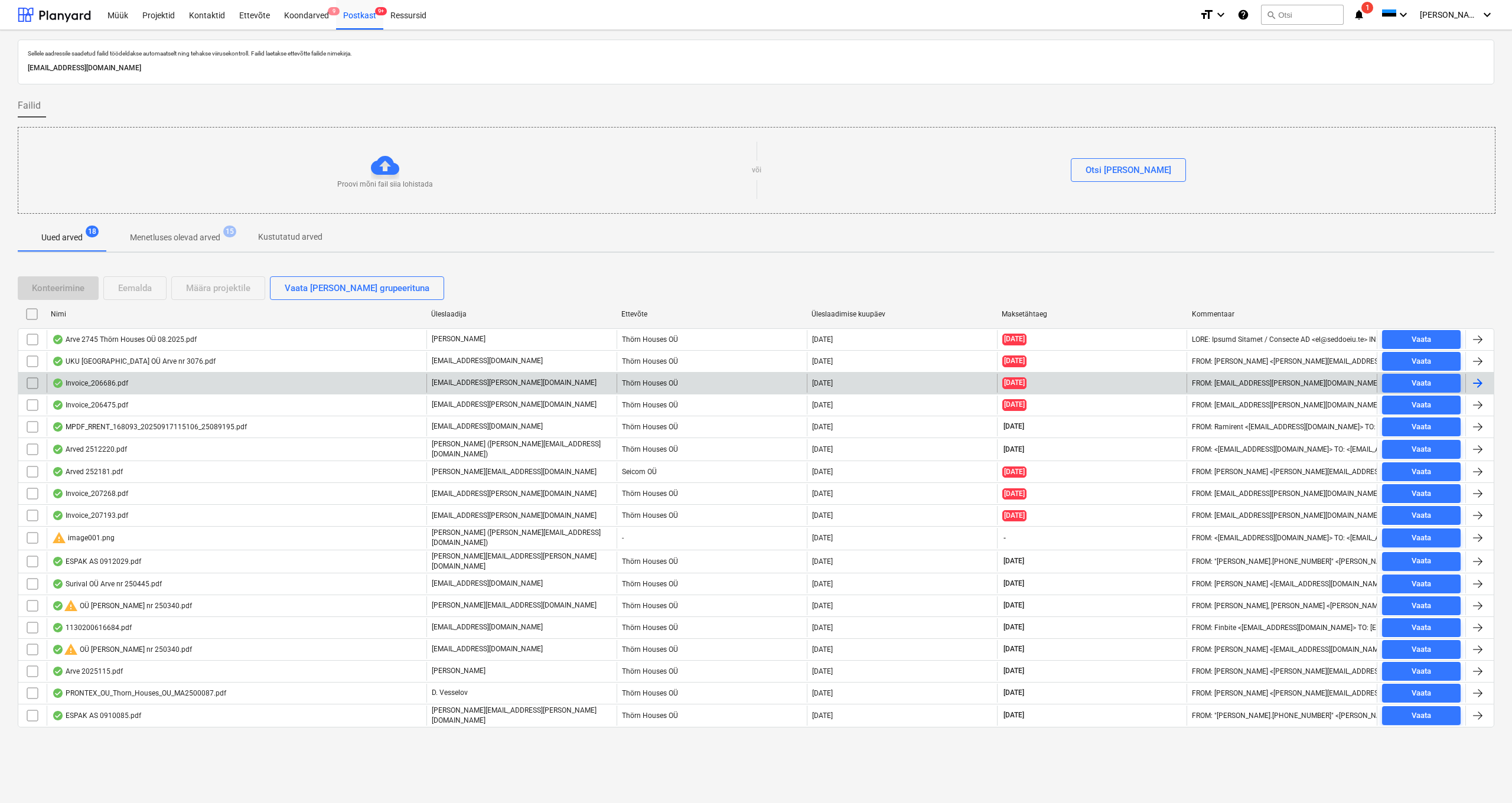
click at [31, 382] on input "checkbox" at bounding box center [32, 382] width 19 height 19
click at [130, 286] on div "Eemalda" at bounding box center [135, 288] width 33 height 16
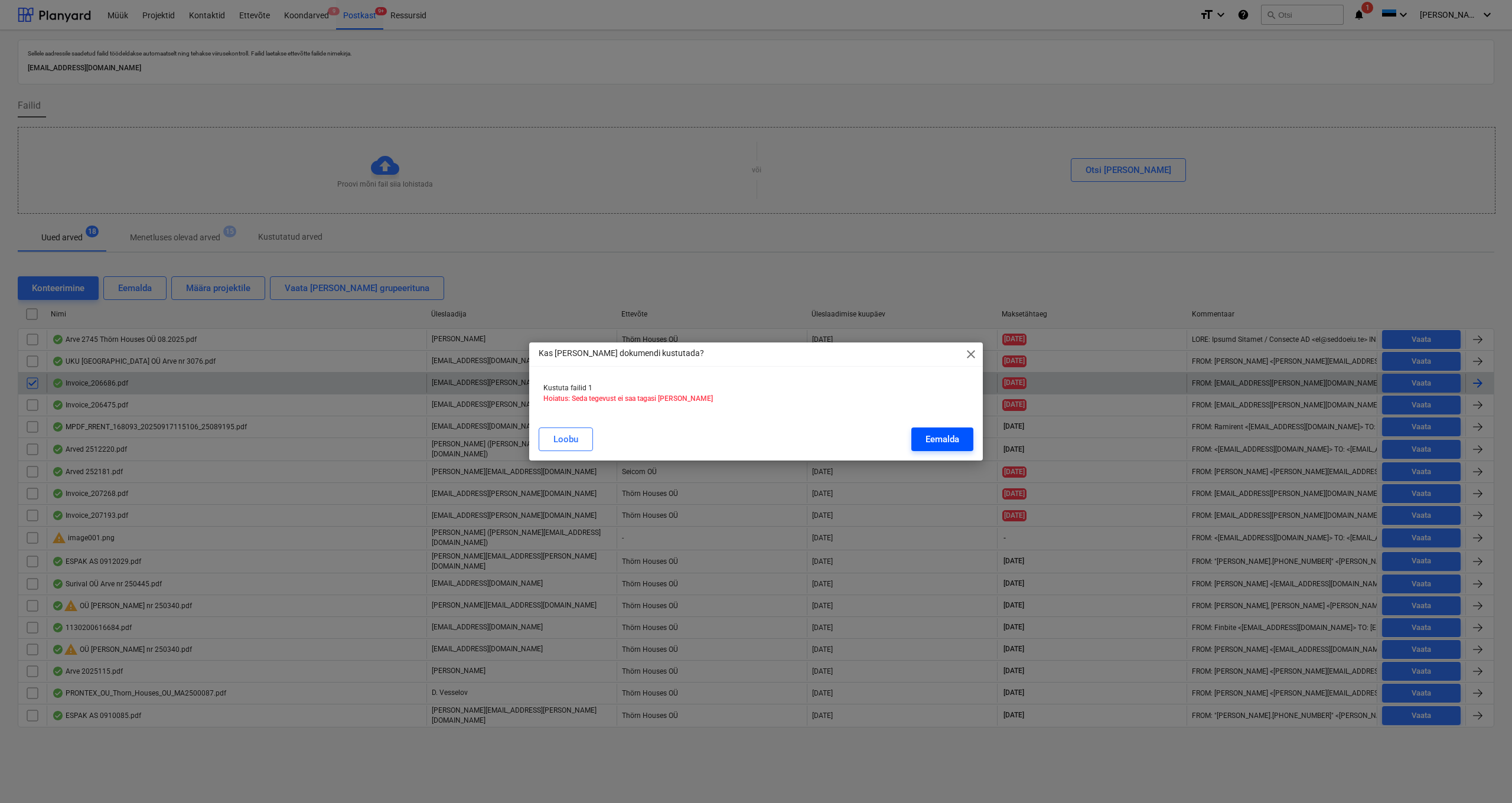
click at [939, 436] on div "Eemalda" at bounding box center [942, 439] width 33 height 16
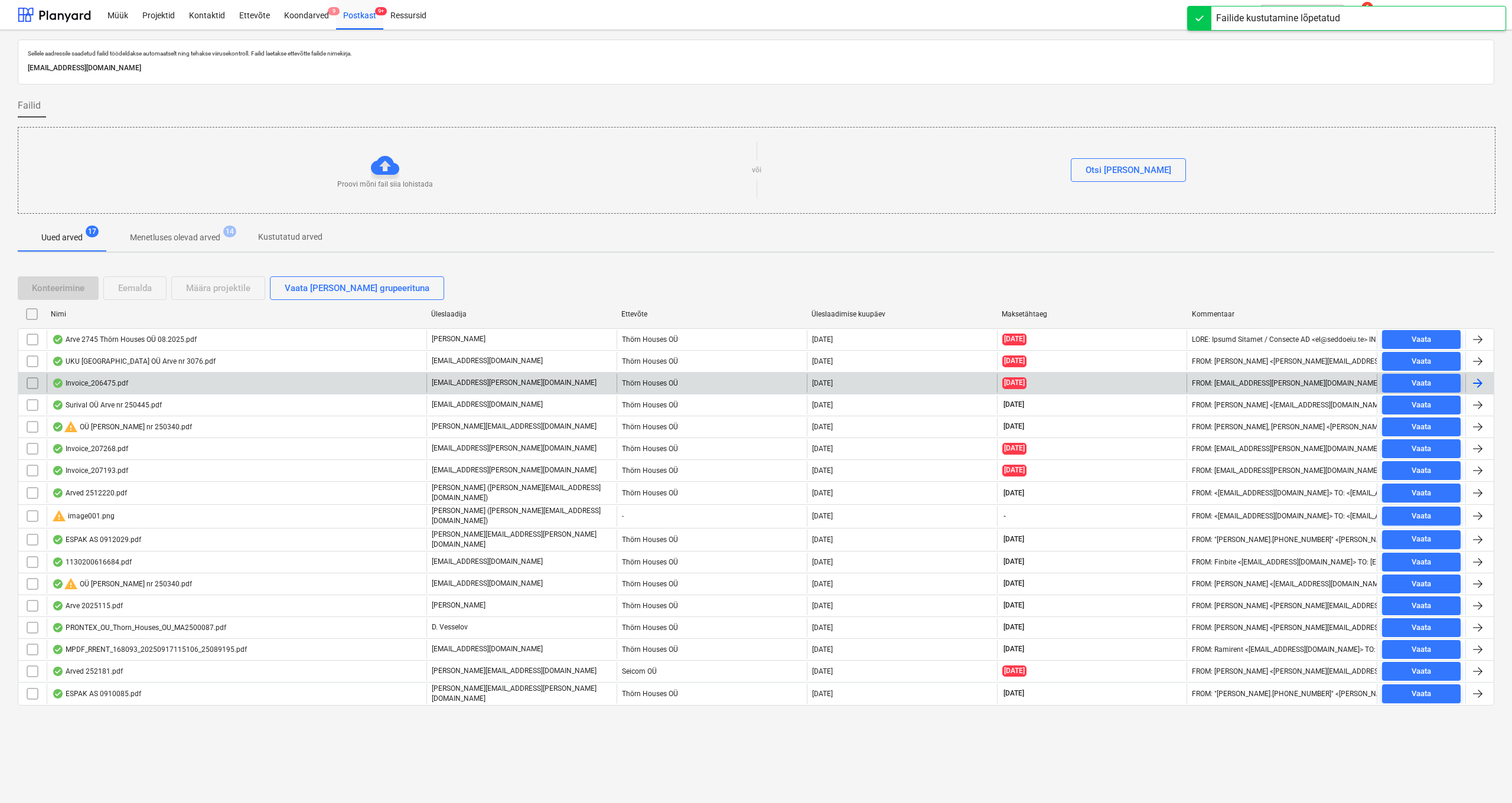
click at [91, 385] on div "Invoice_206475.pdf" at bounding box center [90, 383] width 76 height 10
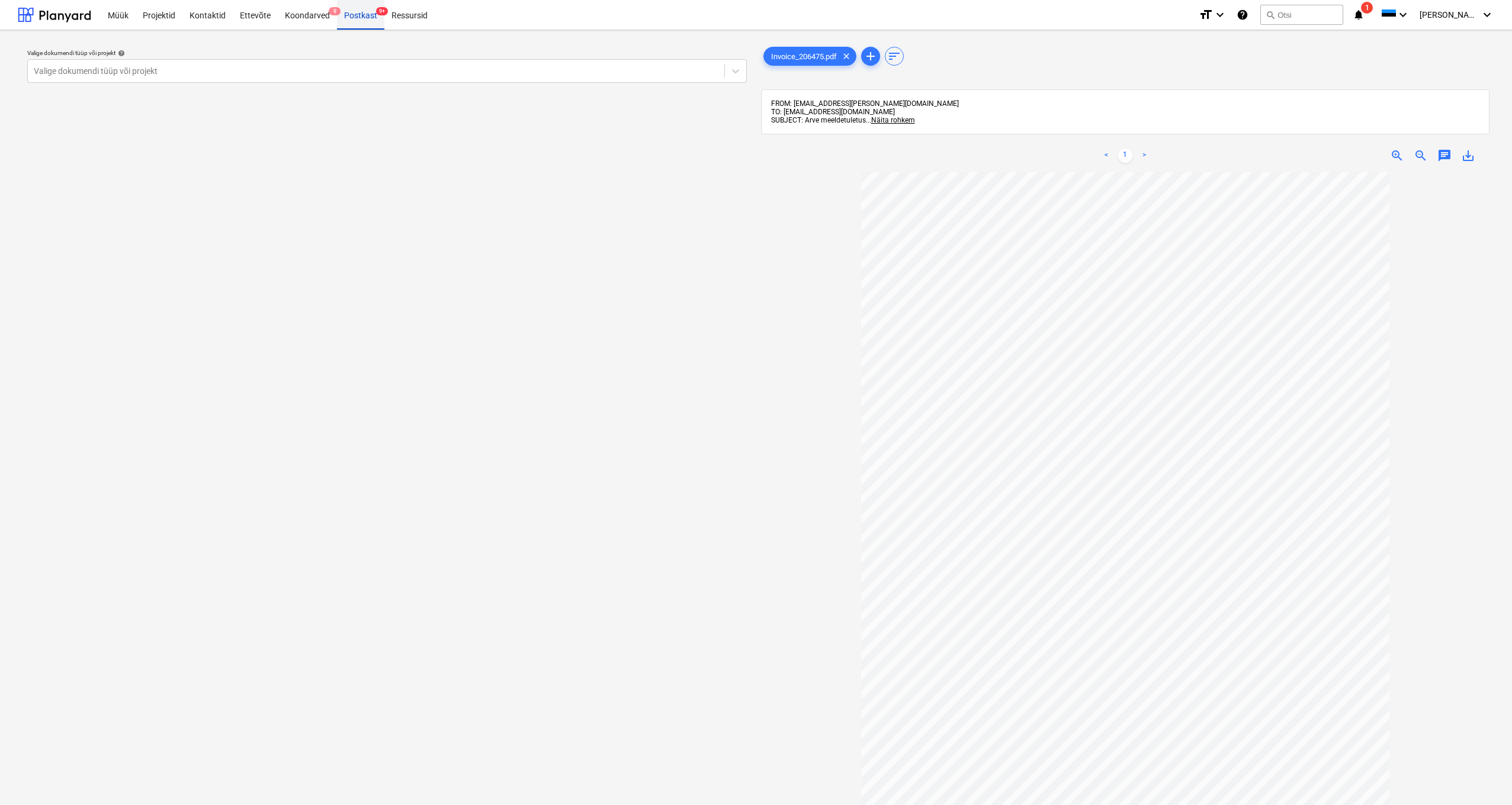
click at [362, 16] on div "Postkast 9+" at bounding box center [360, 14] width 47 height 30
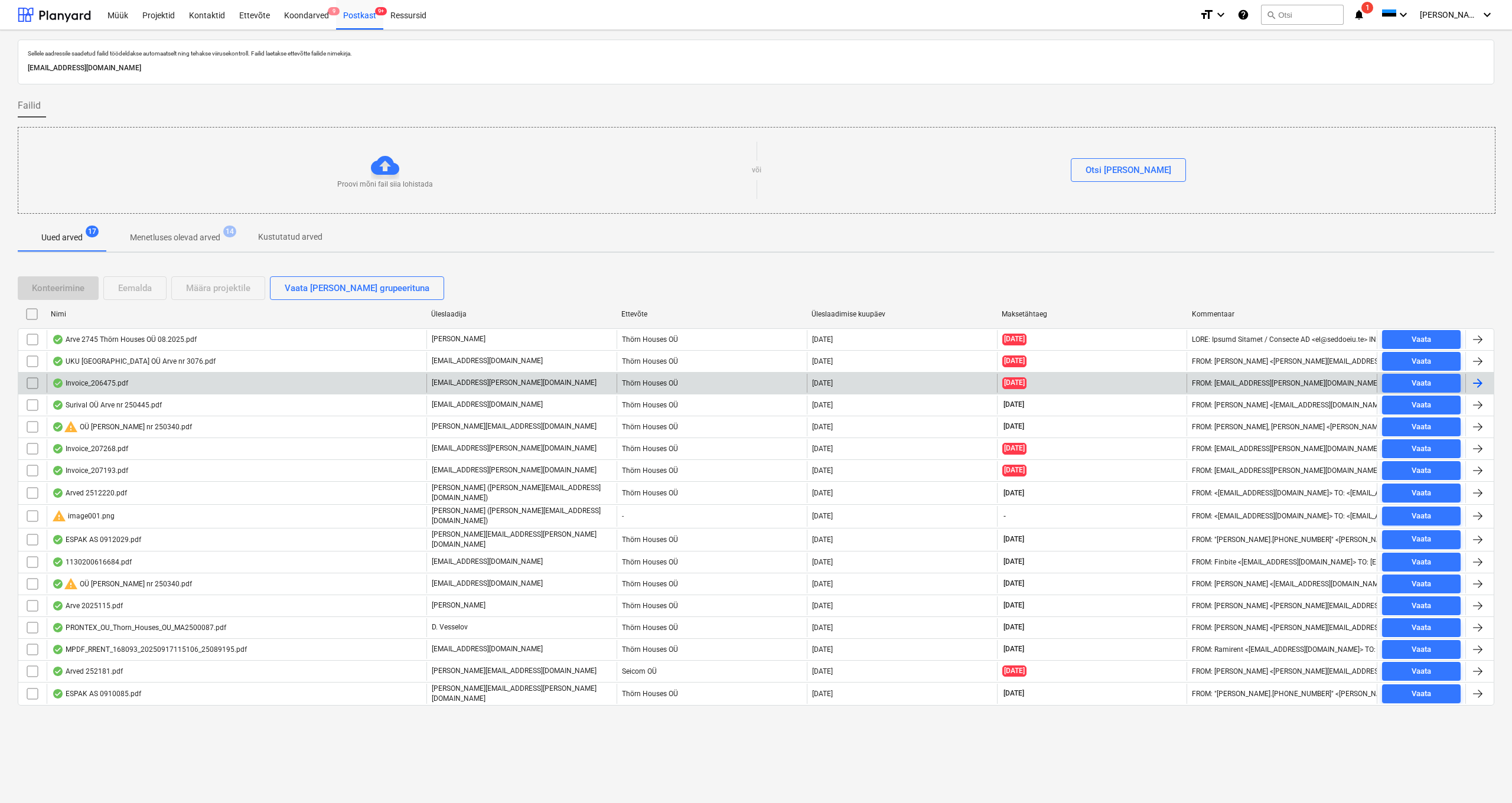
click at [34, 382] on input "checkbox" at bounding box center [32, 382] width 19 height 19
click at [139, 288] on div "Eemalda" at bounding box center [135, 288] width 33 height 16
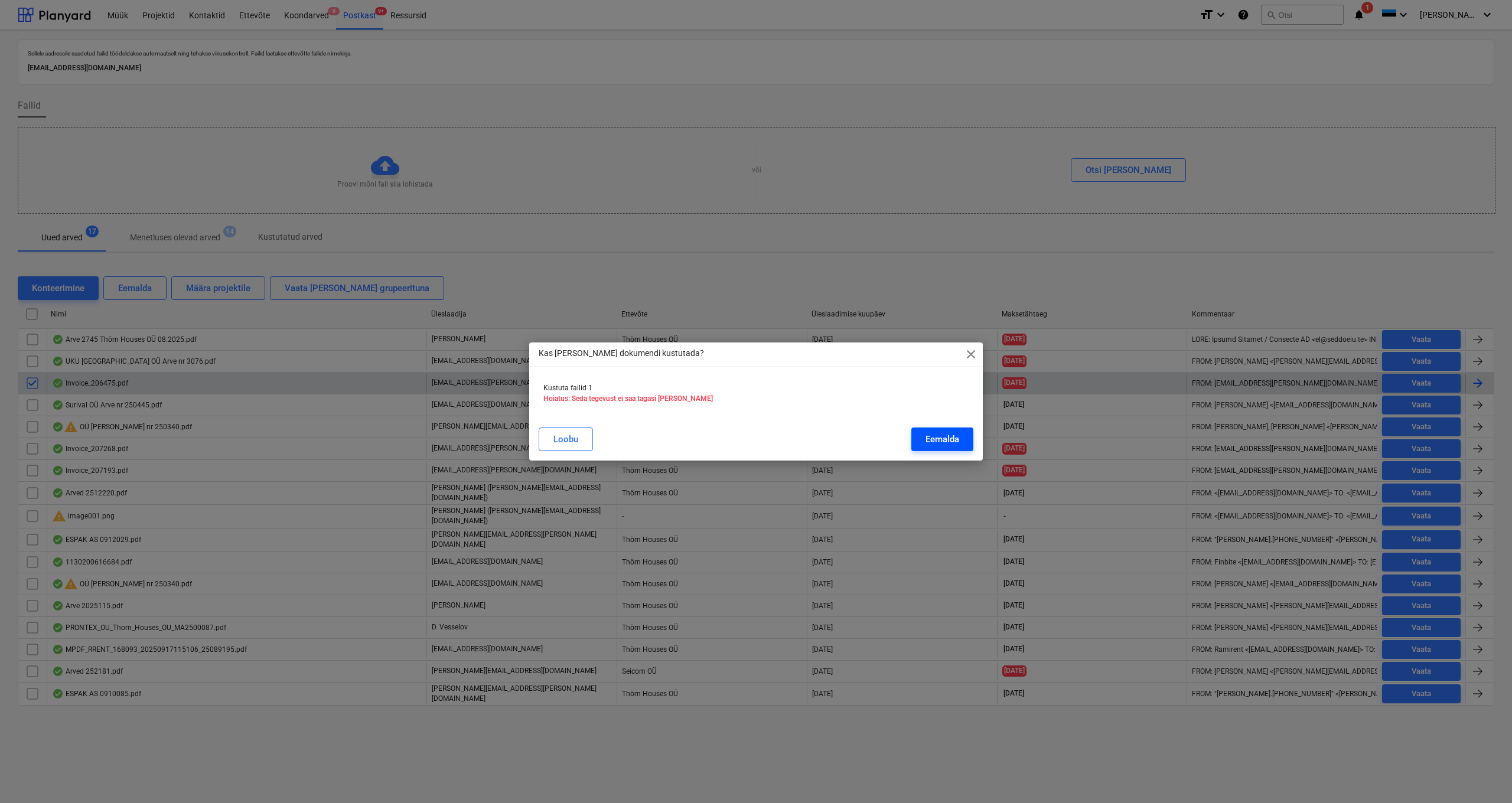
click at [938, 438] on div "Eemalda" at bounding box center [942, 439] width 33 height 16
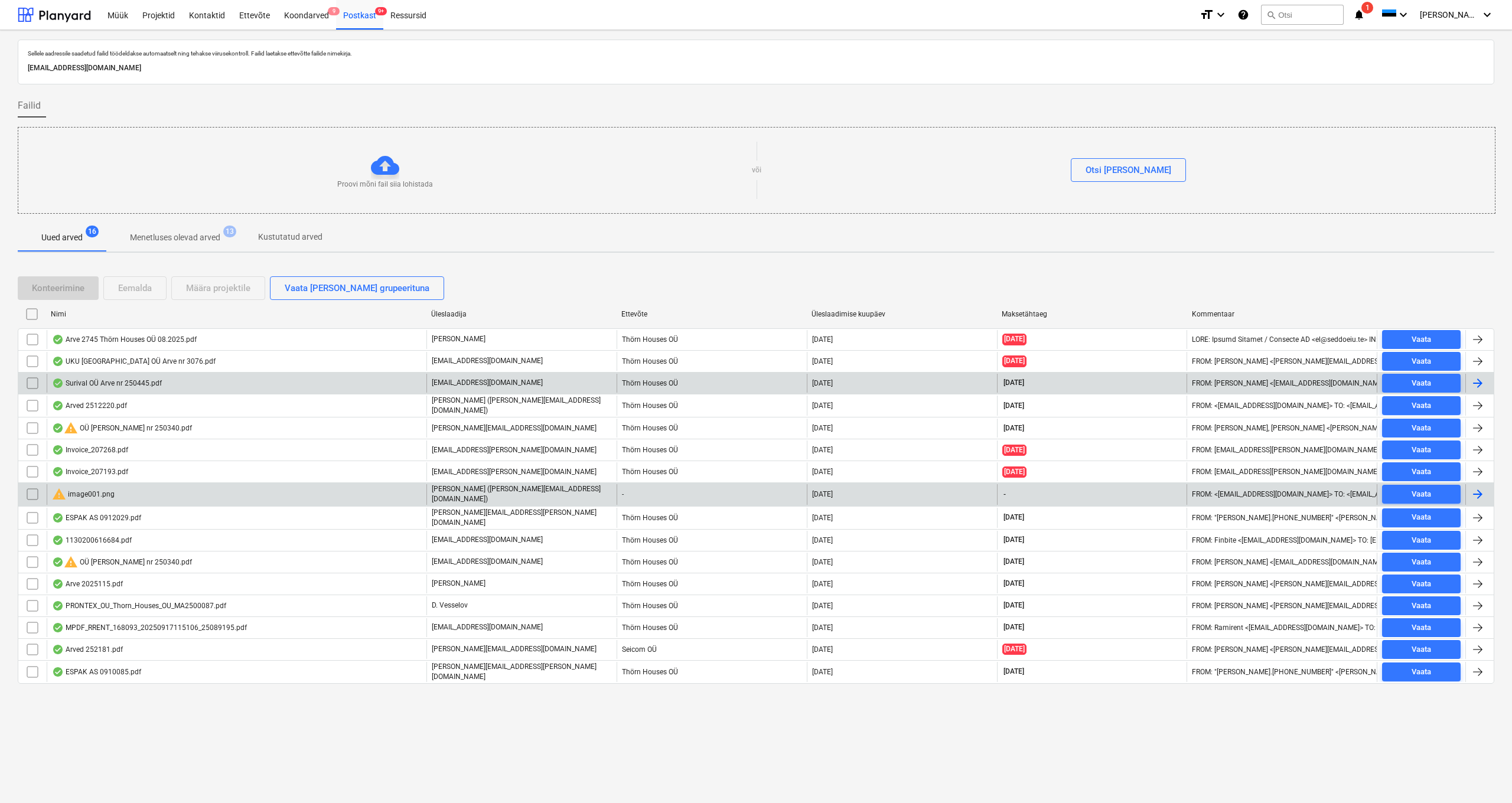
click at [96, 495] on div "warning image001.png" at bounding box center [83, 494] width 62 height 15
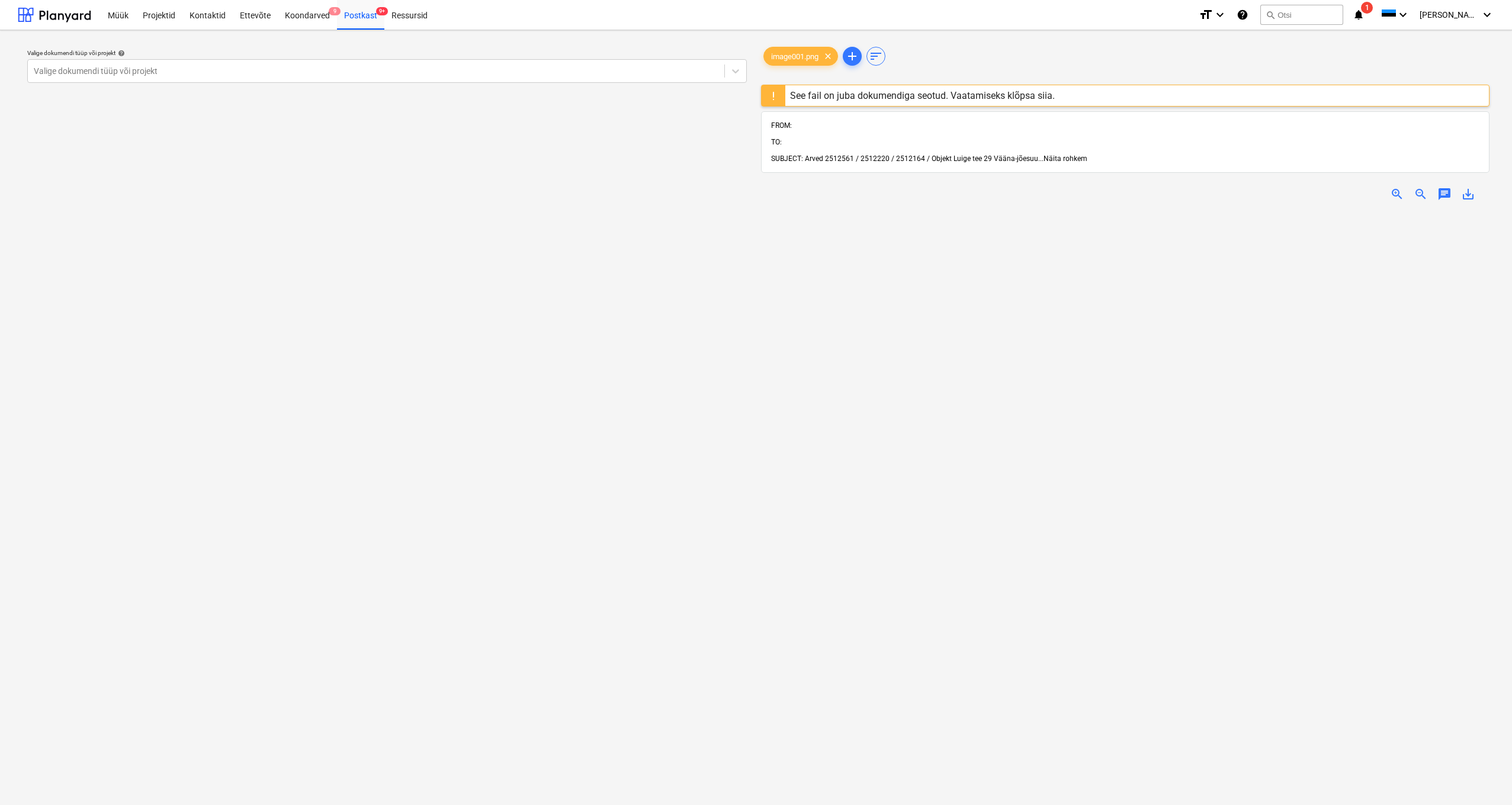
click at [1063, 155] on span "Näita rohkem" at bounding box center [1065, 158] width 44 height 8
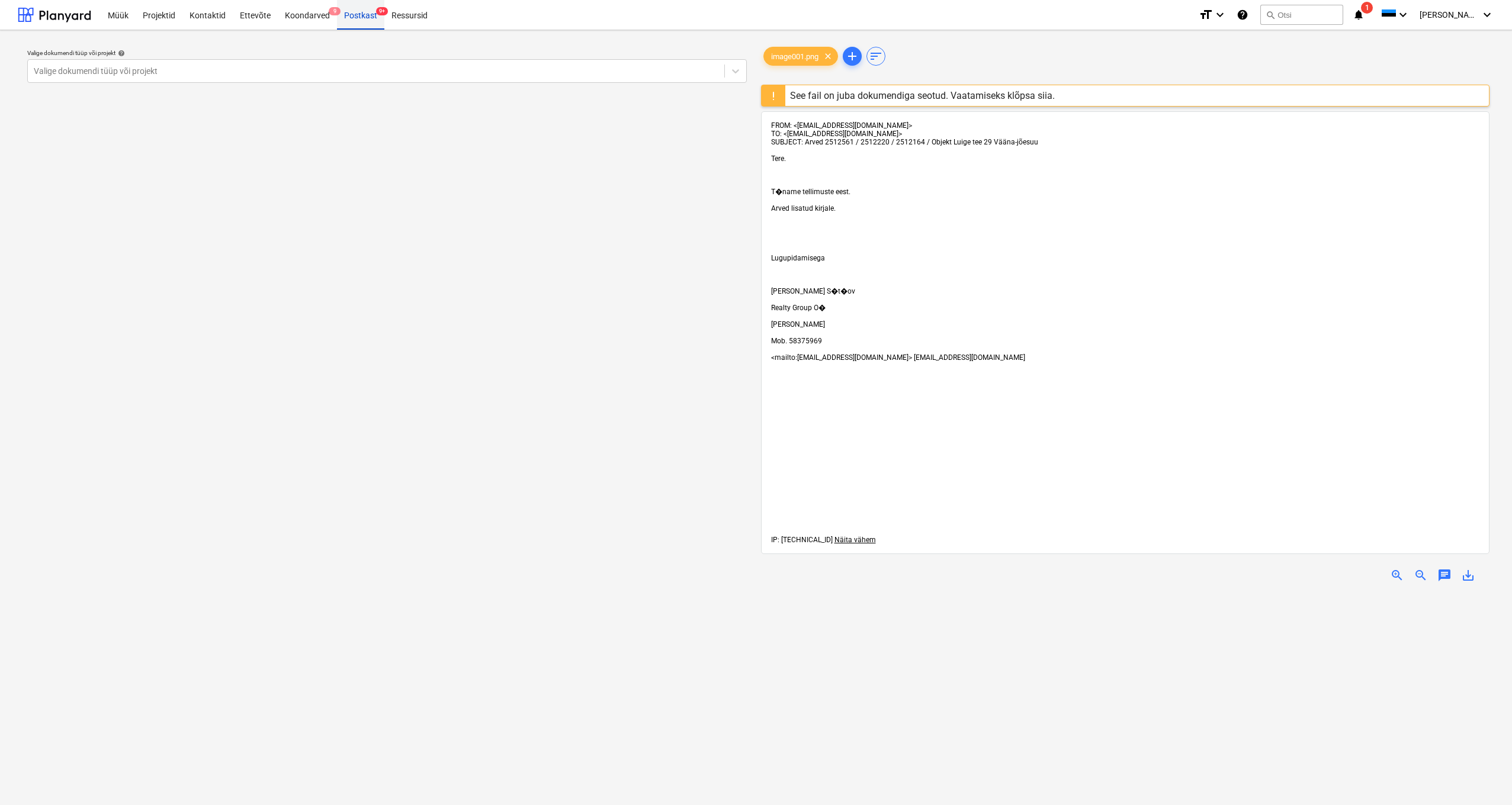
click at [356, 13] on div "Postkast 9+" at bounding box center [360, 14] width 47 height 30
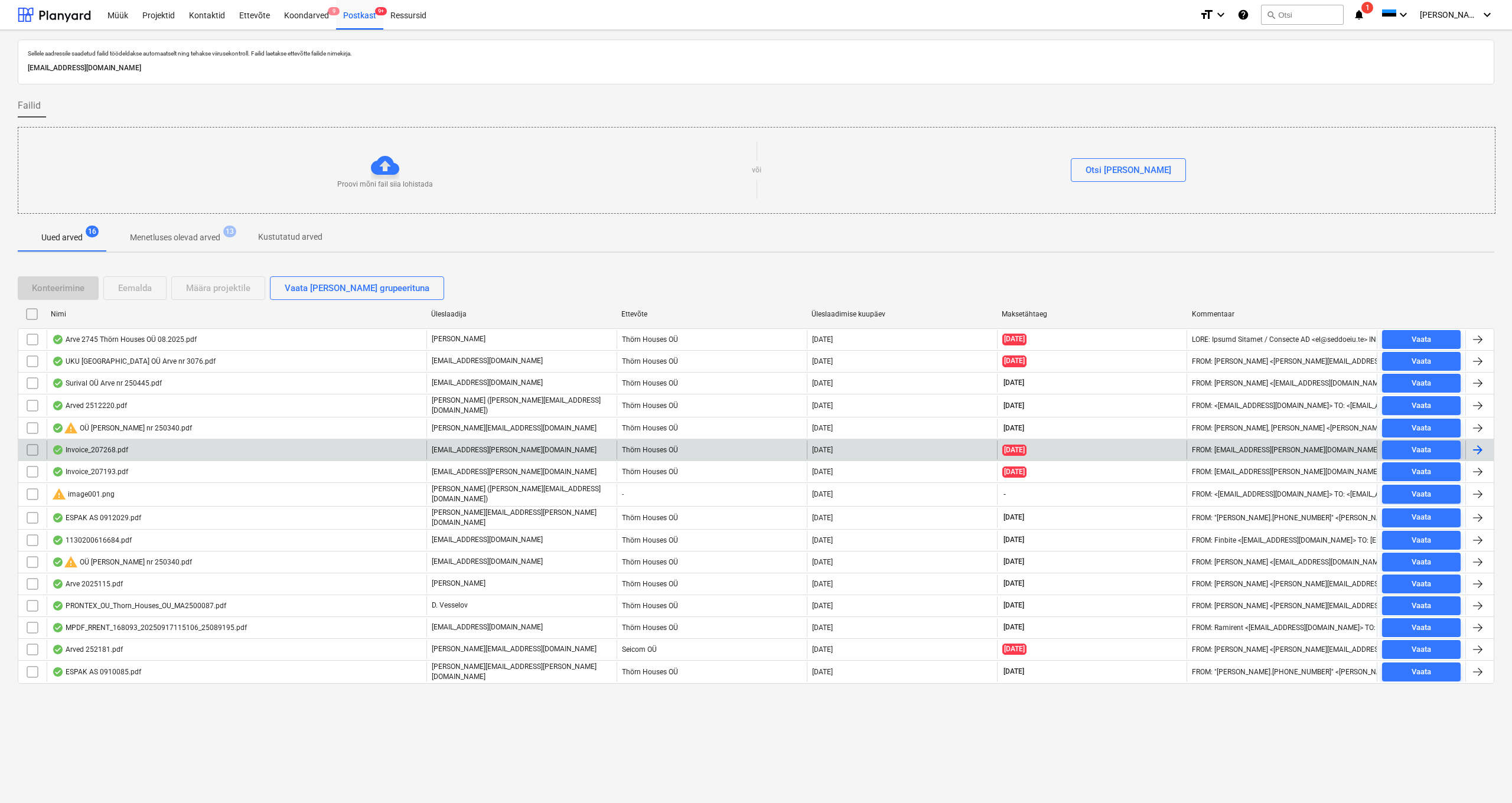
click at [98, 453] on div "Invoice_207268.pdf" at bounding box center [90, 450] width 76 height 10
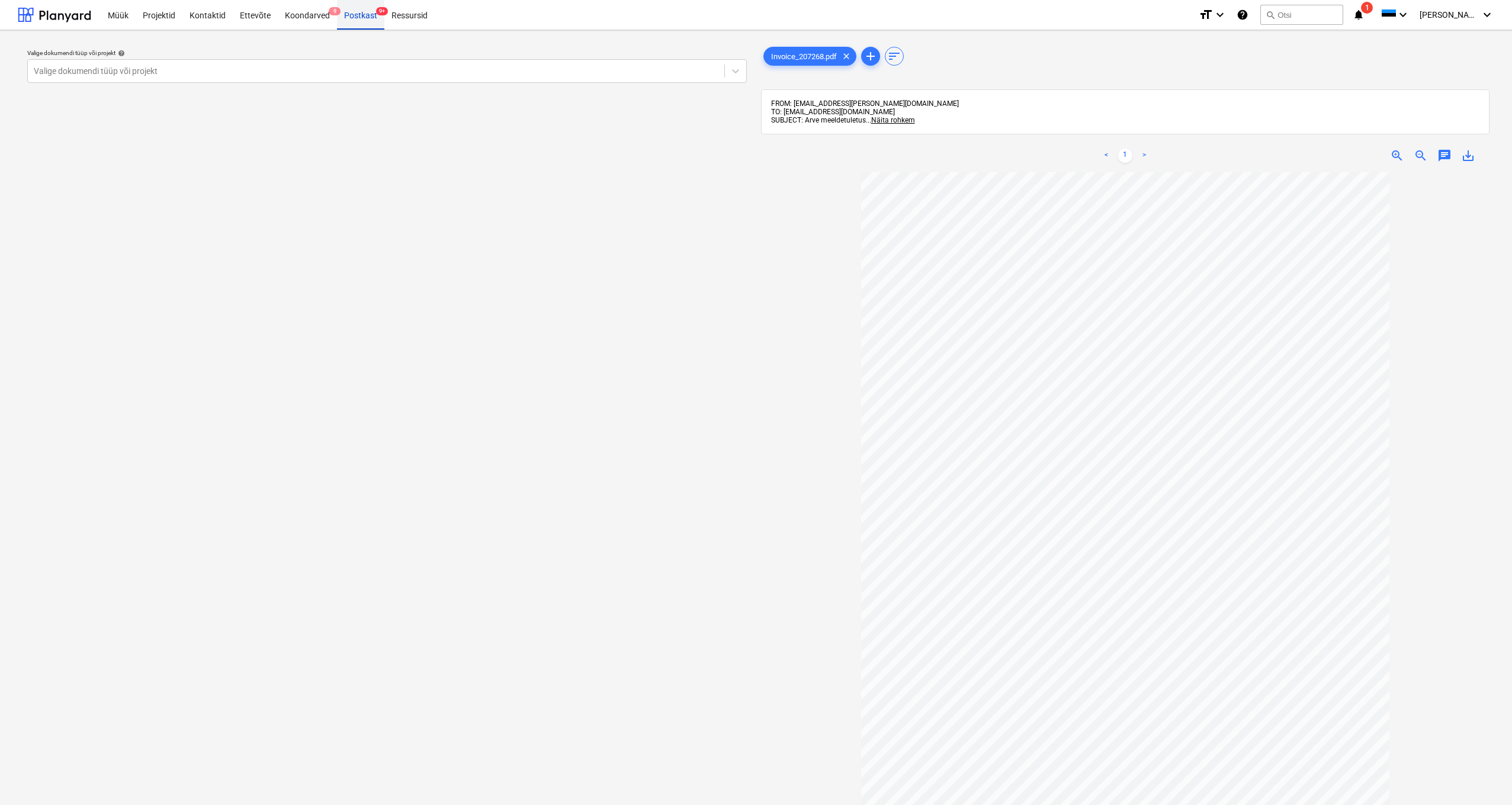
click at [353, 16] on div "Postkast 9+" at bounding box center [360, 14] width 47 height 30
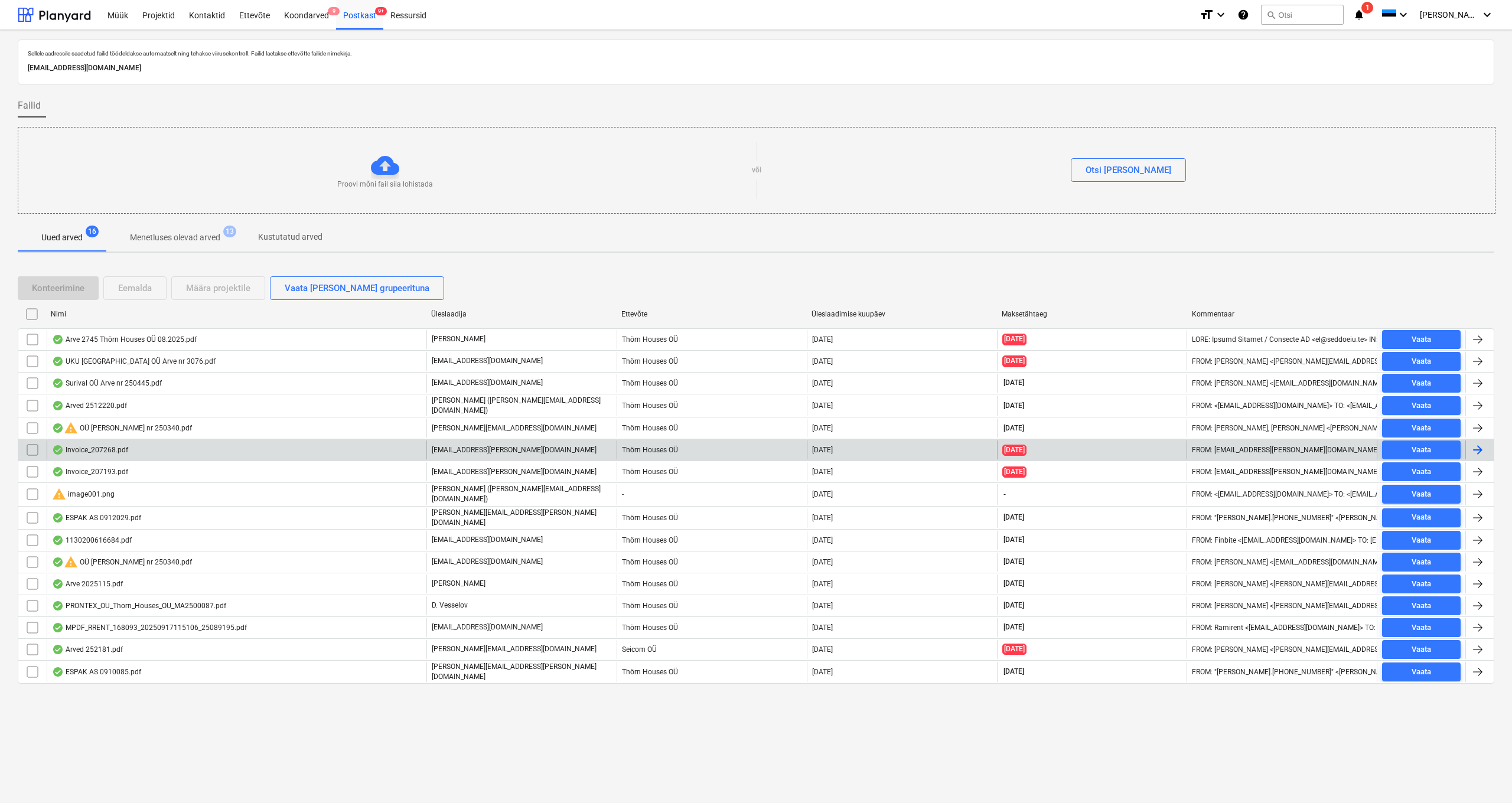
click at [29, 447] on input "checkbox" at bounding box center [32, 449] width 19 height 19
click at [134, 285] on div "Eemalda" at bounding box center [135, 288] width 33 height 16
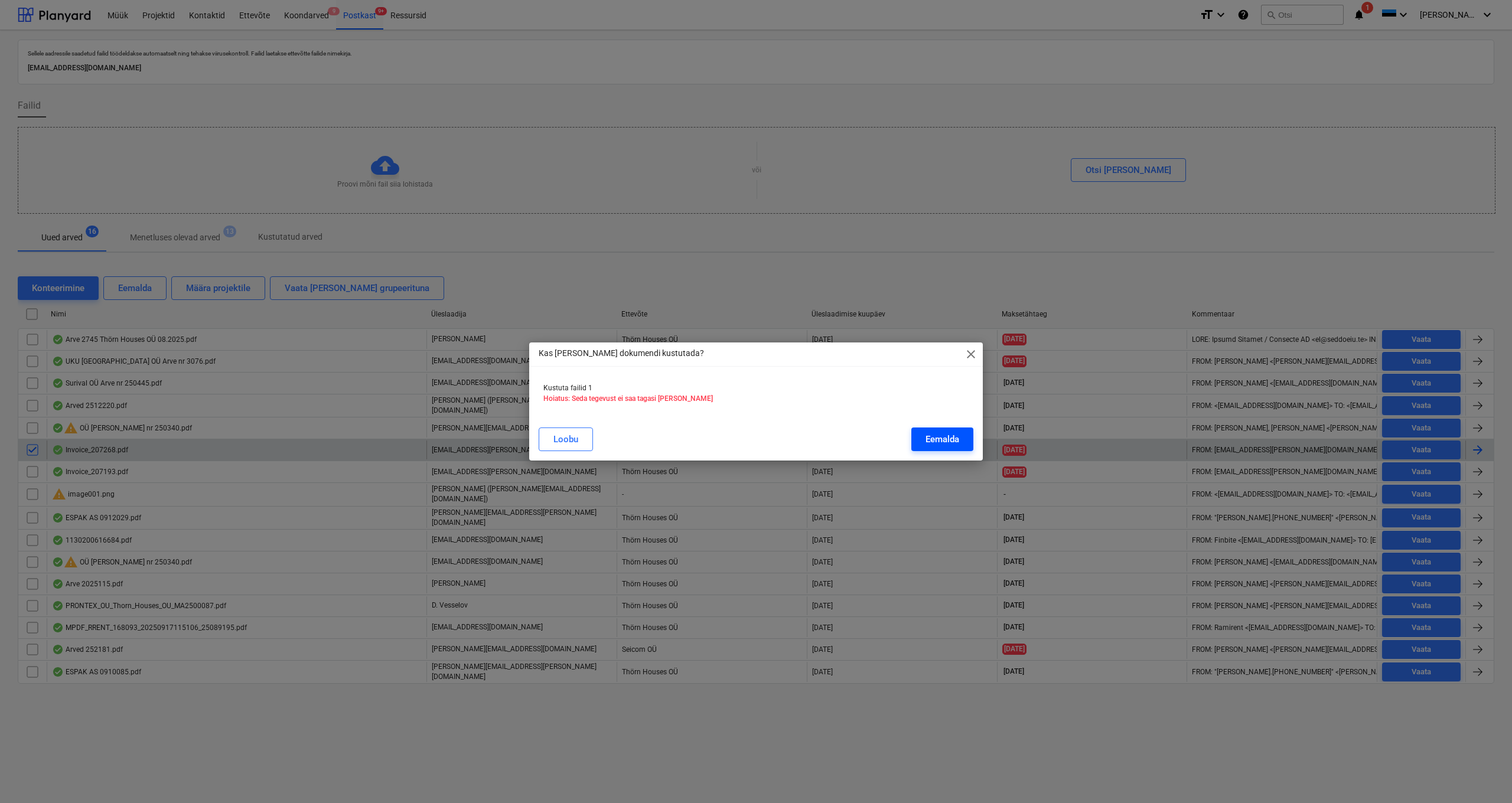
click at [933, 436] on div "Eemalda" at bounding box center [942, 439] width 33 height 16
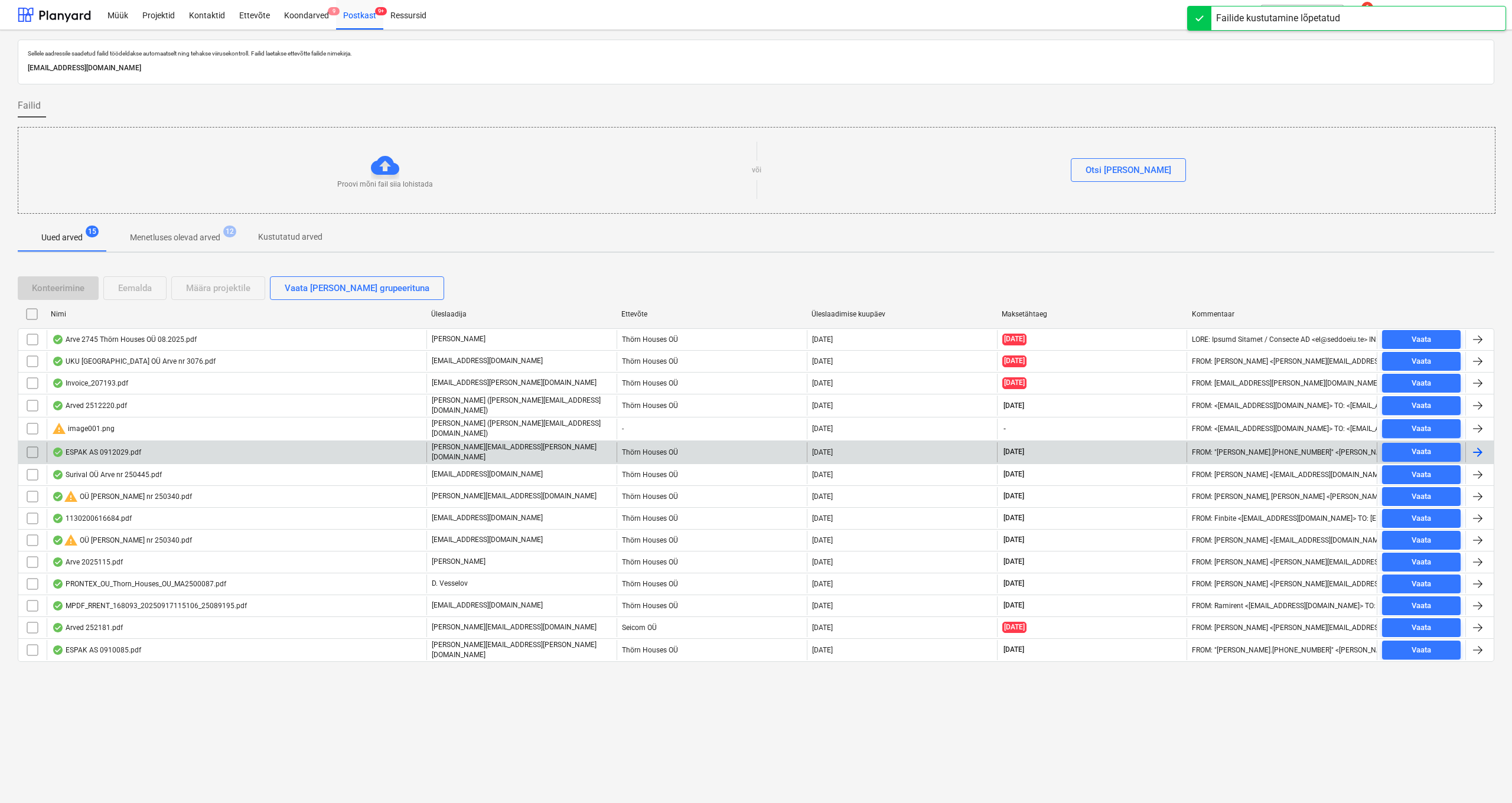
click at [91, 448] on div "ESPAK AS 0912029.pdf" at bounding box center [96, 453] width 89 height 10
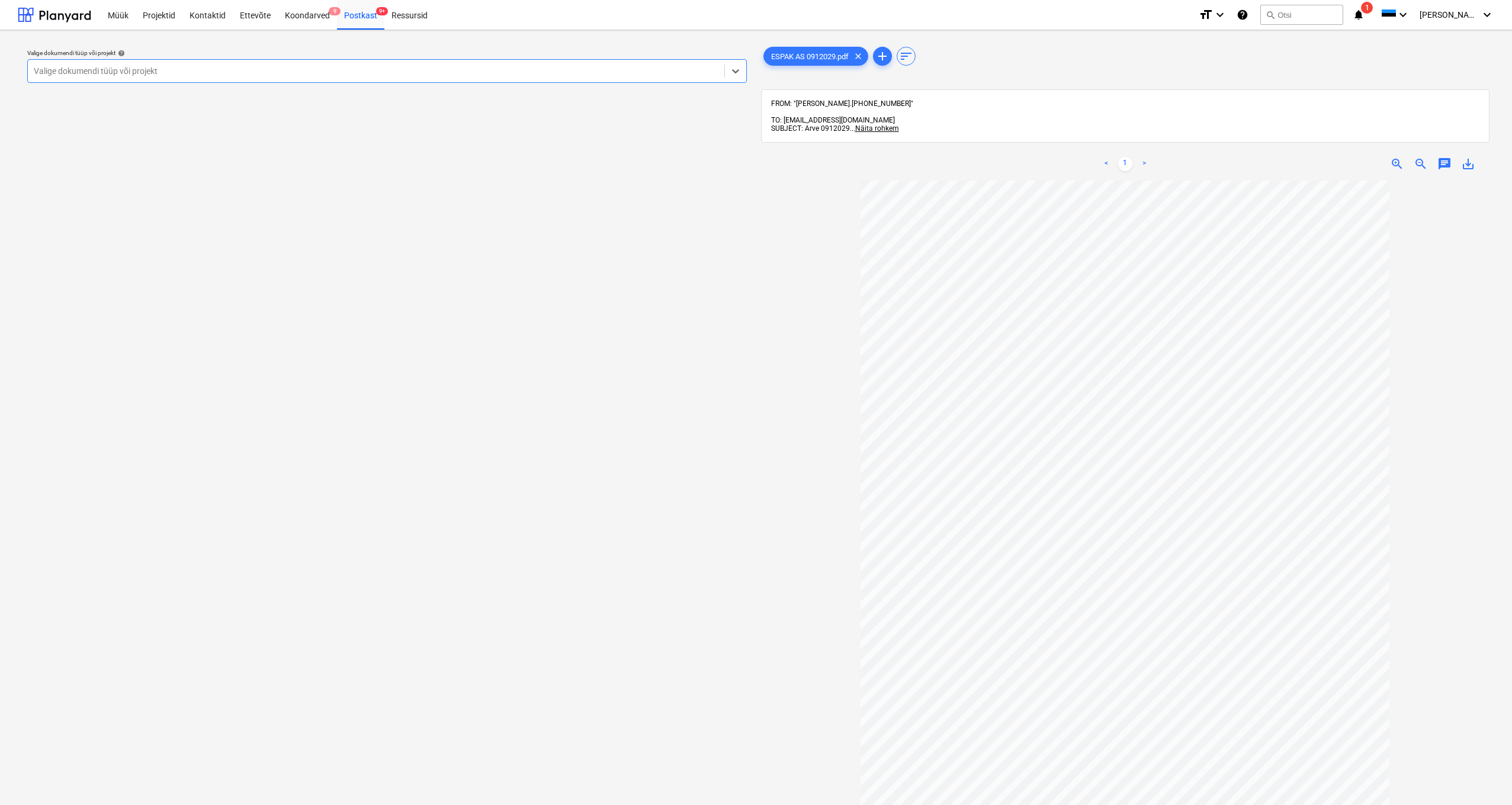
click at [91, 75] on div at bounding box center [376, 71] width 685 height 12
type input "kanarbri"
click at [82, 804] on div "Kanarbriku tee 7" at bounding box center [756, 820] width 1512 height 10
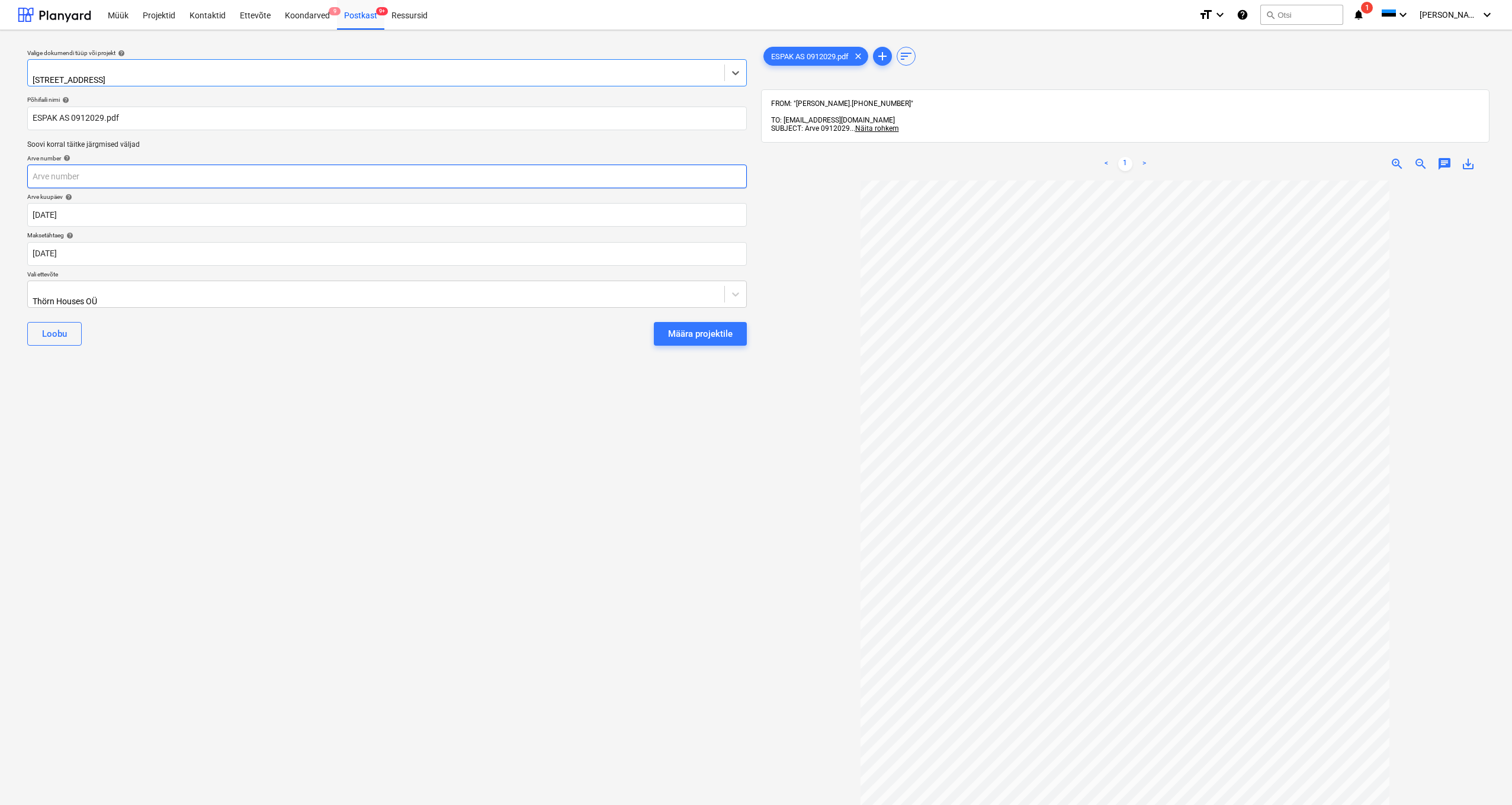
click at [43, 171] on input "text" at bounding box center [387, 176] width 719 height 23
type input "0912029"
click at [30, 287] on div "Thörn Houses OÜ" at bounding box center [376, 293] width 697 height 26
type input "espak"
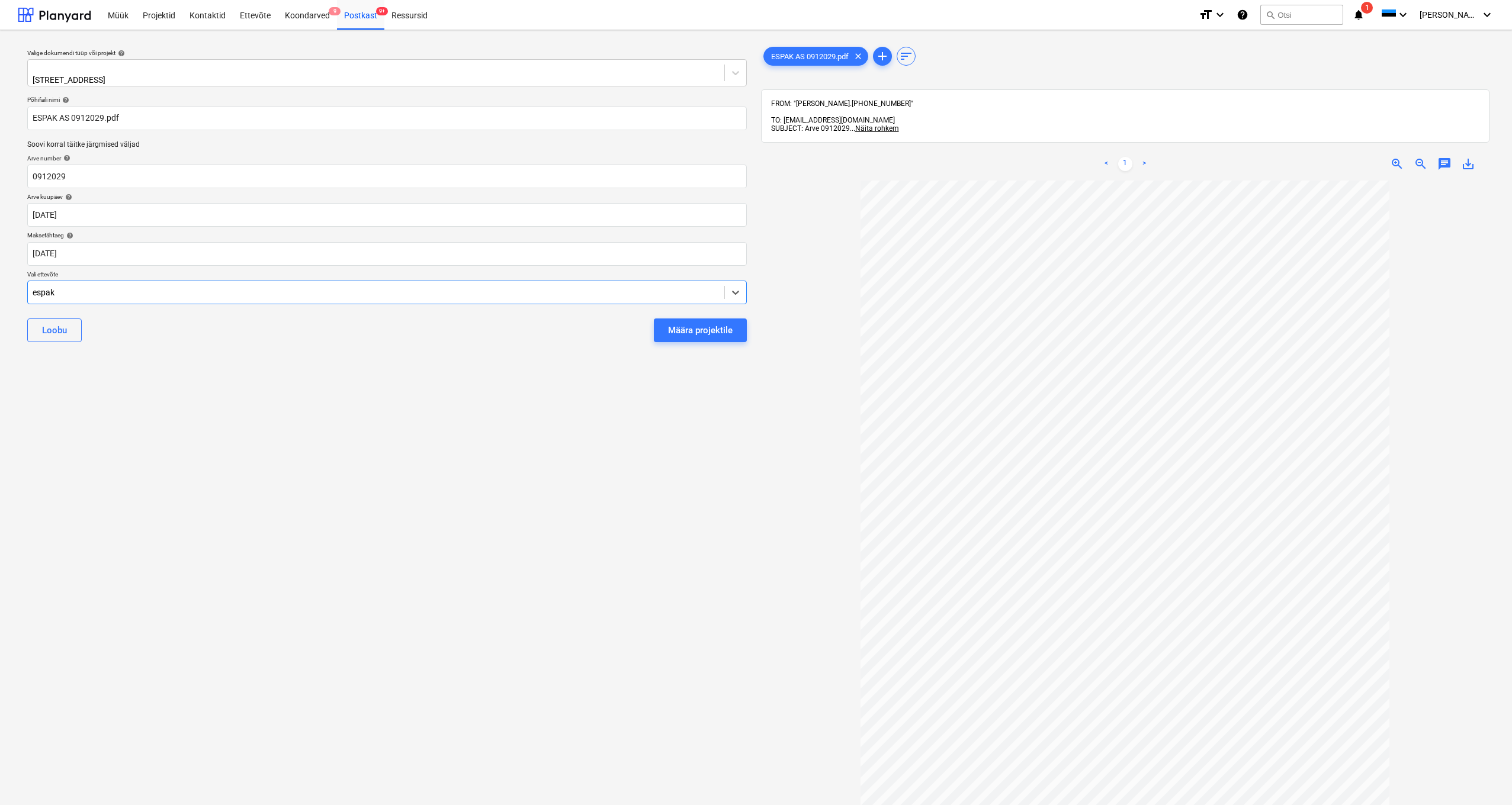
click at [41, 804] on div "espak" at bounding box center [756, 810] width 1512 height 10
click at [710, 331] on div "Määra projektile" at bounding box center [701, 334] width 65 height 16
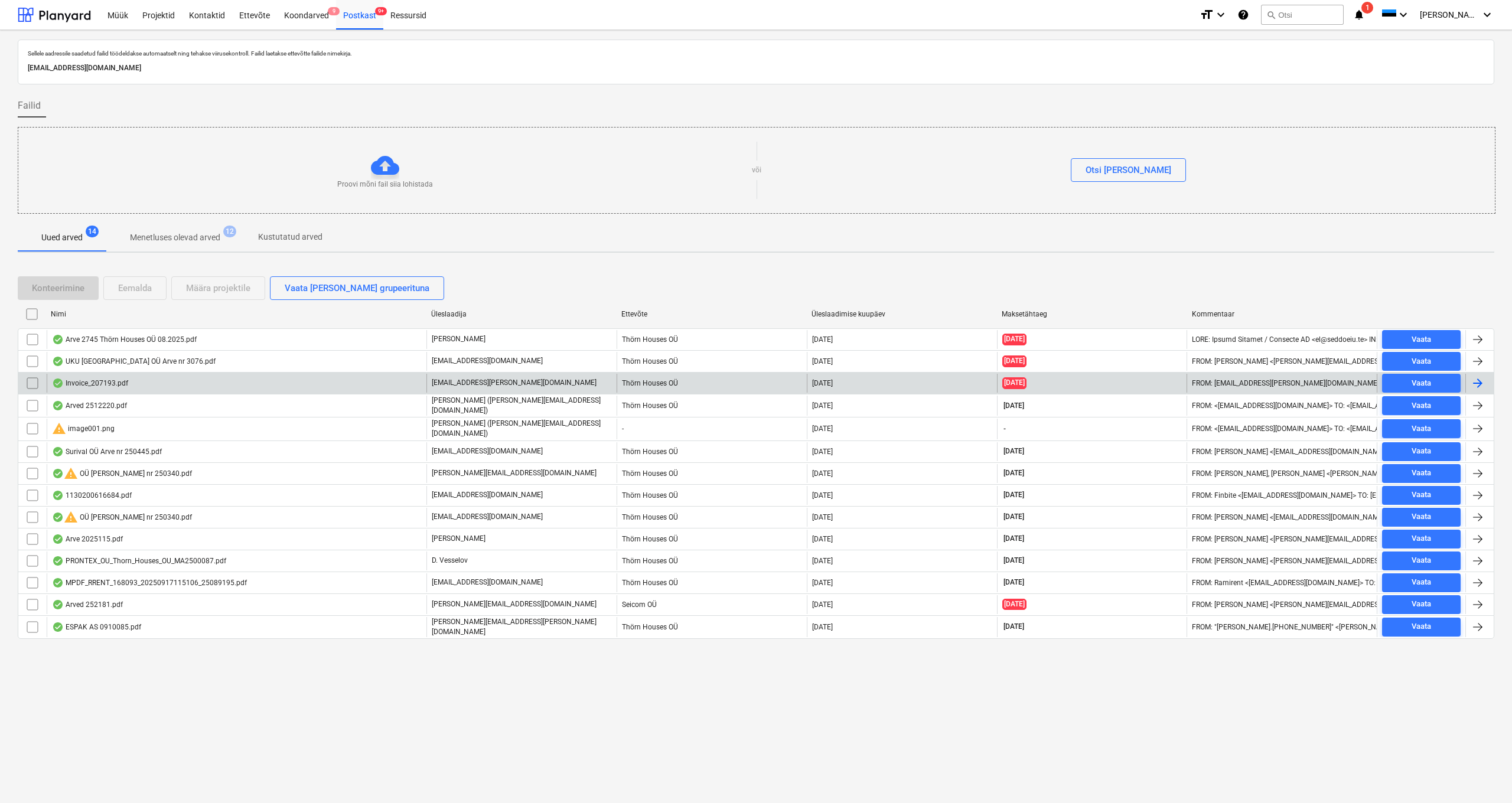
click at [105, 384] on div "Invoice_207193.pdf" at bounding box center [90, 383] width 76 height 10
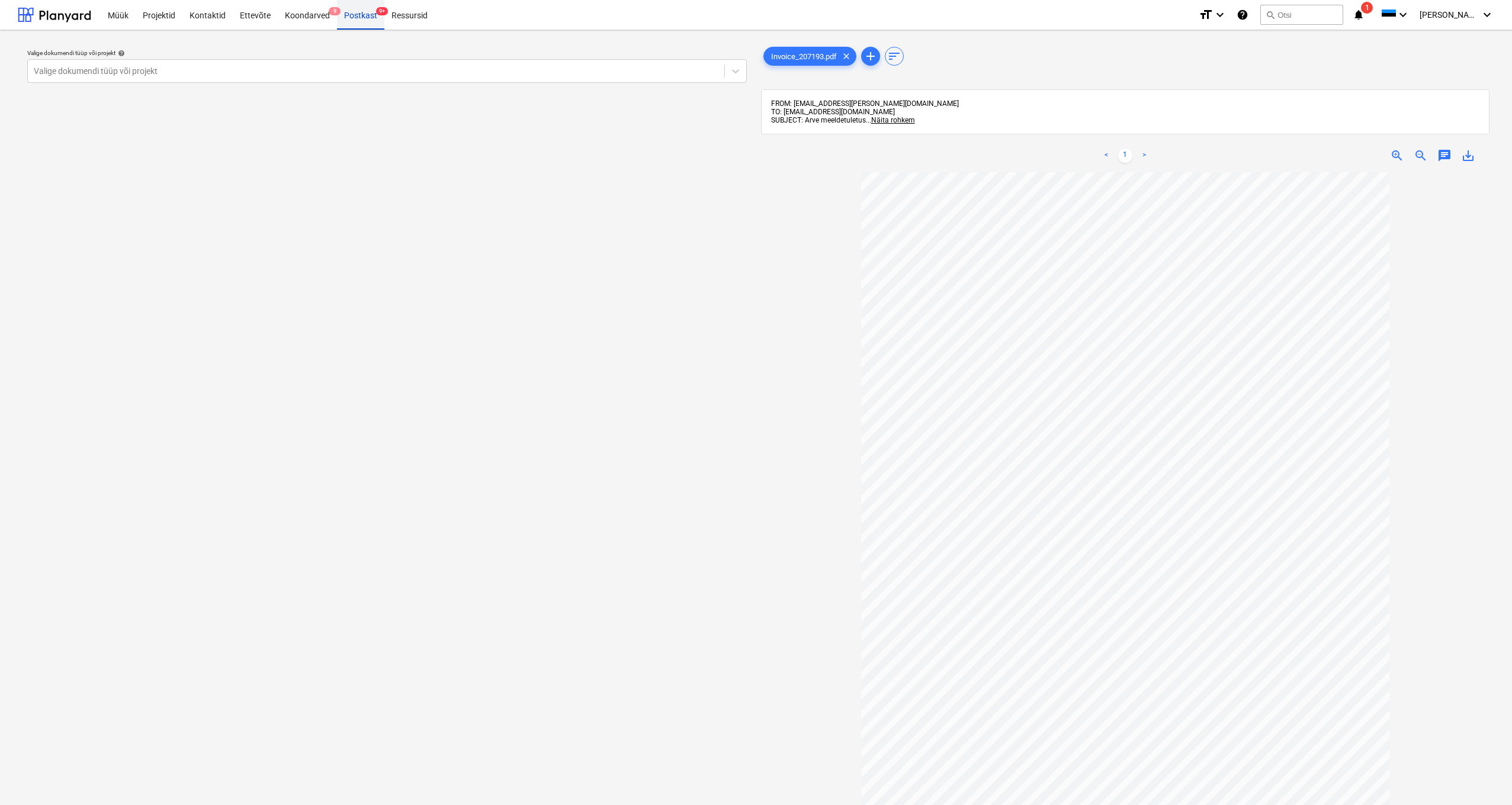
click at [362, 16] on div "Postkast 9+" at bounding box center [360, 14] width 47 height 30
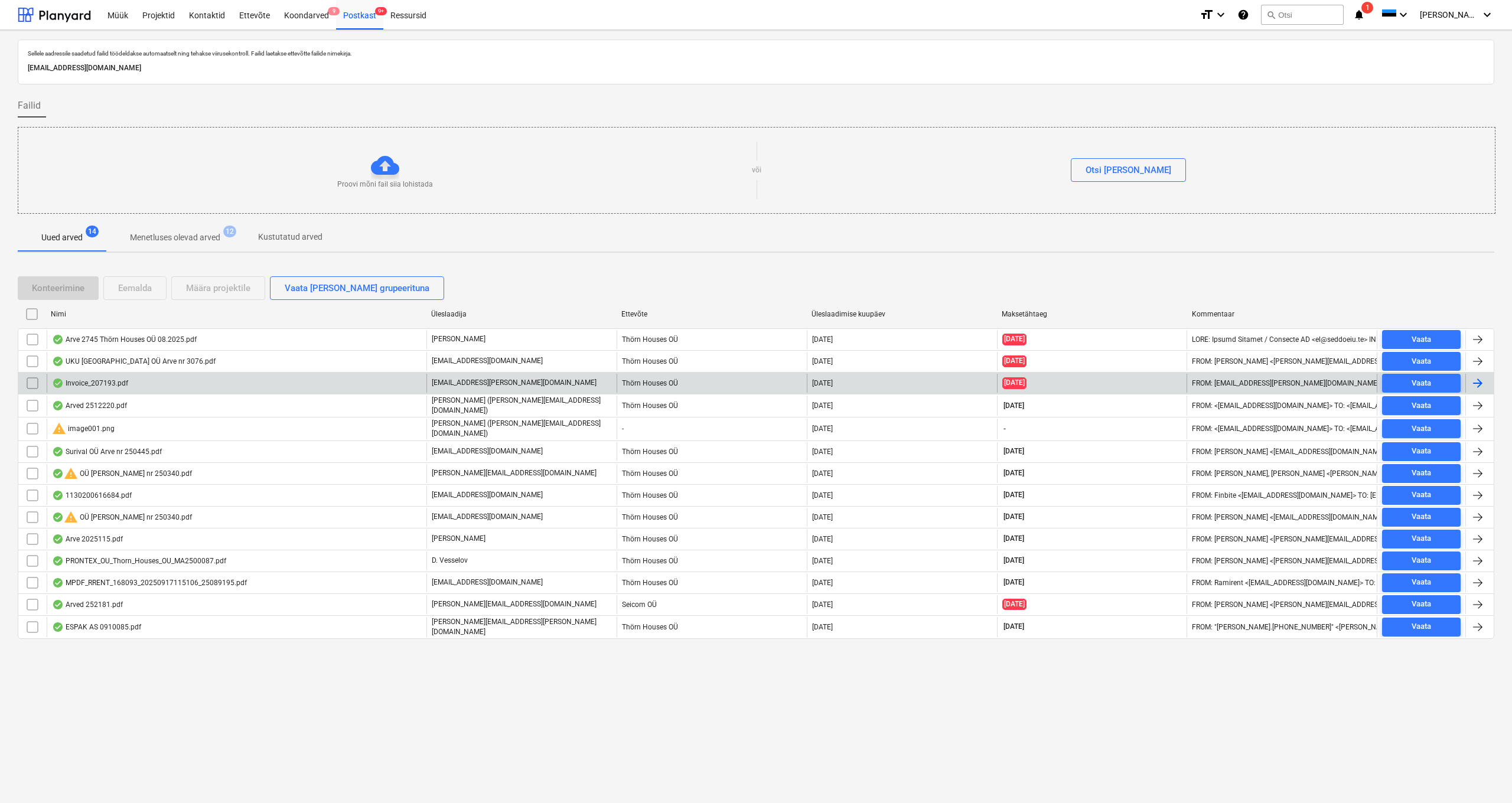
click at [27, 381] on input "checkbox" at bounding box center [32, 382] width 19 height 19
click at [149, 288] on div "Eemalda" at bounding box center [135, 288] width 33 height 16
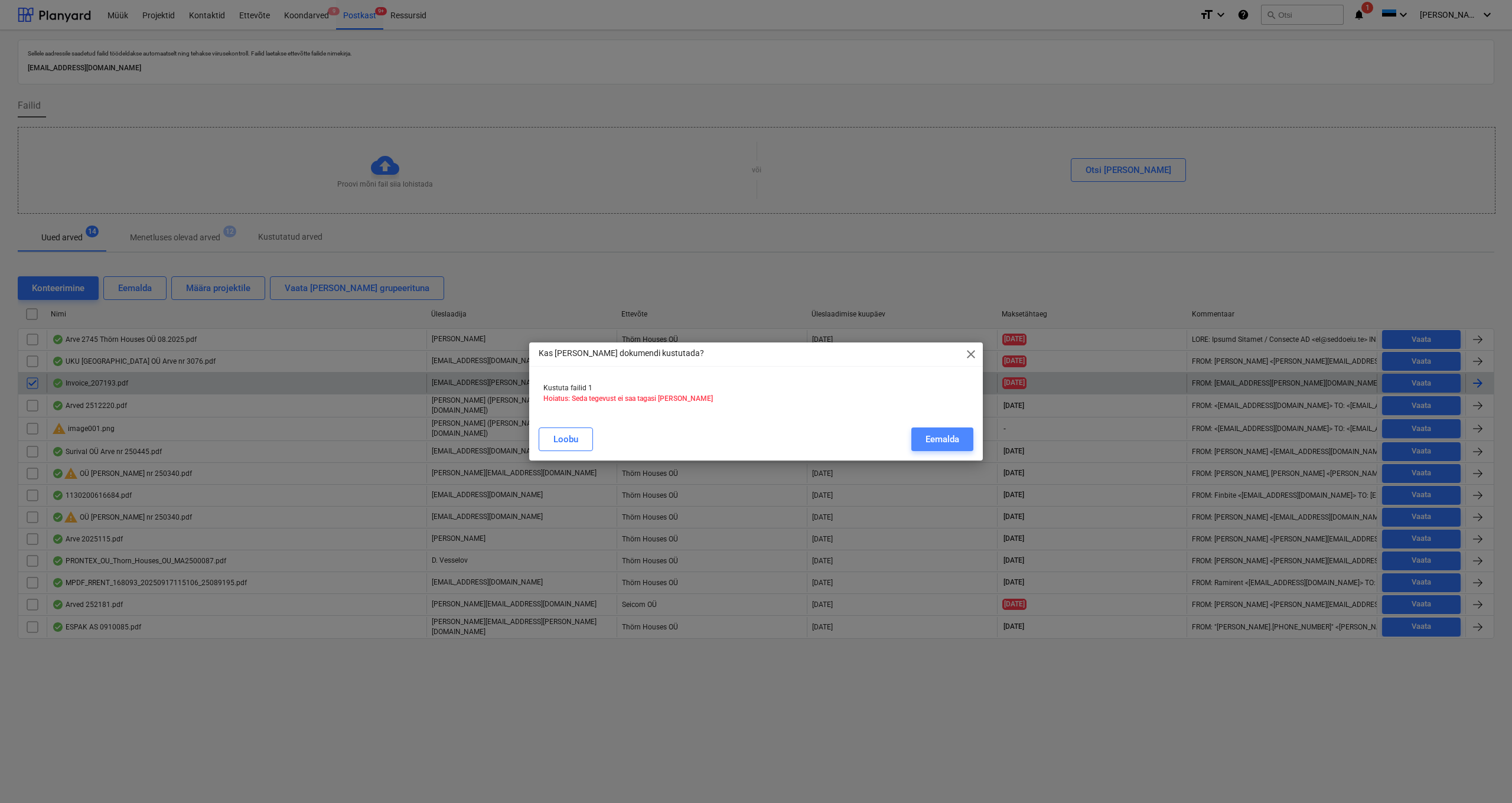
click at [962, 443] on button "Eemalda" at bounding box center [943, 439] width 62 height 23
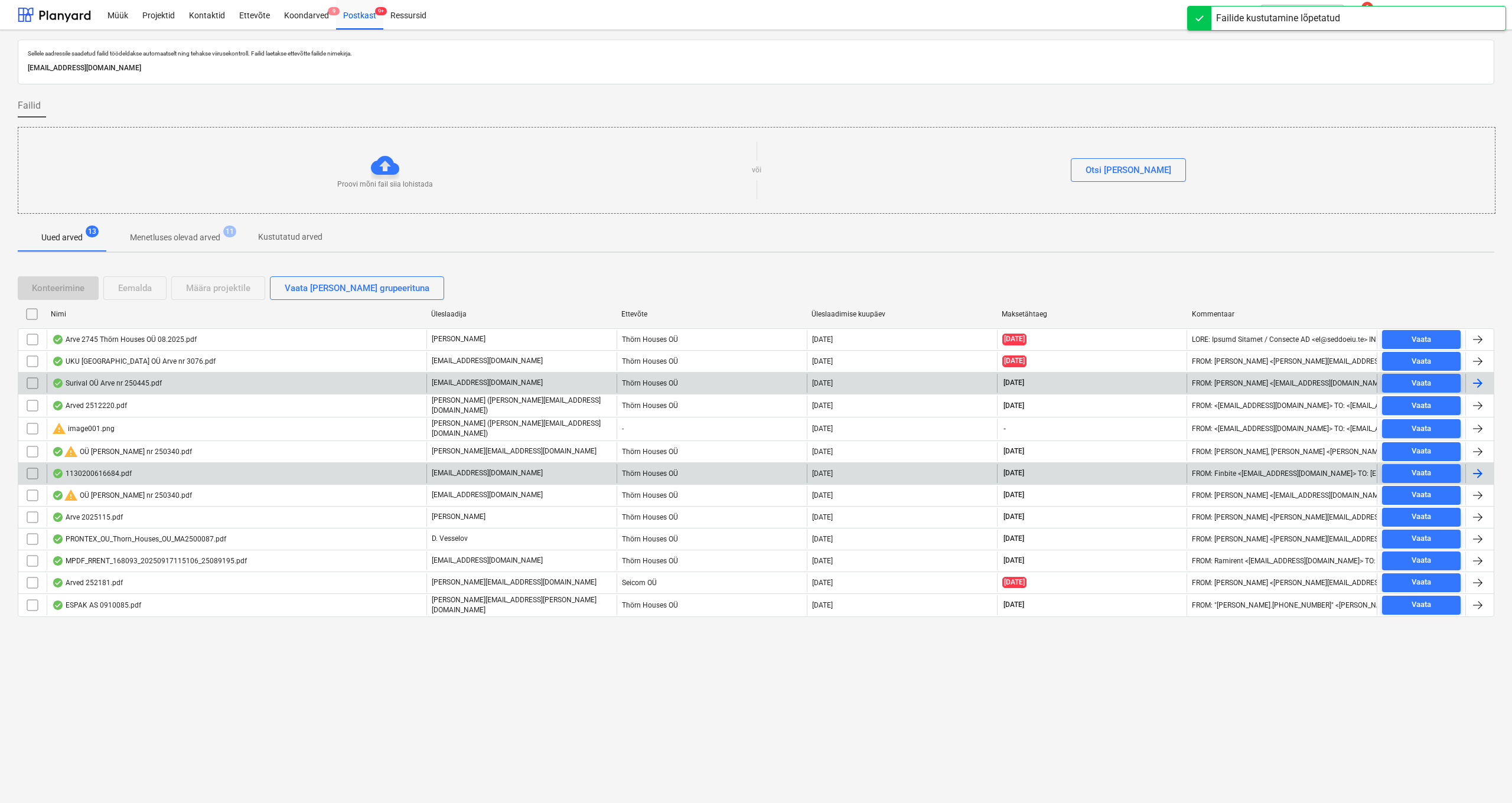
click at [113, 469] on div "1130200616684.pdf" at bounding box center [92, 474] width 80 height 10
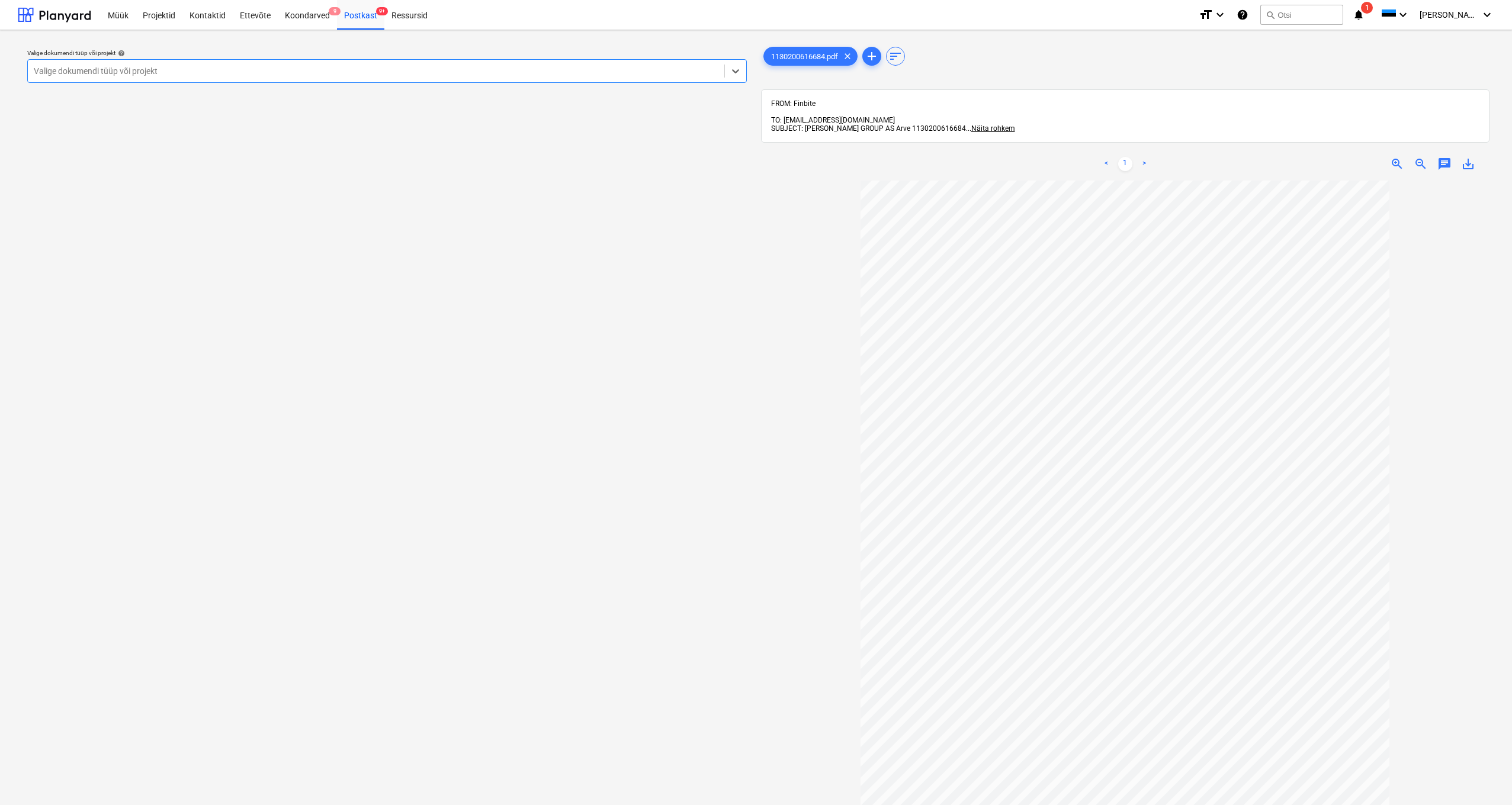
click at [78, 78] on div "Valige dokumendi tüüp või projekt" at bounding box center [376, 70] width 697 height 17
type input "heina"
click at [47, 804] on div "Heina 16" at bounding box center [756, 820] width 1512 height 10
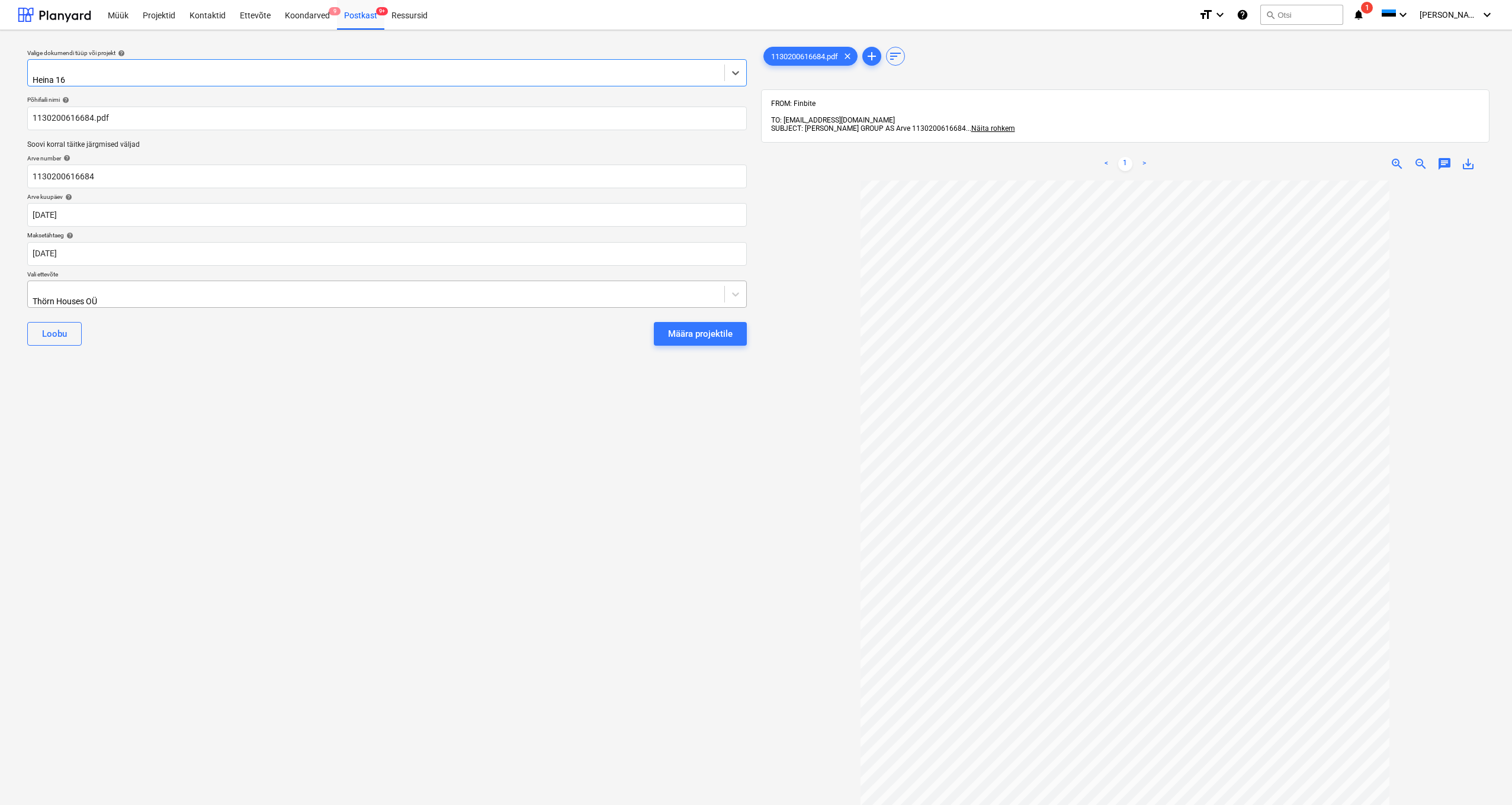
click at [33, 296] on div "Thörn Houses OÜ" at bounding box center [220, 301] width 376 height 10
type input "bau"
click at [60, 804] on div "[PERSON_NAME]" at bounding box center [756, 820] width 1512 height 10
click at [714, 329] on div "Määra projektile" at bounding box center [701, 334] width 65 height 16
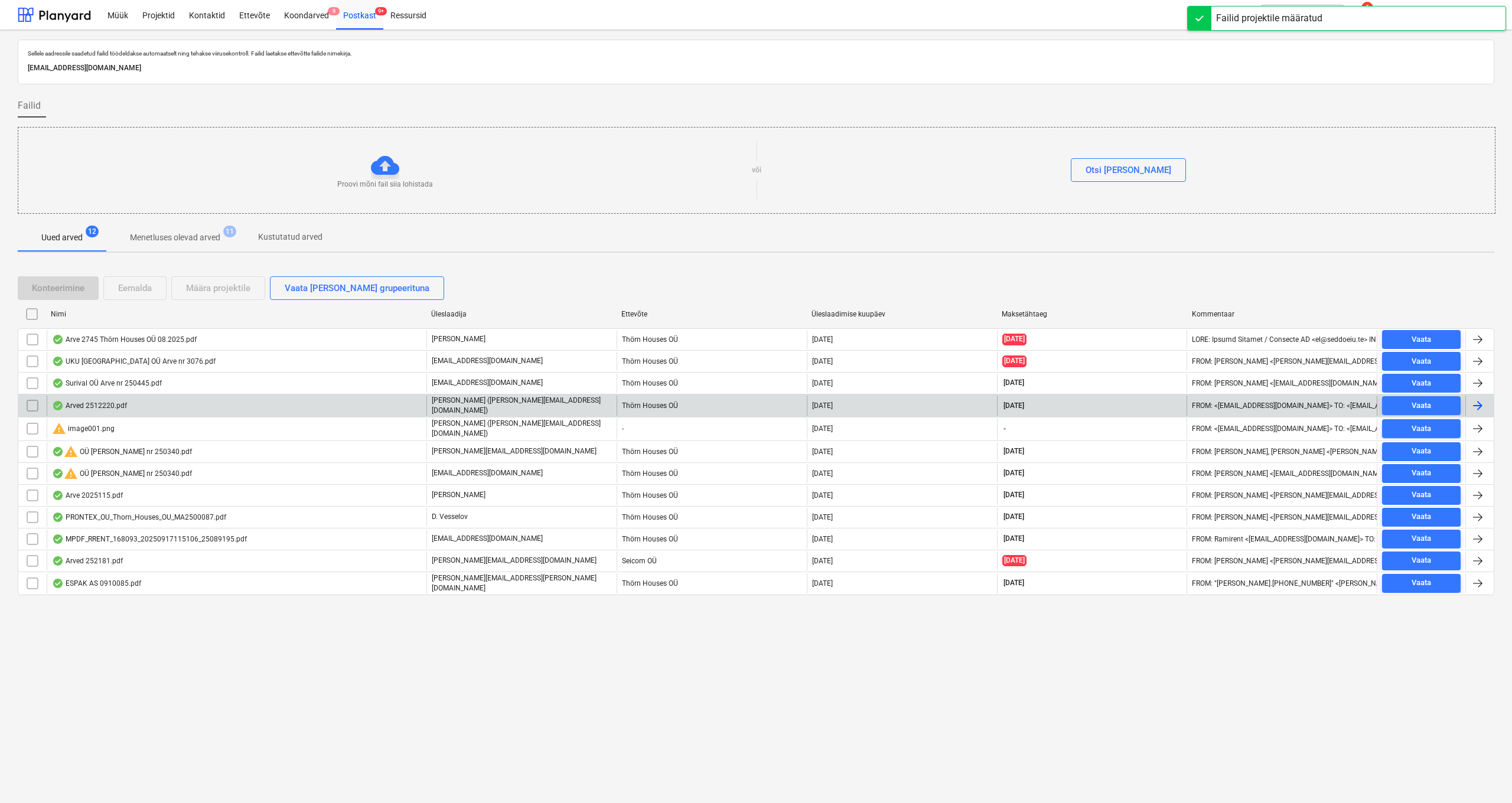
click at [94, 410] on div "Arved 2512220.pdf" at bounding box center [236, 405] width 380 height 20
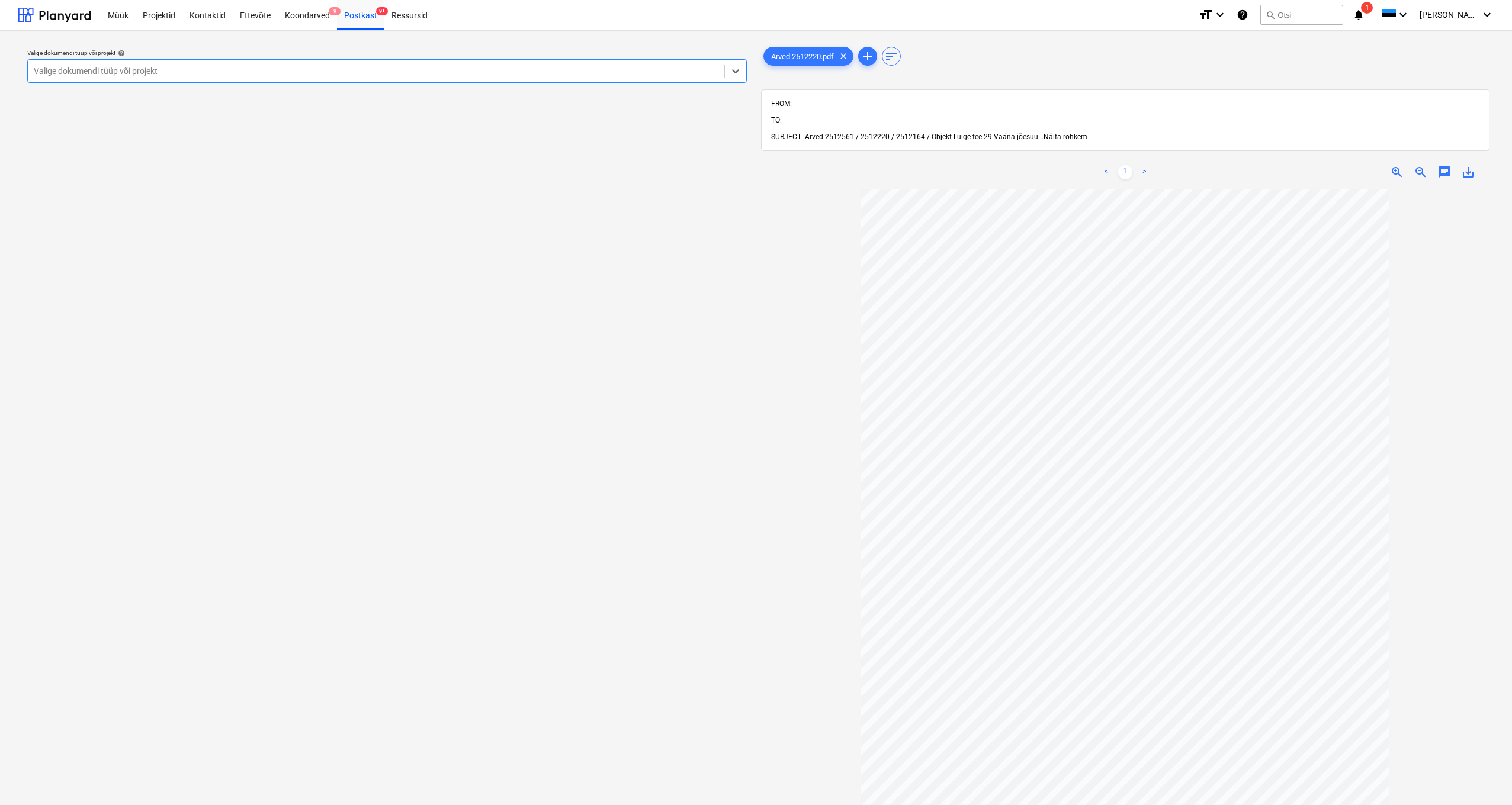
click at [60, 72] on div "Valige dokumendi tüüp või projekt" at bounding box center [376, 71] width 685 height 10
type input "luige"
click at [63, 804] on div "Luige tee 29" at bounding box center [756, 820] width 1512 height 10
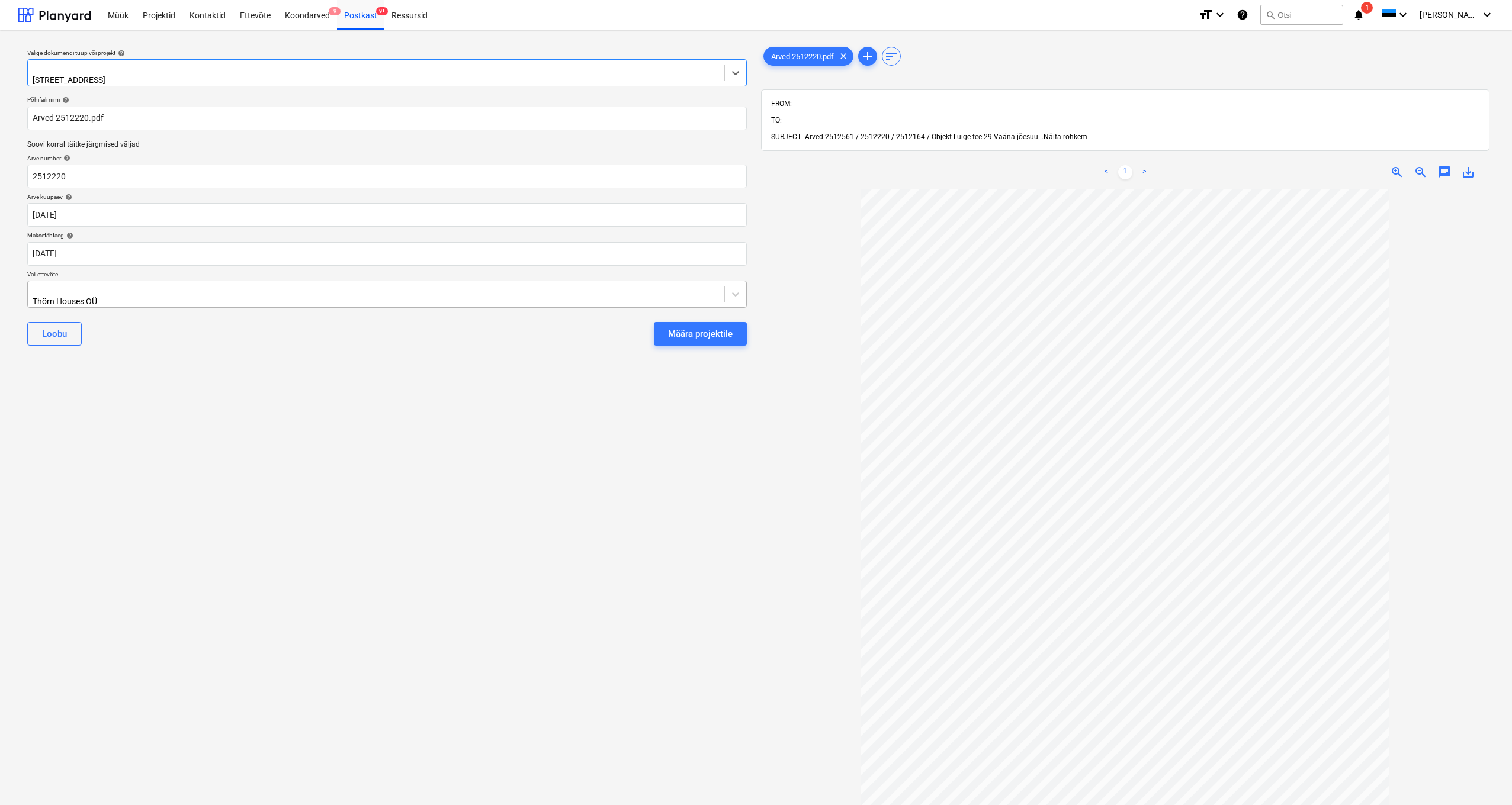
click at [32, 291] on div "Thörn Houses OÜ" at bounding box center [376, 293] width 697 height 26
type input "keila"
click at [694, 330] on div "Määra projektile" at bounding box center [701, 334] width 65 height 16
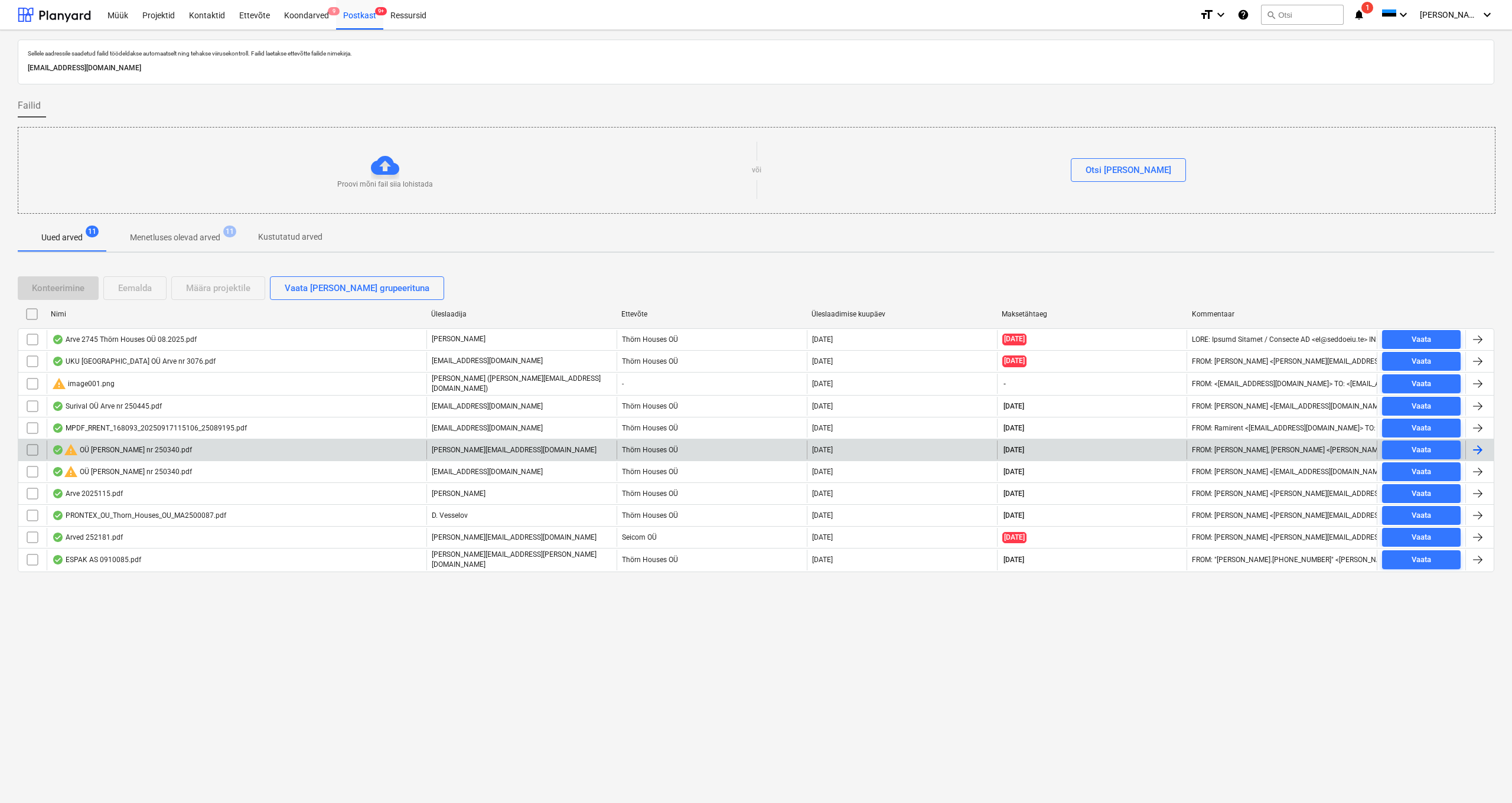
click at [153, 444] on div "warning OÜ EB-Kaup Arve nr 250340.pdf" at bounding box center [121, 450] width 140 height 15
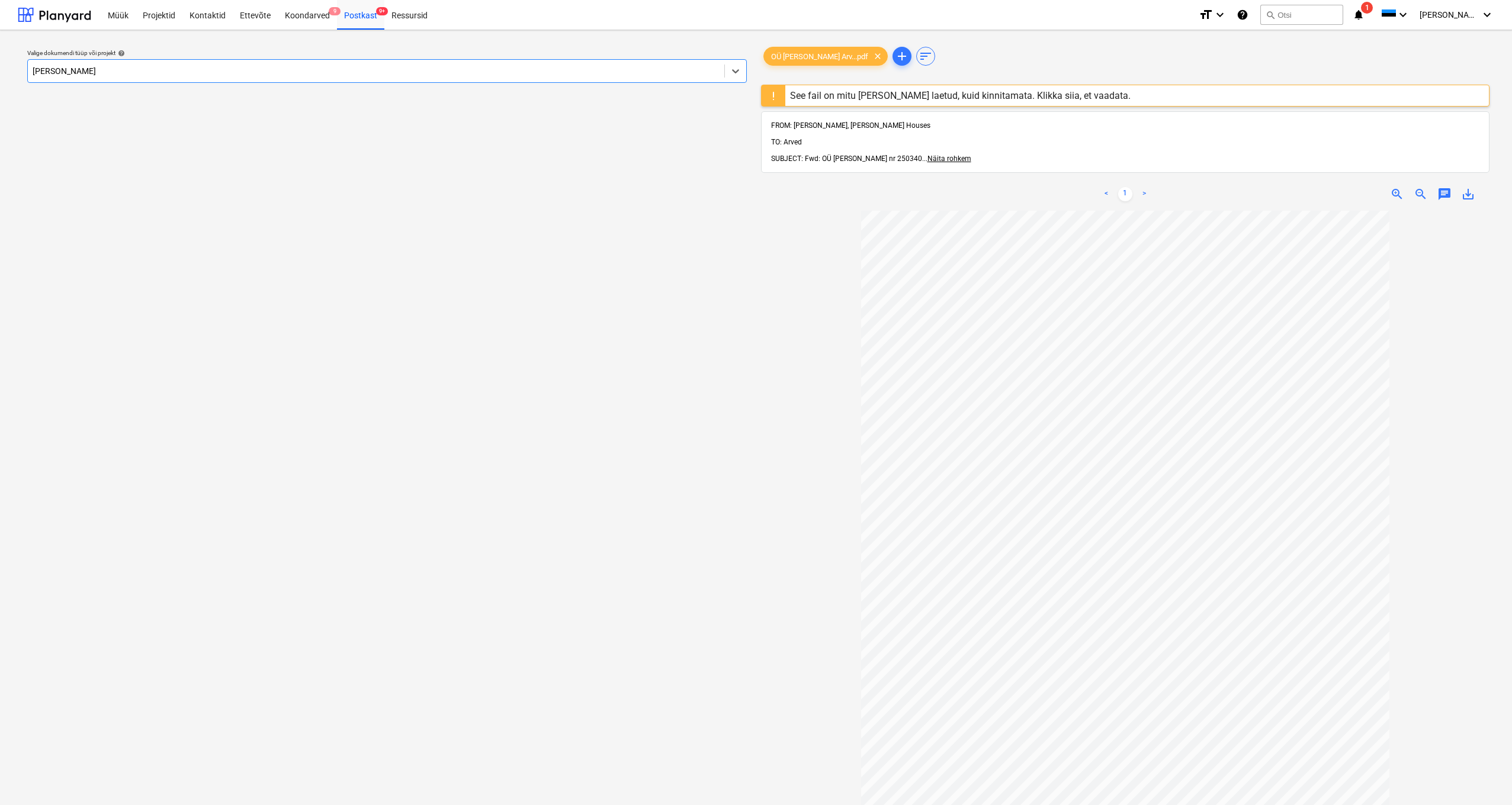
type input "heina"
click at [58, 804] on div "Heina 16" at bounding box center [756, 820] width 1512 height 10
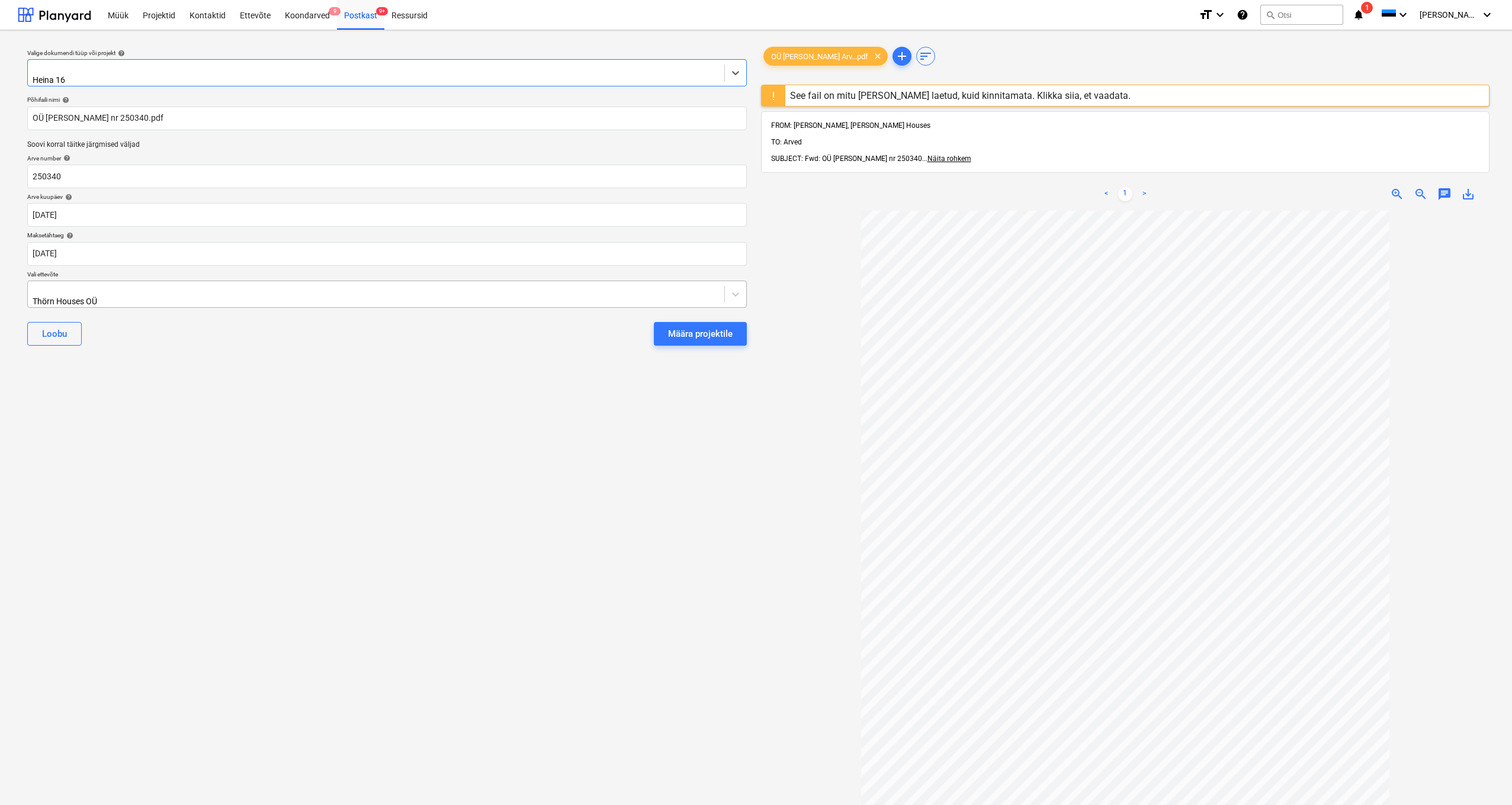
click at [29, 286] on div "Thörn Houses OÜ" at bounding box center [376, 293] width 697 height 26
type input "eb"
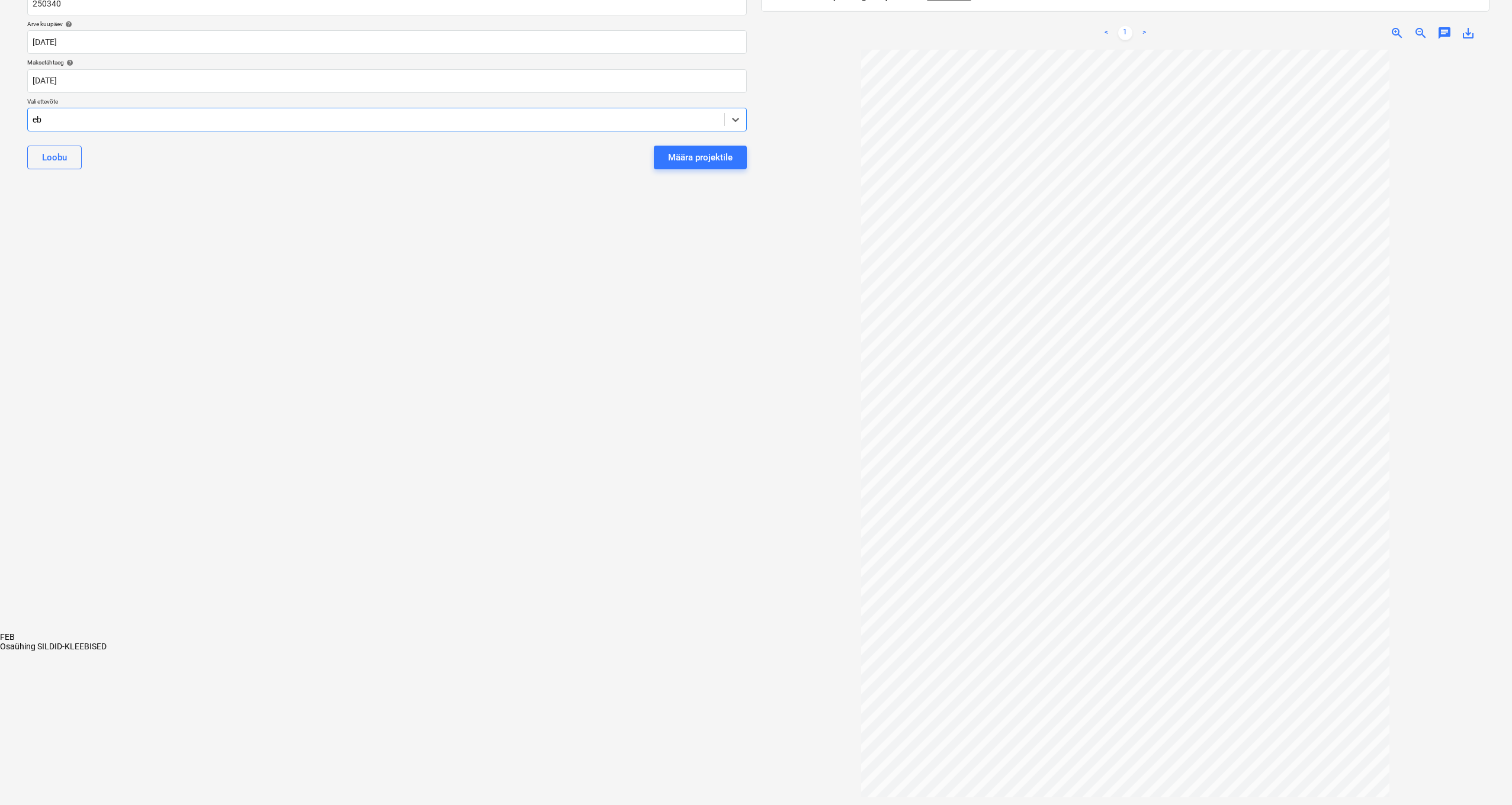
scroll to position [0, 0]
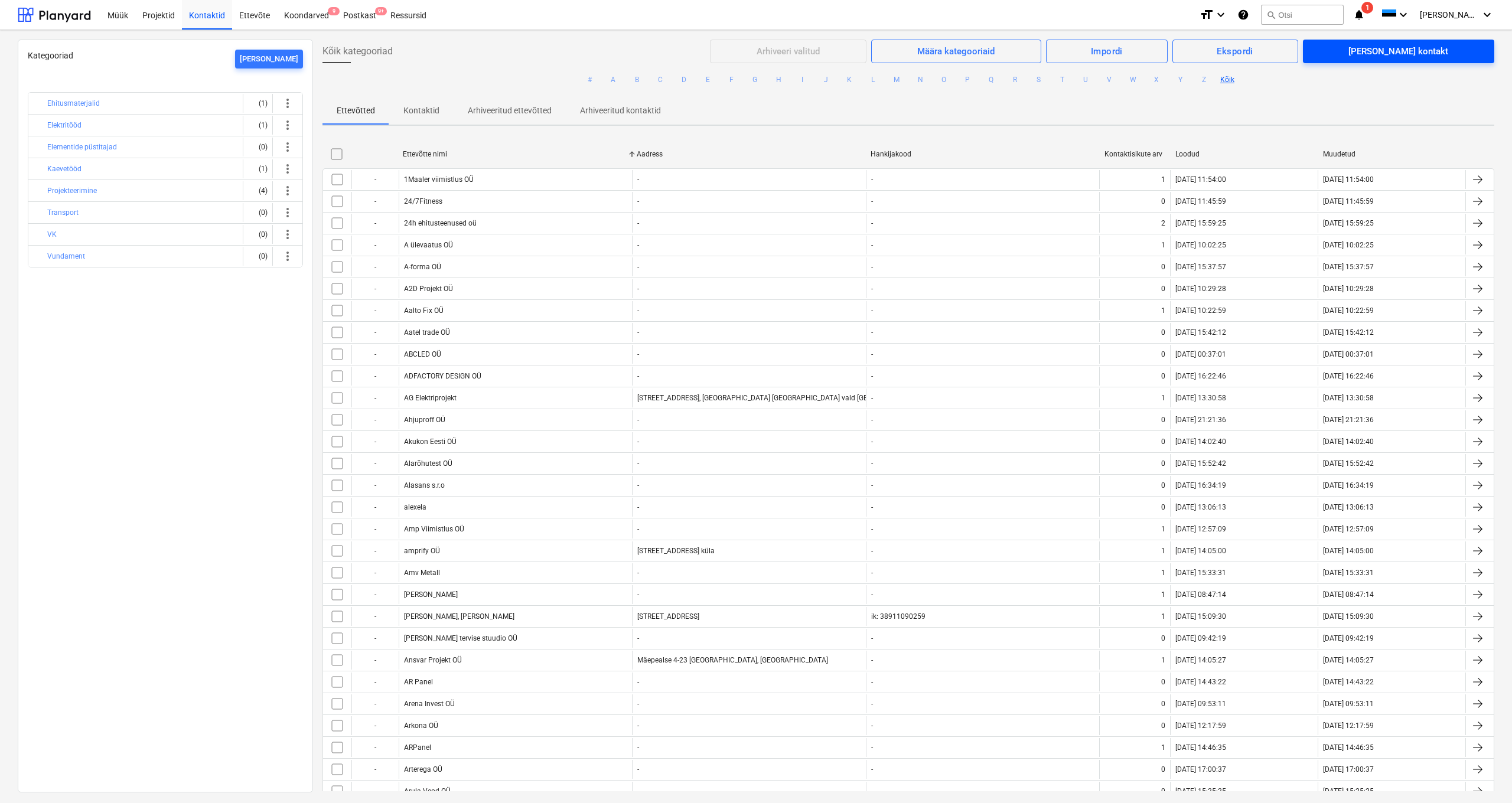
click at [1405, 47] on div "[PERSON_NAME] kontakt" at bounding box center [1399, 52] width 100 height 16
